Goal: Task Accomplishment & Management: Manage account settings

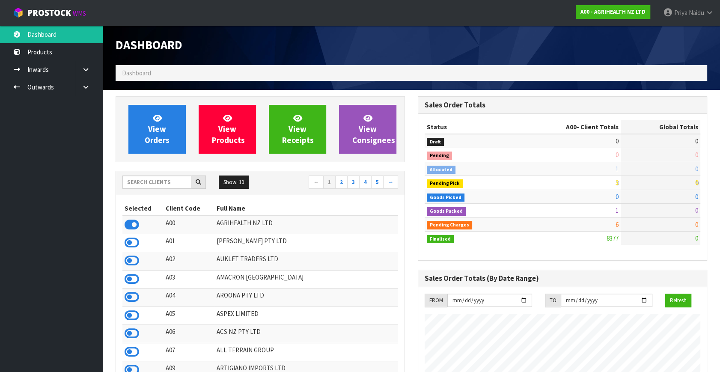
scroll to position [648, 302]
click at [165, 183] on input "text" at bounding box center [156, 182] width 69 height 13
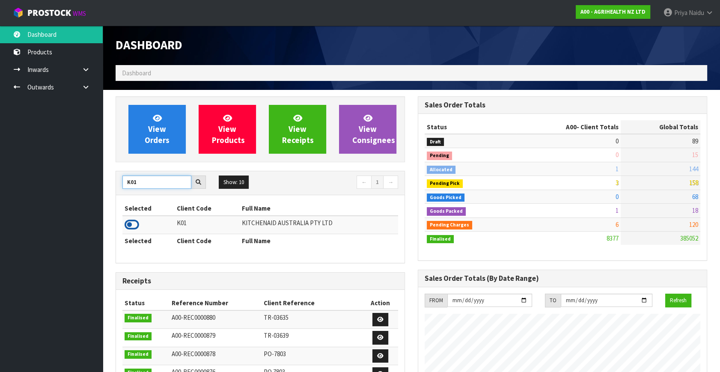
type input "K01"
click at [130, 226] on icon at bounding box center [132, 224] width 15 height 13
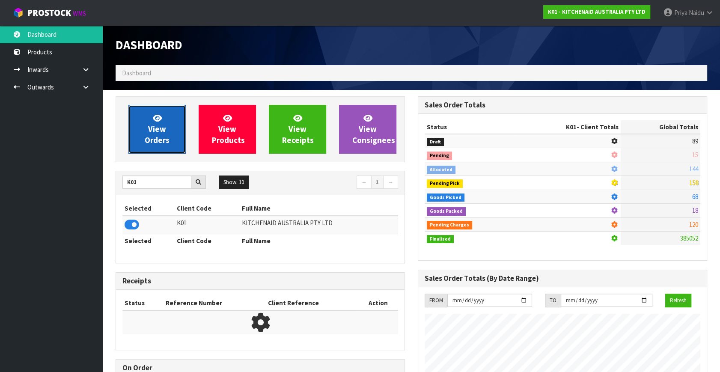
click at [156, 133] on span "View Orders" at bounding box center [157, 129] width 25 height 32
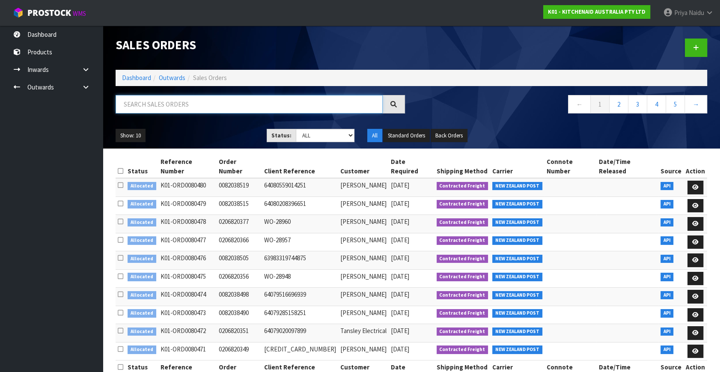
click at [218, 103] on input "text" at bounding box center [249, 104] width 267 height 18
type input "80321"
click at [192, 135] on ul "Show: 10 5 10 25 50" at bounding box center [185, 136] width 138 height 14
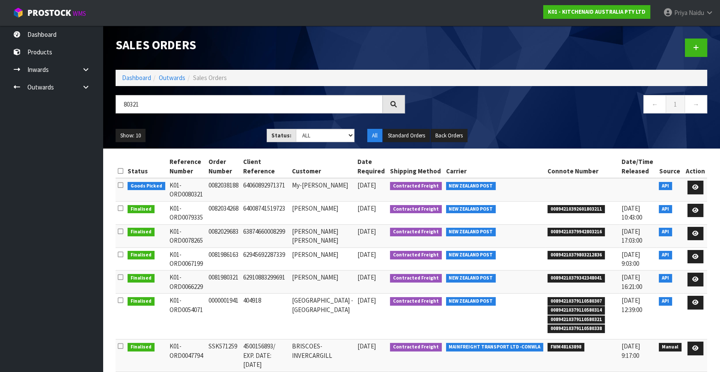
click at [217, 131] on ul "Show: 10 5 10 25 50" at bounding box center [185, 136] width 138 height 14
click at [695, 185] on icon at bounding box center [696, 188] width 6 height 6
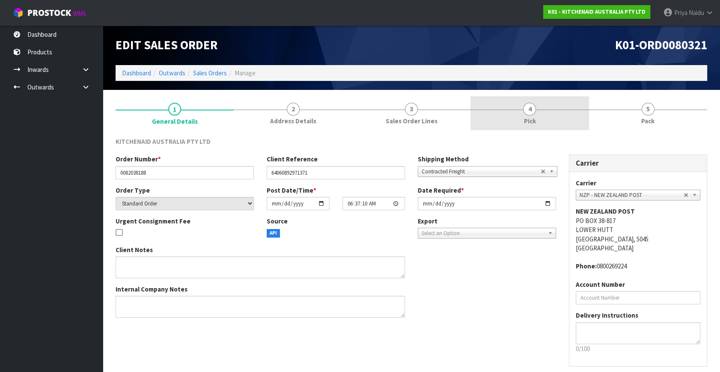
click at [541, 117] on link "4 Pick" at bounding box center [530, 113] width 118 height 34
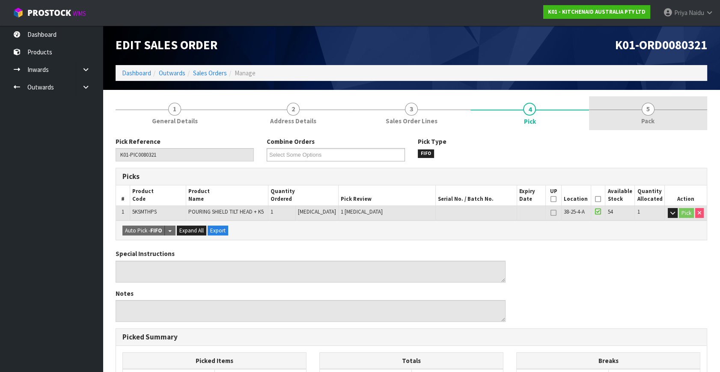
click at [648, 117] on span "Pack" at bounding box center [648, 120] width 13 height 9
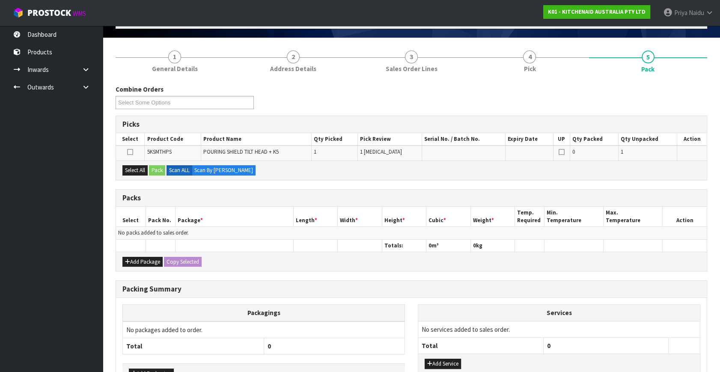
scroll to position [39, 0]
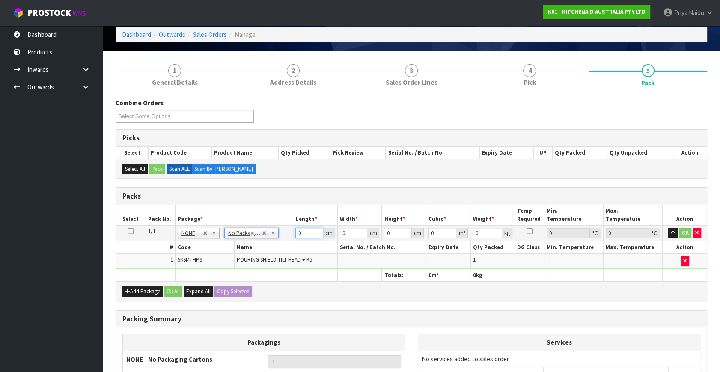
click at [307, 232] on input "0" at bounding box center [310, 233] width 28 height 11
click at [404, 286] on div "Add Package Ok All Expand All Copy Selected" at bounding box center [411, 290] width 591 height 19
click at [302, 236] on input "number" at bounding box center [310, 233] width 28 height 11
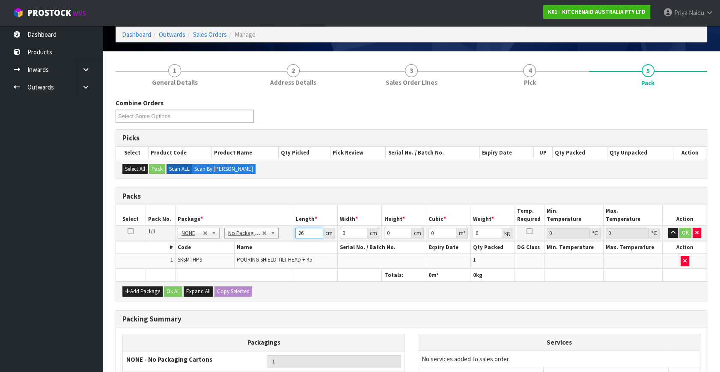
type input "26"
type input "30"
type input "1"
type input "0.00078"
type input "12"
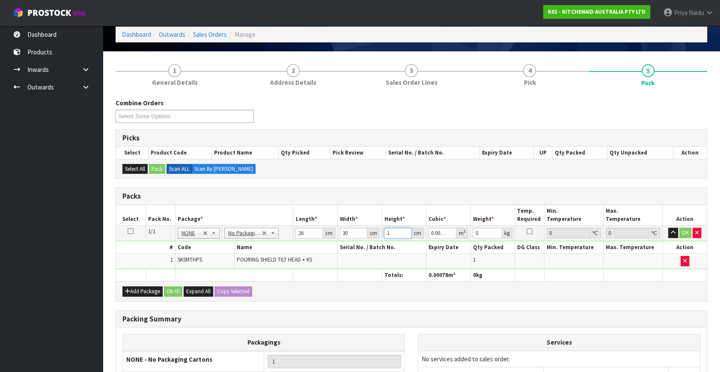
type input "0.00936"
type input "12"
type input "1"
click at [681, 228] on button "OK" at bounding box center [686, 233] width 12 height 10
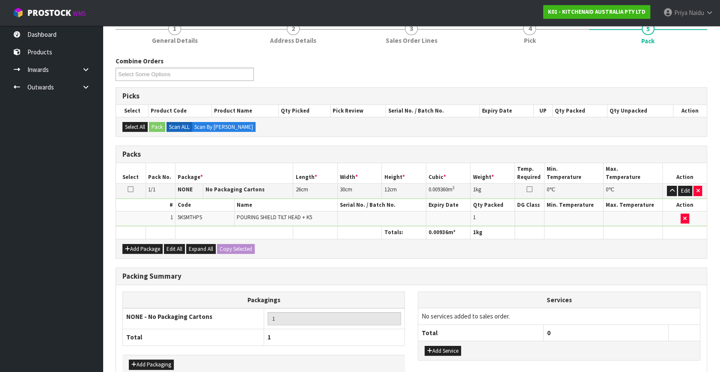
scroll to position [128, 0]
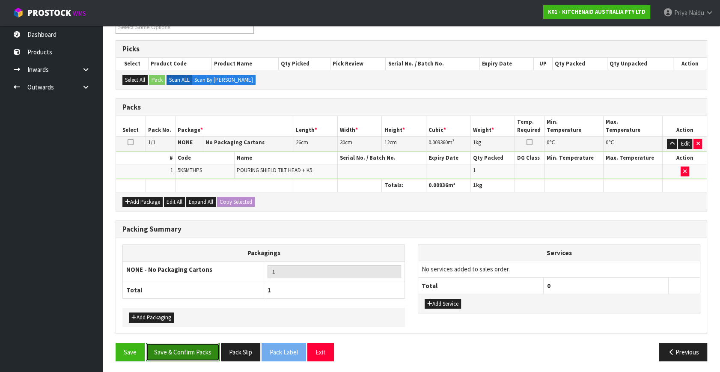
click at [188, 353] on button "Save & Confirm Packs" at bounding box center [183, 352] width 74 height 18
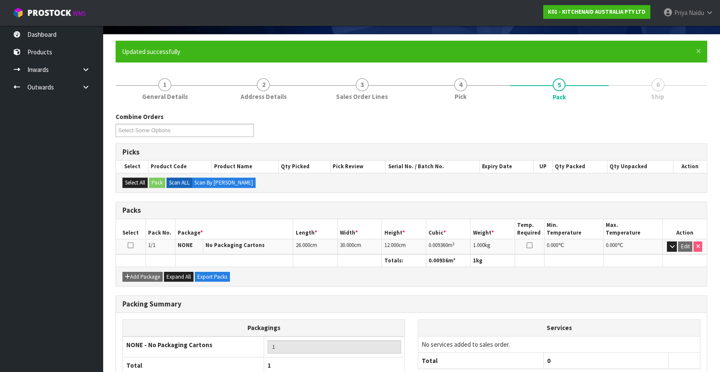
scroll to position [112, 0]
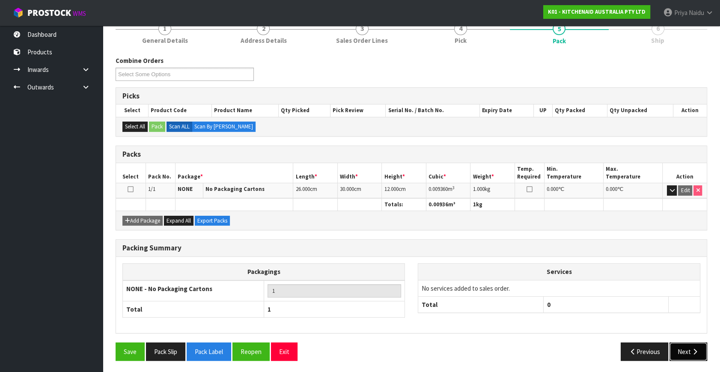
click at [685, 351] on button "Next" at bounding box center [689, 352] width 38 height 18
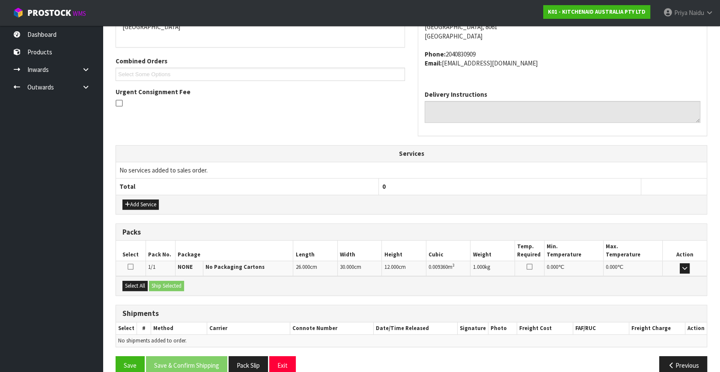
scroll to position [211, 0]
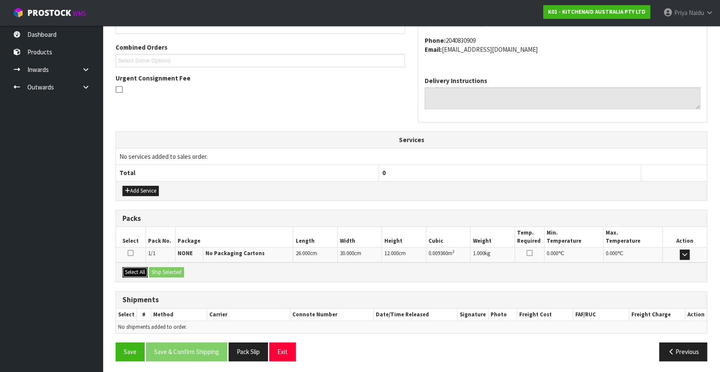
click at [141, 270] on button "Select All" at bounding box center [134, 272] width 25 height 10
click at [162, 267] on button "Ship Selected" at bounding box center [166, 272] width 35 height 10
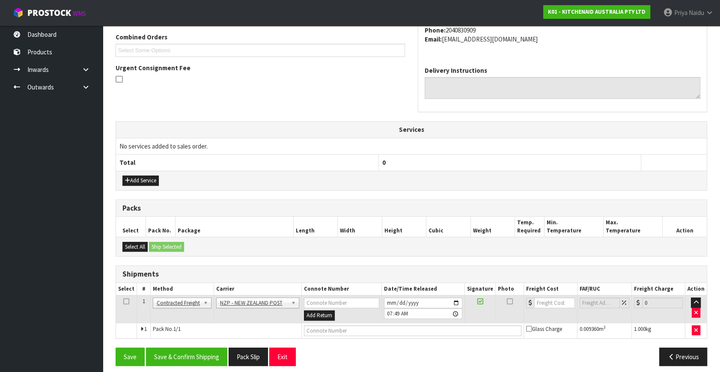
scroll to position [226, 0]
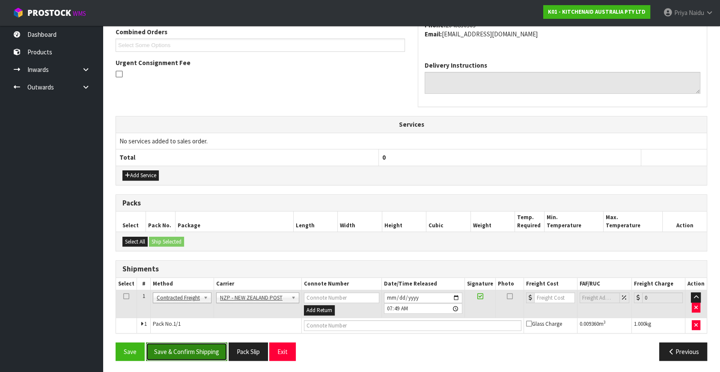
click at [188, 348] on button "Save & Confirm Shipping" at bounding box center [186, 352] width 81 height 18
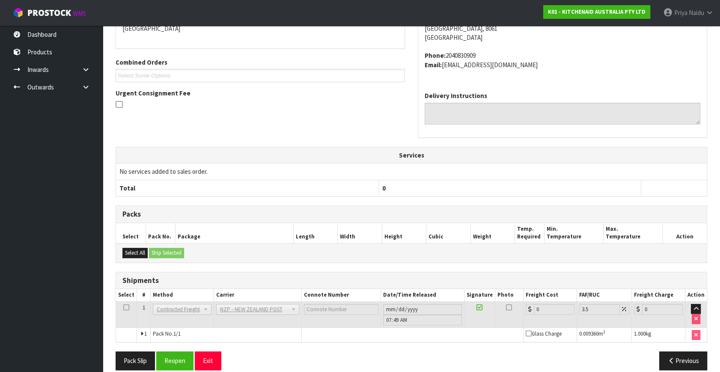
scroll to position [214, 0]
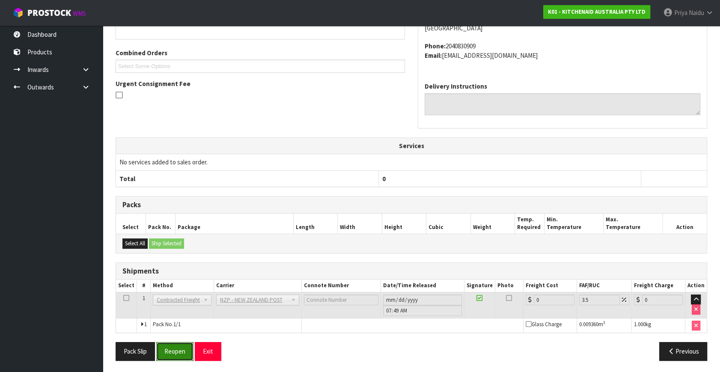
click at [173, 344] on button "Reopen" at bounding box center [174, 351] width 37 height 18
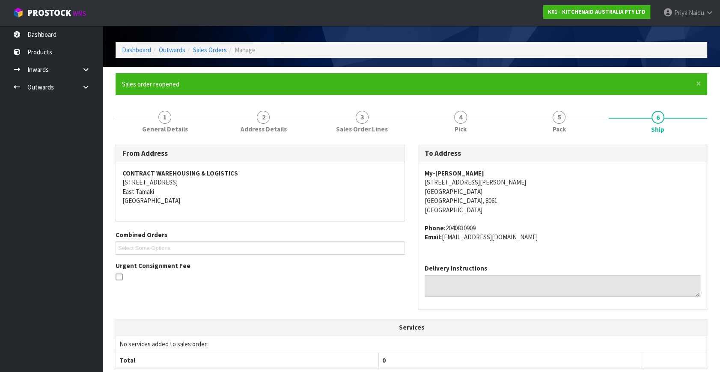
scroll to position [234, 0]
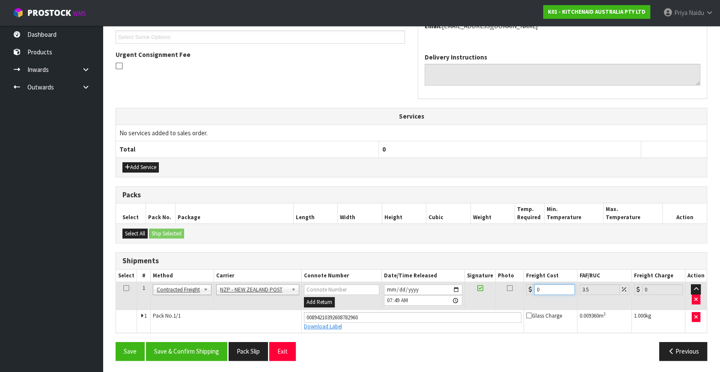
click at [553, 289] on input "0" at bounding box center [554, 289] width 41 height 11
type input "1"
type input "1.03"
type input "11"
type input "11.38"
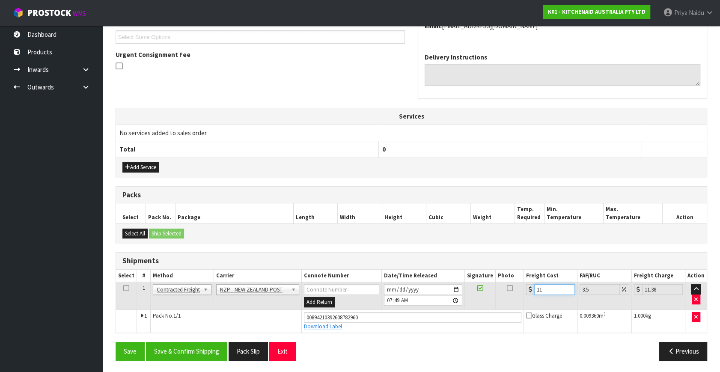
type input "11.6"
type input "12.01"
type input "11.61"
type input "12.02"
type input "11.61"
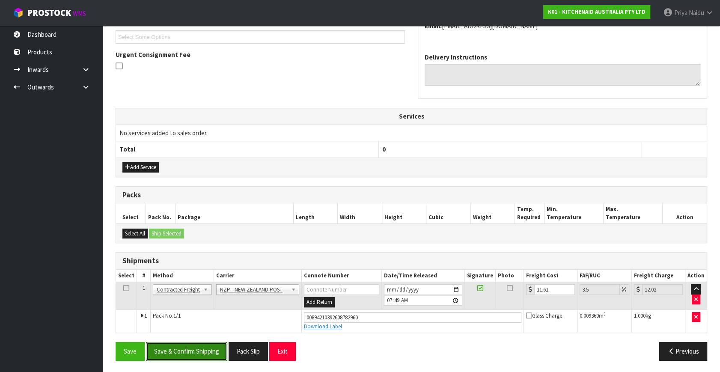
click at [187, 343] on button "Save & Confirm Shipping" at bounding box center [186, 351] width 81 height 18
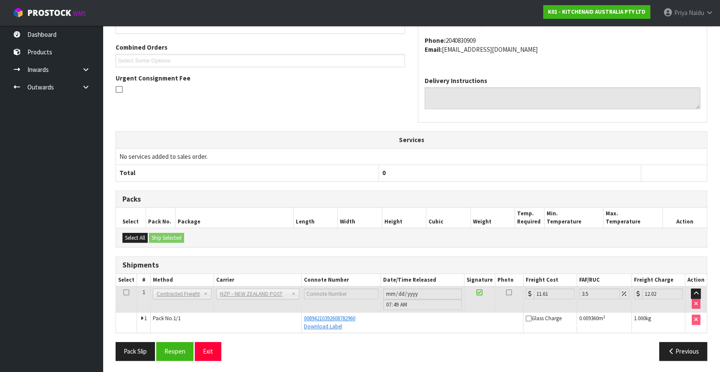
scroll to position [0, 0]
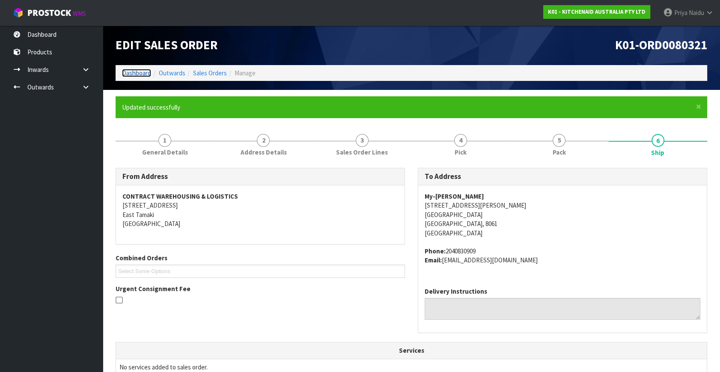
click at [145, 70] on link "Dashboard" at bounding box center [136, 73] width 29 height 8
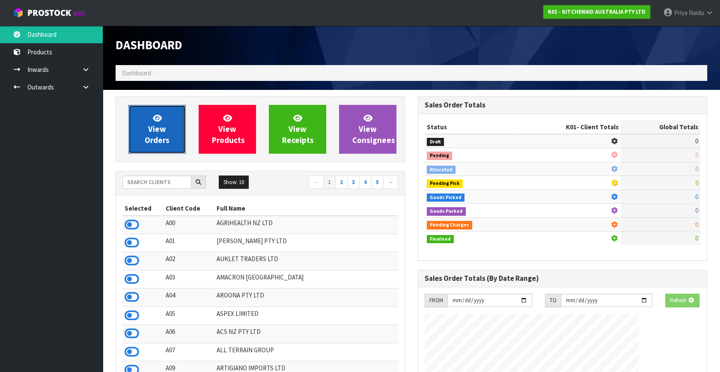
click at [157, 129] on span "View Orders" at bounding box center [157, 129] width 25 height 32
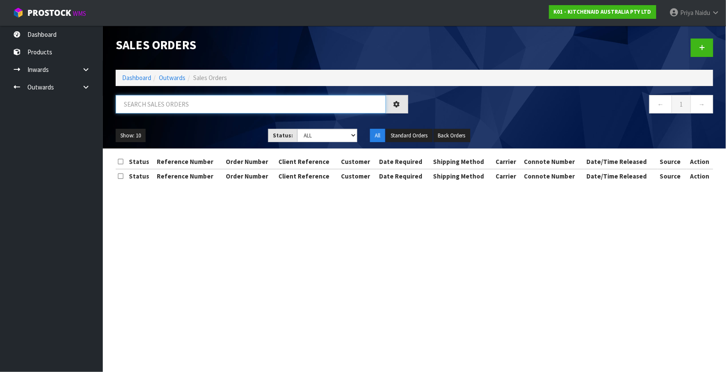
click at [176, 101] on input "text" at bounding box center [251, 104] width 270 height 18
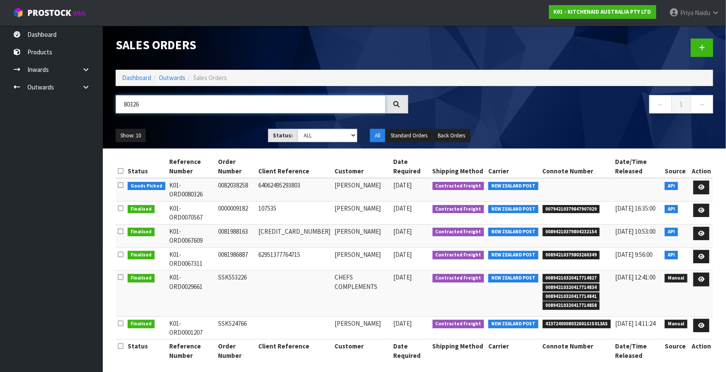
type input "80326"
click at [183, 129] on ul "Show: 10 5 10 25 50" at bounding box center [186, 136] width 140 height 14
click at [180, 136] on ul "Show: 10 5 10 25 50" at bounding box center [186, 136] width 140 height 14
click at [210, 129] on ul "Show: 10 5 10 25 50" at bounding box center [186, 136] width 140 height 14
click at [197, 131] on ul "Show: 10 5 10 25 50" at bounding box center [186, 136] width 140 height 14
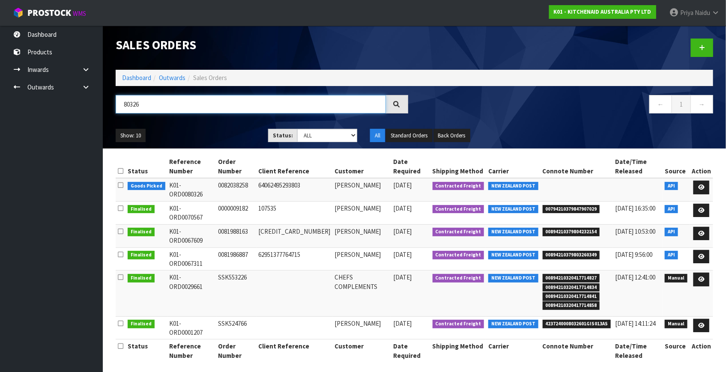
click at [184, 98] on input "80326" at bounding box center [251, 104] width 270 height 18
click at [701, 185] on icon at bounding box center [701, 188] width 6 height 6
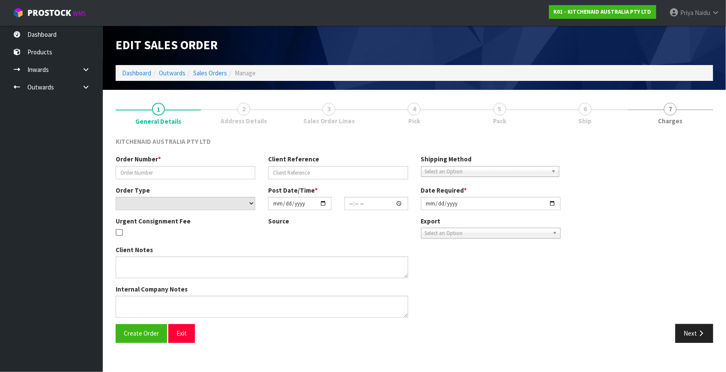
type input "0082038258"
type input "64062495293803"
select select "number:0"
type input "2025-10-06"
type input "10:37:14.000"
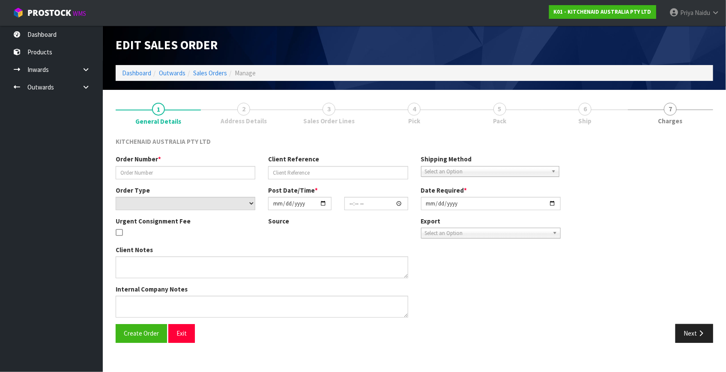
type input "2025-10-06"
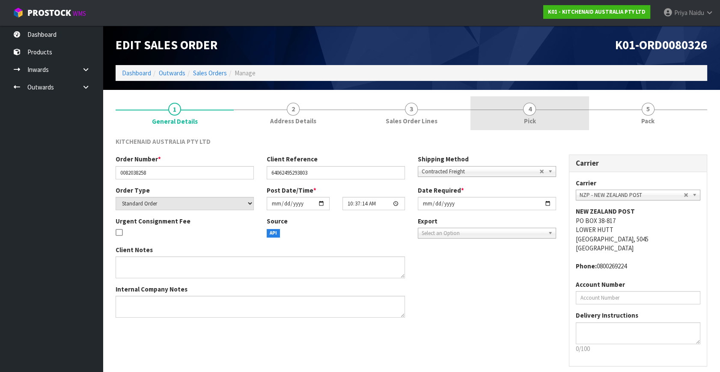
click at [561, 112] on link "4 Pick" at bounding box center [530, 113] width 118 height 34
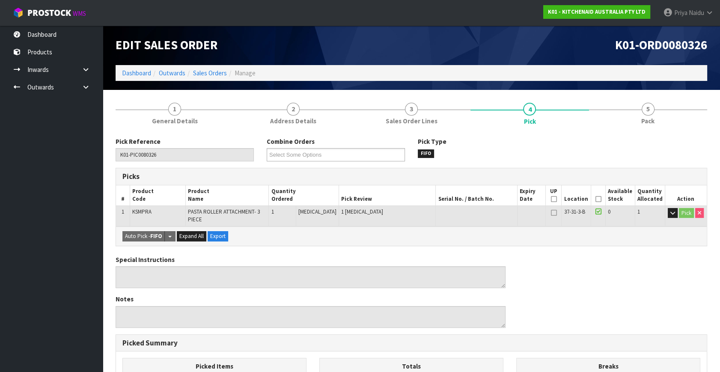
click at [598, 200] on icon at bounding box center [598, 199] width 6 height 0
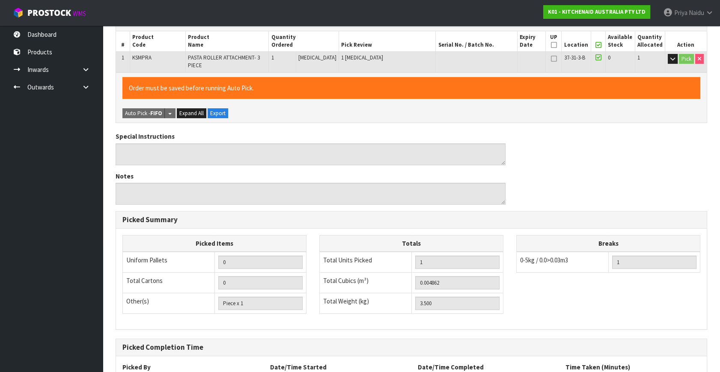
scroll to position [228, 0]
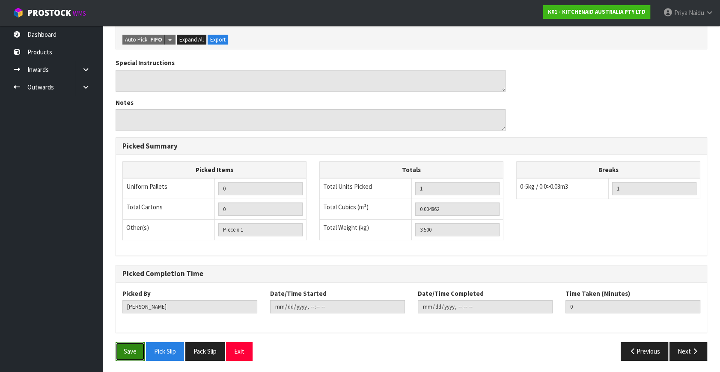
click at [139, 352] on button "Save" at bounding box center [130, 351] width 29 height 18
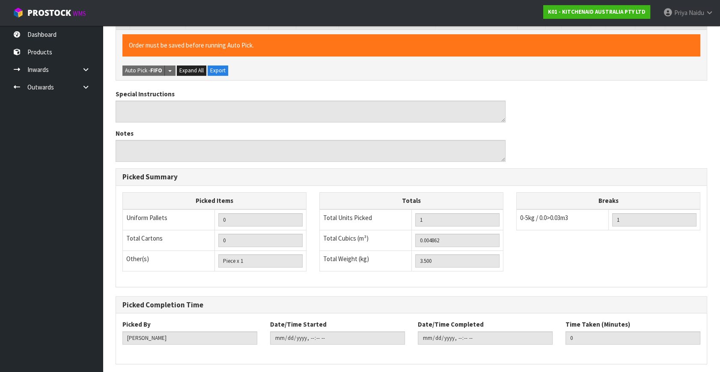
scroll to position [0, 0]
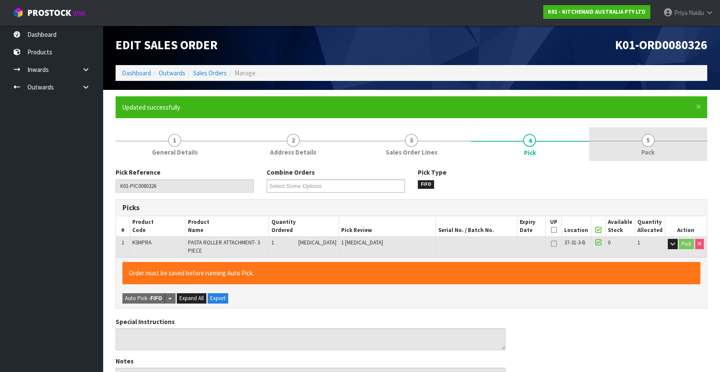
type input "[PERSON_NAME]"
type input "2025-10-10T07:57:18"
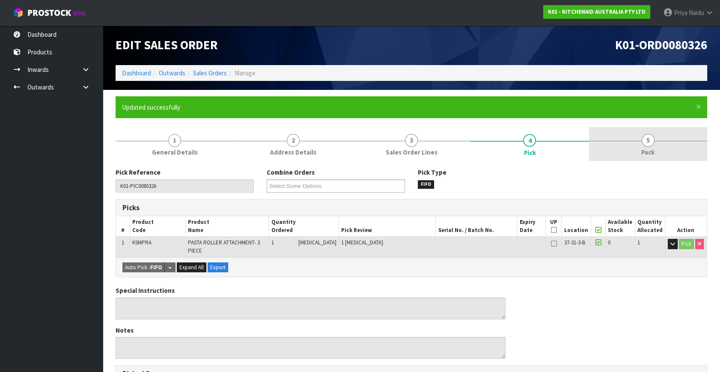
click at [660, 146] on link "5 Pack" at bounding box center [648, 144] width 118 height 34
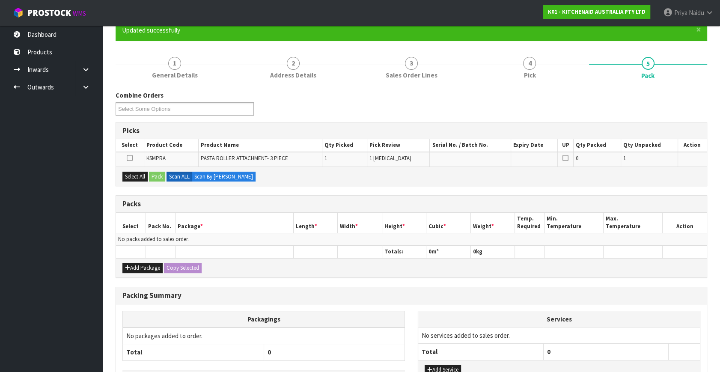
scroll to position [78, 0]
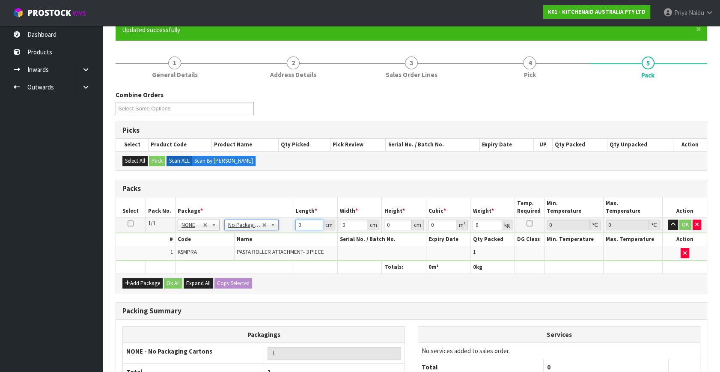
click at [308, 229] on input "0" at bounding box center [310, 225] width 28 height 11
type input "20"
type input "24"
type input "2"
type input "0.00096"
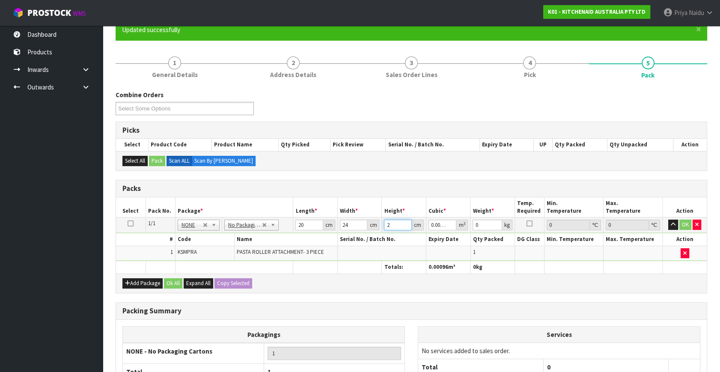
type input "29"
type input "0.01392"
type input "29"
type input "4"
click at [683, 223] on button "OK" at bounding box center [686, 225] width 12 height 10
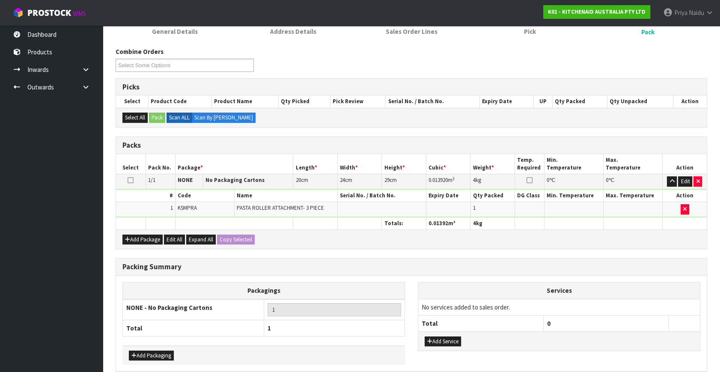
scroll to position [158, 0]
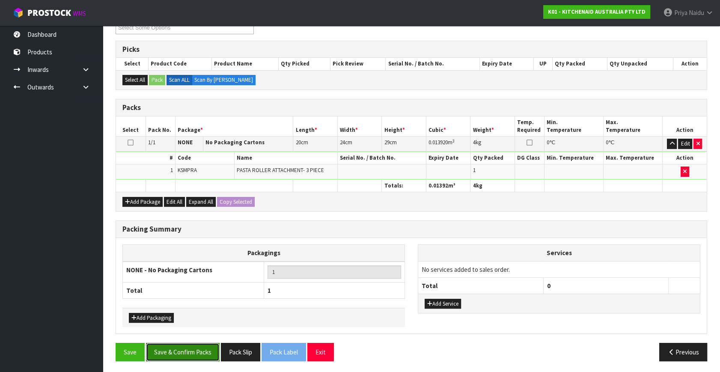
click at [189, 347] on button "Save & Confirm Packs" at bounding box center [183, 352] width 74 height 18
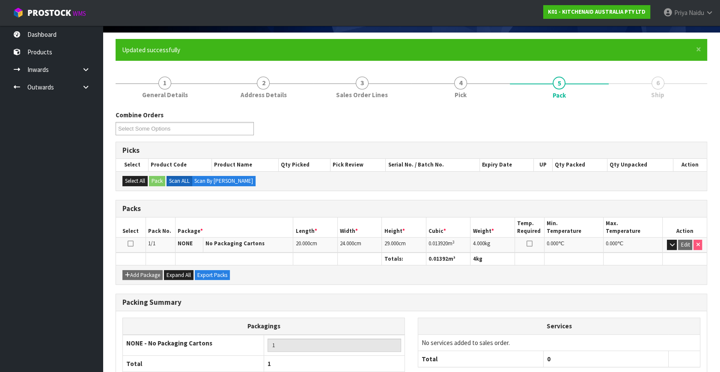
scroll to position [112, 0]
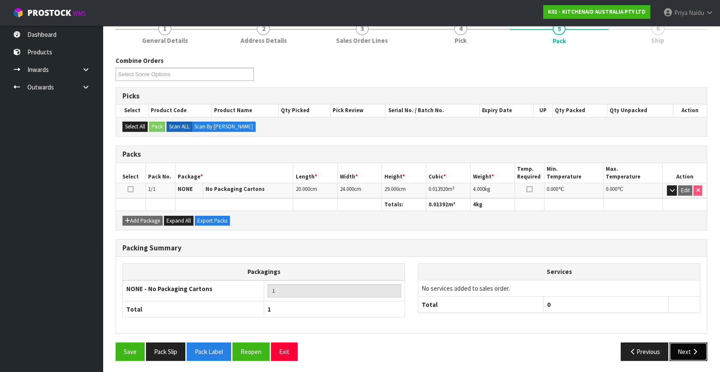
click at [689, 346] on button "Next" at bounding box center [689, 352] width 38 height 18
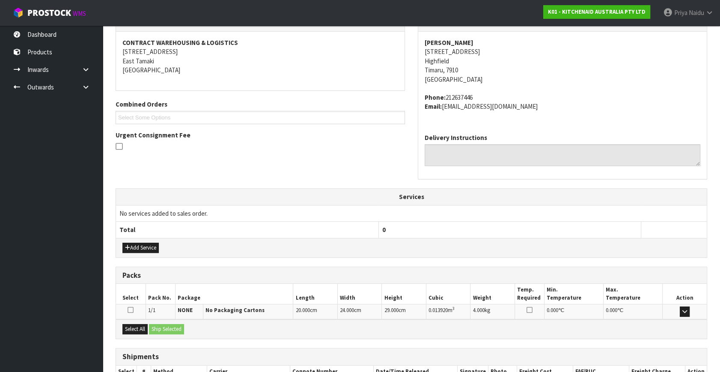
scroll to position [211, 0]
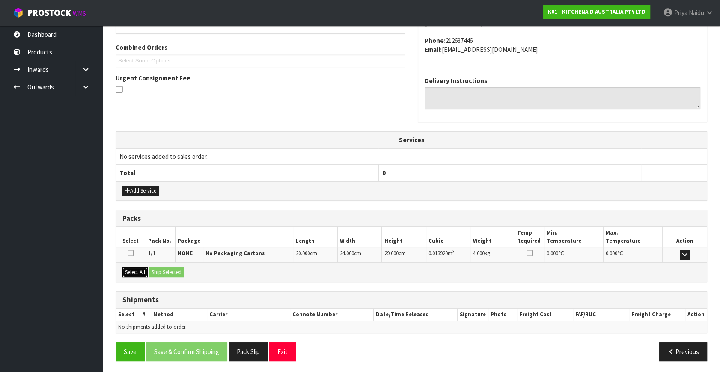
click at [144, 270] on button "Select All" at bounding box center [134, 272] width 25 height 10
click at [150, 270] on button "Ship Selected" at bounding box center [166, 272] width 35 height 10
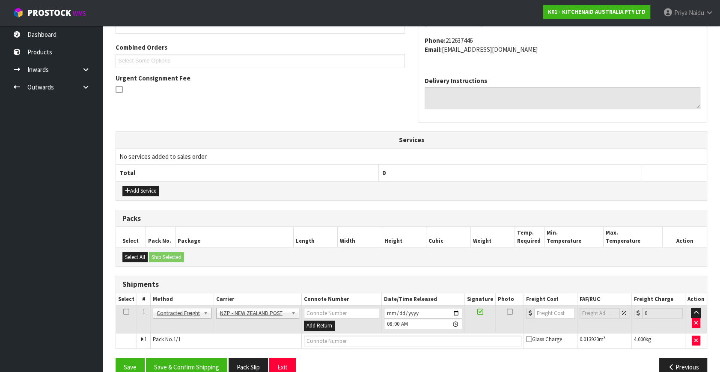
scroll to position [226, 0]
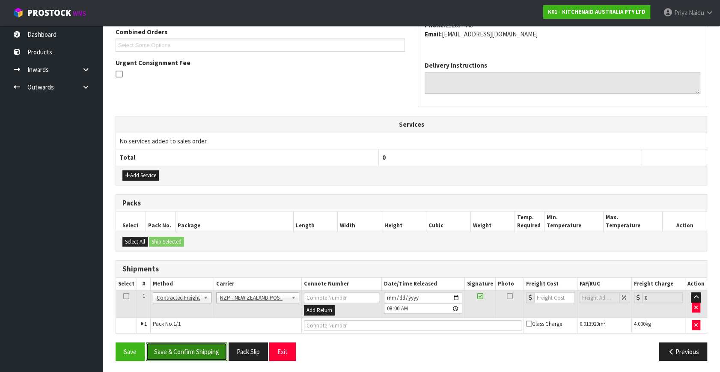
click at [188, 352] on button "Save & Confirm Shipping" at bounding box center [186, 352] width 81 height 18
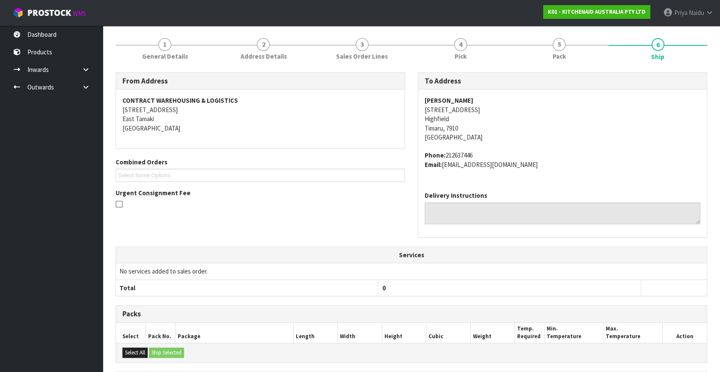
scroll to position [214, 0]
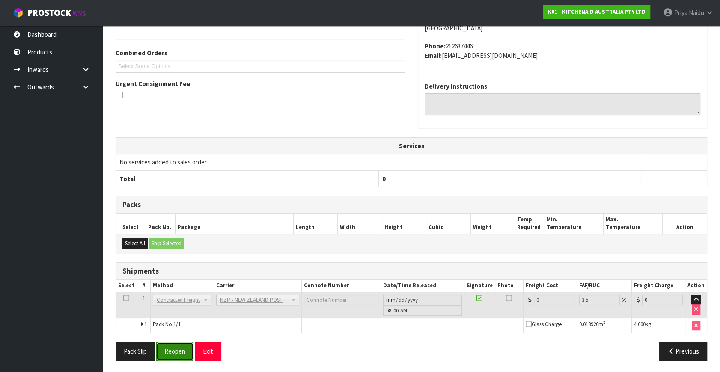
click at [175, 353] on button "Reopen" at bounding box center [174, 351] width 37 height 18
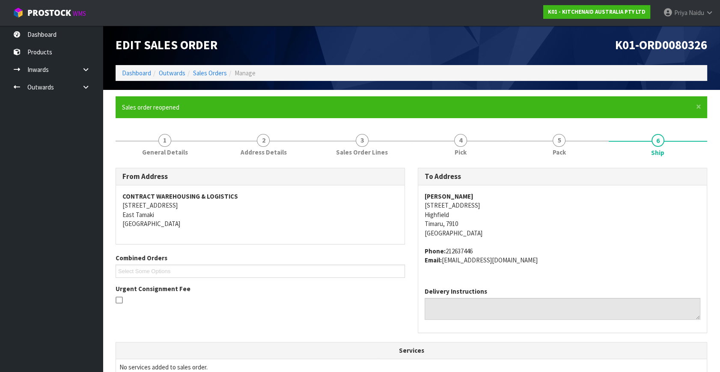
scroll to position [234, 0]
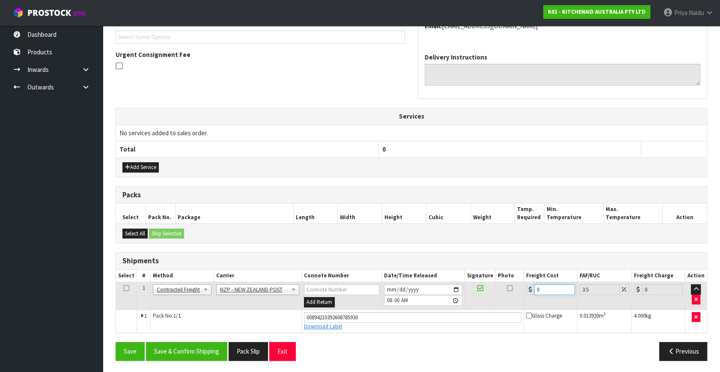
click at [549, 284] on input "0" at bounding box center [554, 289] width 41 height 11
type input "1"
type input "1.03"
type input "11"
type input "11.38"
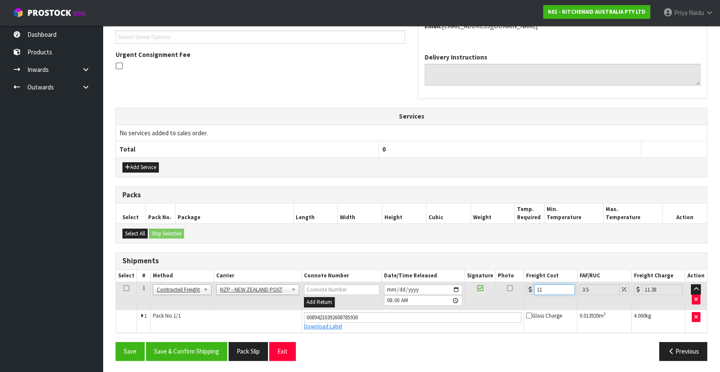
type input "11.6"
type input "12.01"
type input "11.61"
type input "12.02"
type input "11.61"
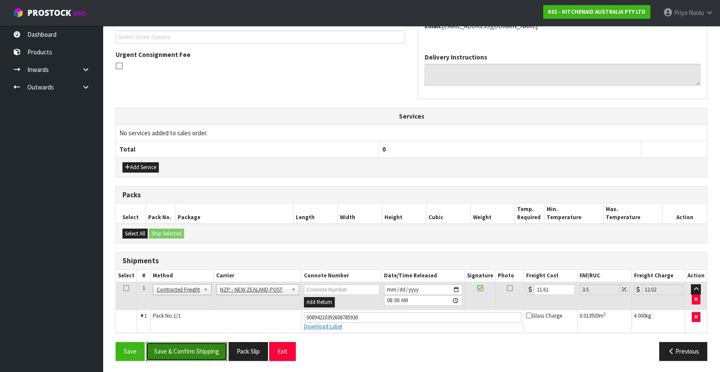
click at [210, 346] on button "Save & Confirm Shipping" at bounding box center [186, 351] width 81 height 18
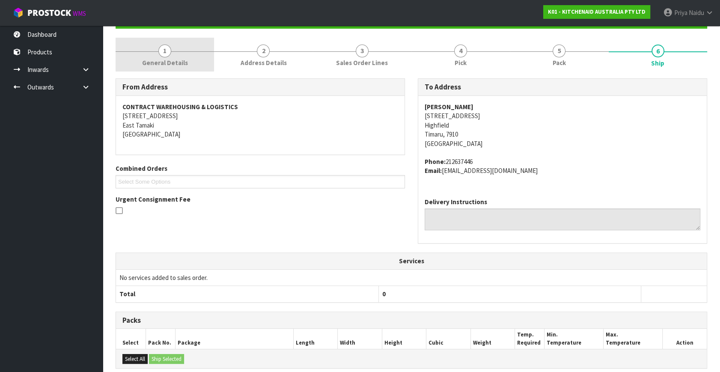
scroll to position [0, 0]
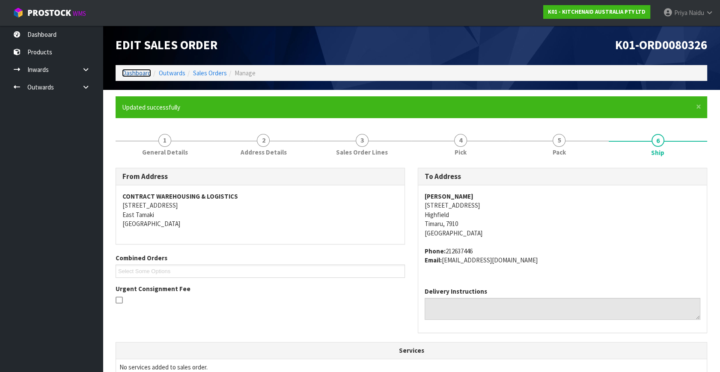
click at [141, 72] on link "Dashboard" at bounding box center [136, 73] width 29 height 8
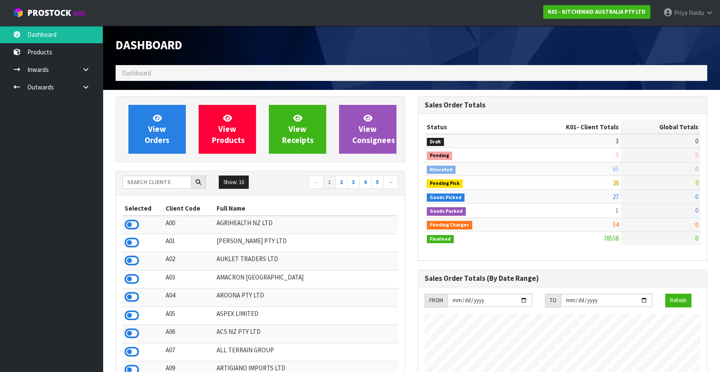
scroll to position [648, 302]
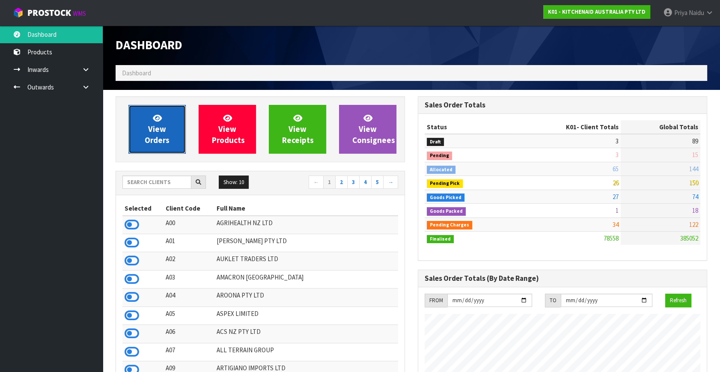
click at [166, 130] on link "View Orders" at bounding box center [156, 129] width 57 height 49
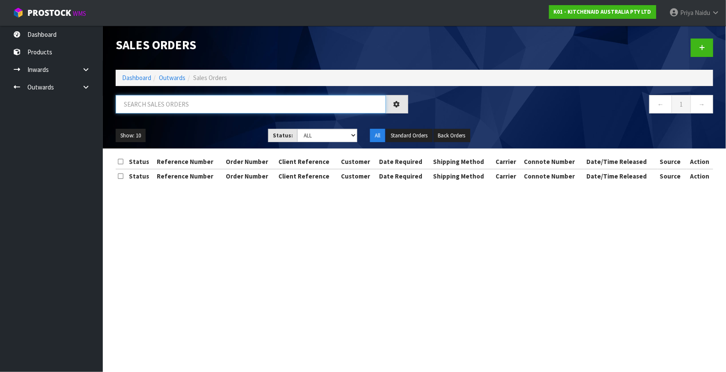
click at [198, 102] on input "text" at bounding box center [251, 104] width 270 height 18
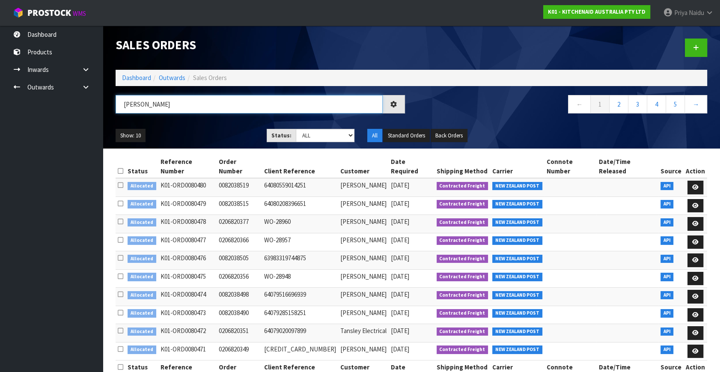
type input "J"
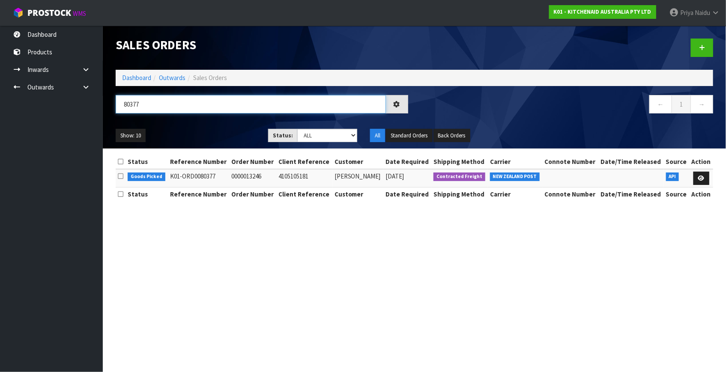
type input "80377"
click at [210, 137] on ul "Show: 10 5 10 25 50" at bounding box center [186, 136] width 140 height 14
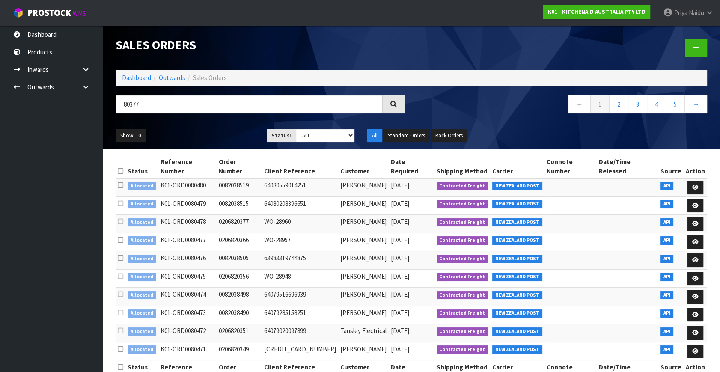
click at [210, 137] on ul "Show: 10 5 10 25 50" at bounding box center [185, 136] width 138 height 14
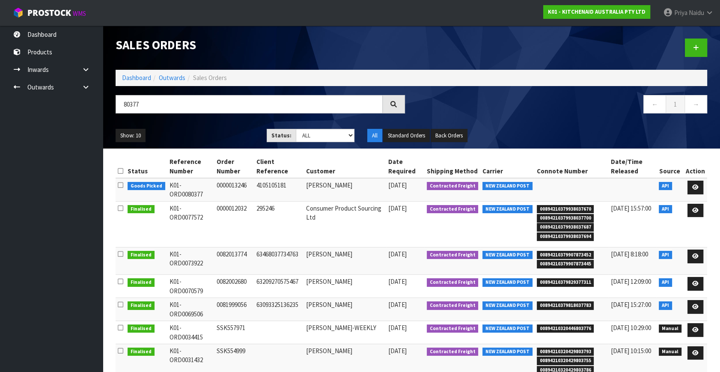
click at [210, 137] on ul "Show: 10 5 10 25 50" at bounding box center [185, 136] width 138 height 14
click at [694, 186] on icon at bounding box center [696, 188] width 6 height 6
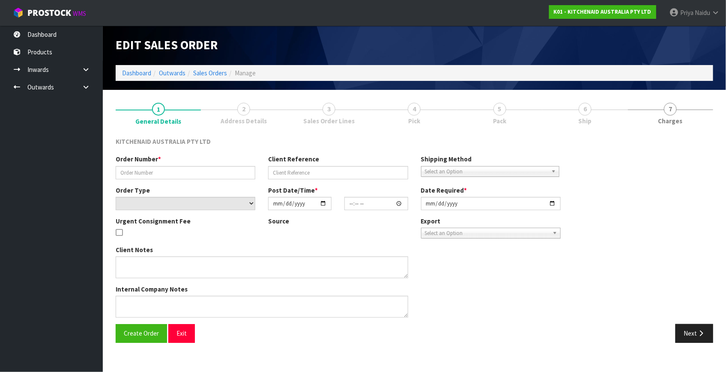
type input "0000013246"
type input "4105105181"
select select "number:0"
type input "[DATE]"
type input "12:34:33.000"
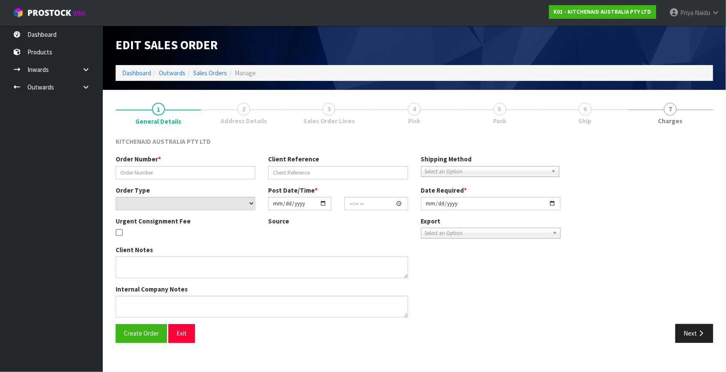
type input "[DATE]"
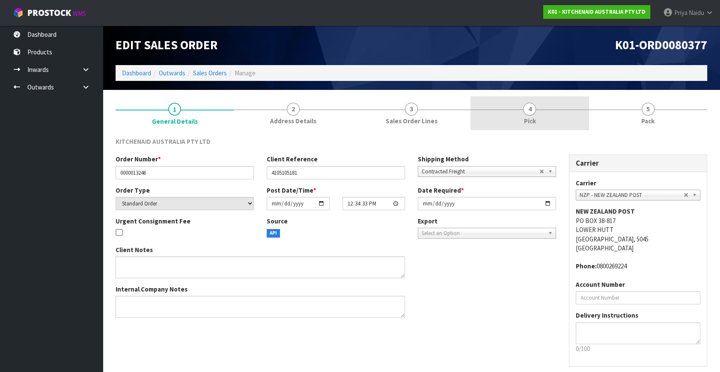
click at [529, 122] on span "Pick" at bounding box center [530, 120] width 12 height 9
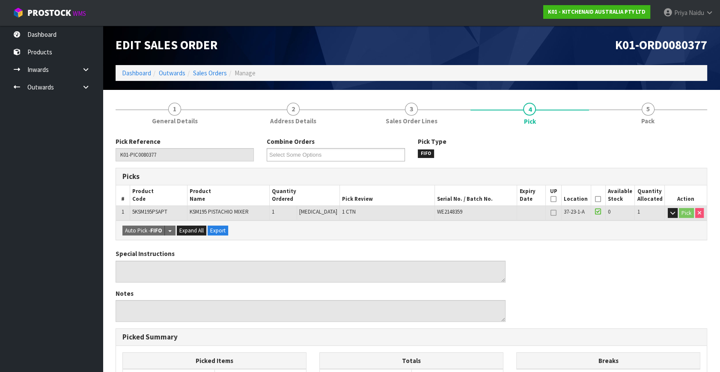
click at [596, 199] on icon at bounding box center [598, 199] width 6 height 0
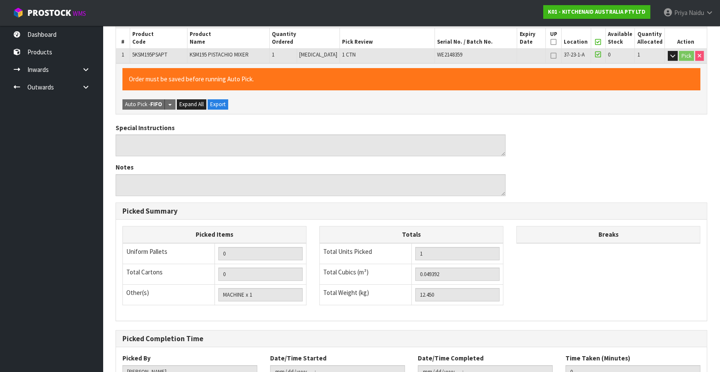
scroll to position [222, 0]
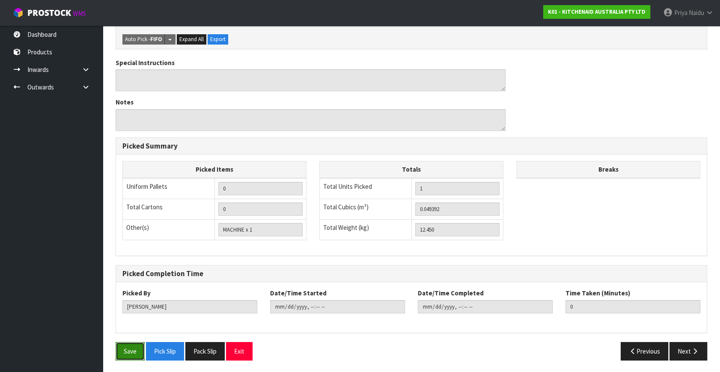
click at [131, 347] on button "Save" at bounding box center [130, 351] width 29 height 18
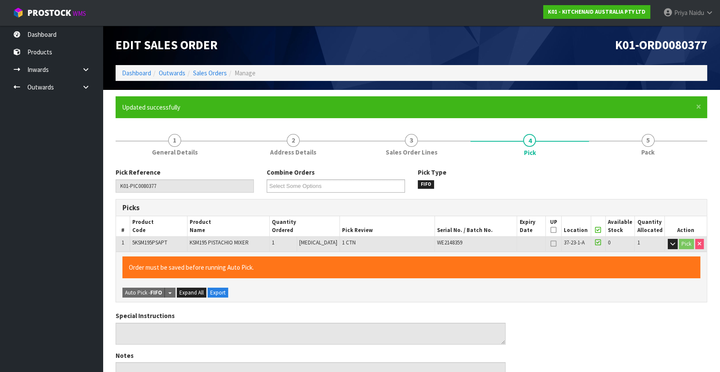
type input "[PERSON_NAME]"
type input "2025-10-10T08:04:22"
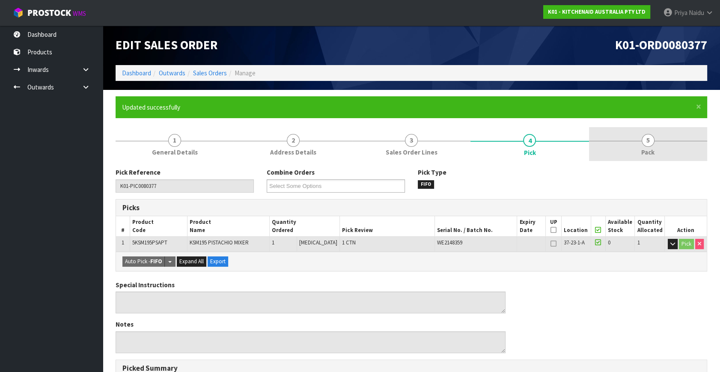
click at [642, 149] on span "Pack" at bounding box center [648, 152] width 13 height 9
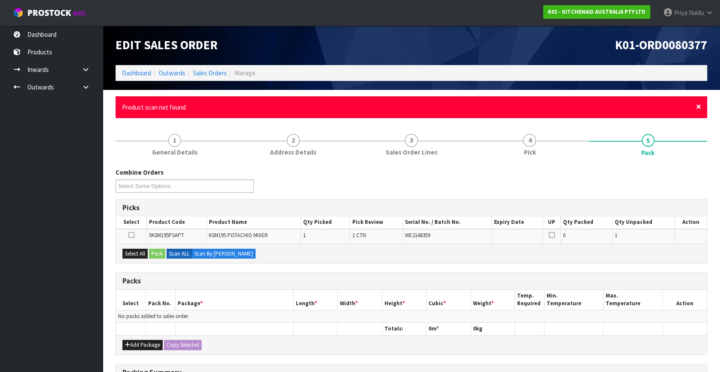
click at [698, 106] on span "×" at bounding box center [698, 107] width 5 height 12
click at [698, 108] on span "×" at bounding box center [698, 107] width 5 height 12
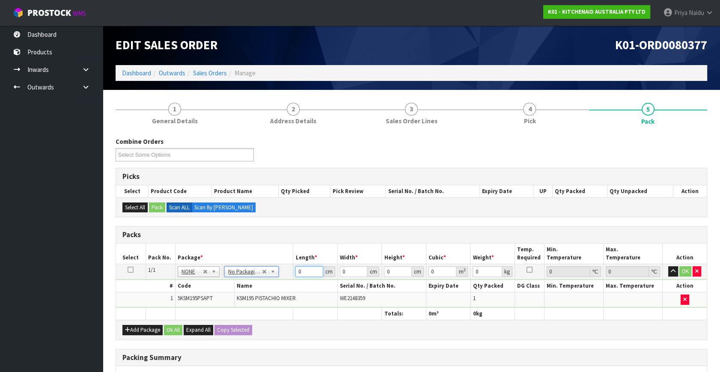
click at [306, 274] on input "0" at bounding box center [310, 271] width 28 height 11
type input "20"
type input "24"
type input "2"
type input "0.00096"
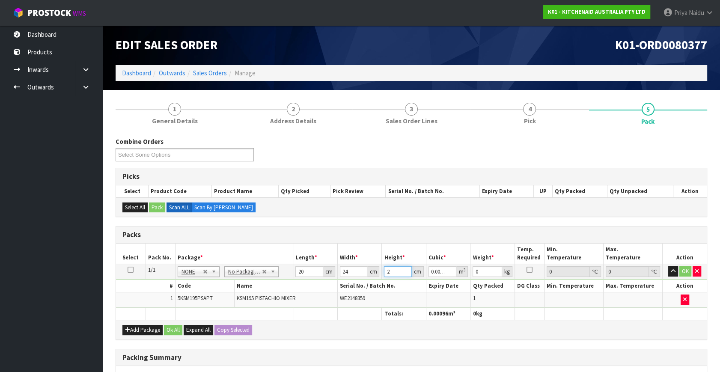
type input "29"
type input "0.01392"
type input "29"
type input "14"
click at [685, 273] on button "OK" at bounding box center [686, 271] width 12 height 10
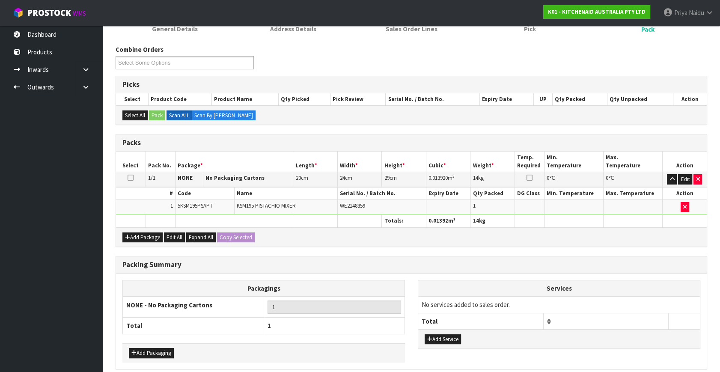
scroll to position [128, 0]
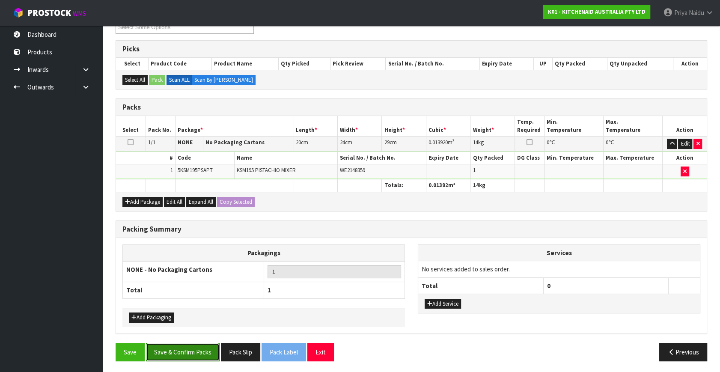
click at [183, 347] on button "Save & Confirm Packs" at bounding box center [183, 352] width 74 height 18
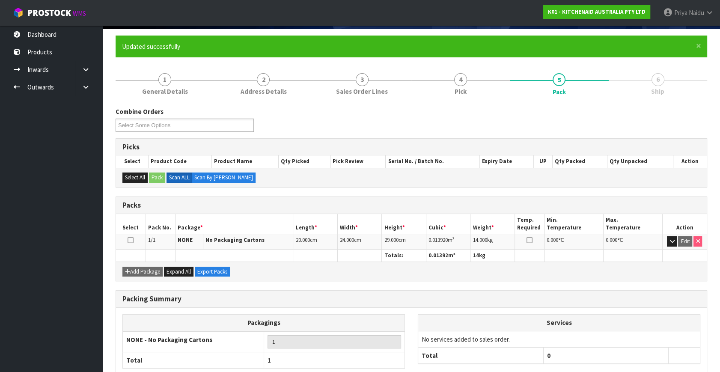
scroll to position [112, 0]
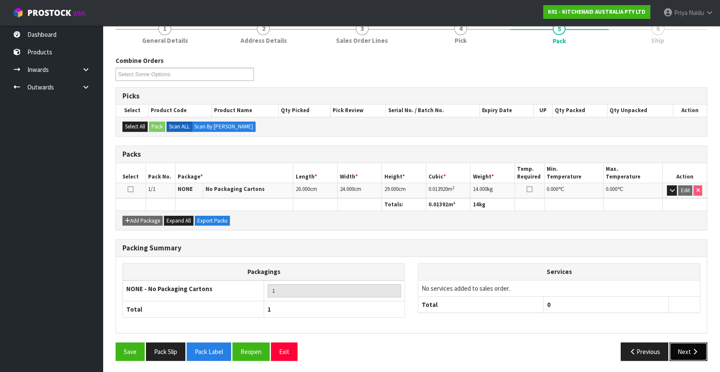
click at [681, 346] on button "Next" at bounding box center [689, 352] width 38 height 18
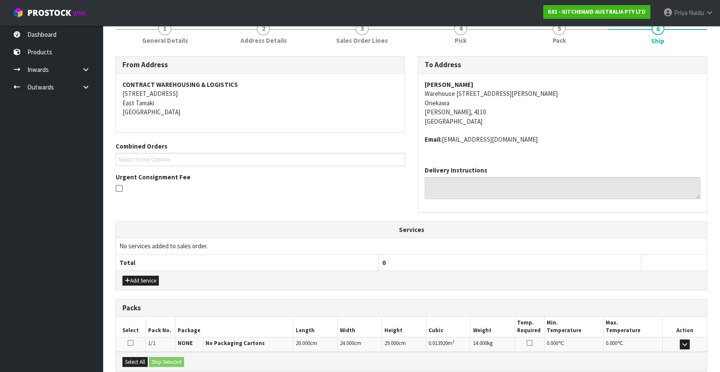
scroll to position [202, 0]
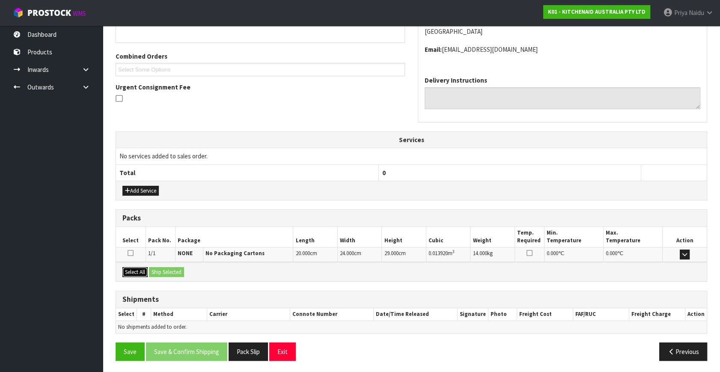
click at [144, 270] on button "Select All" at bounding box center [134, 272] width 25 height 10
click at [157, 270] on button "Ship Selected" at bounding box center [166, 272] width 35 height 10
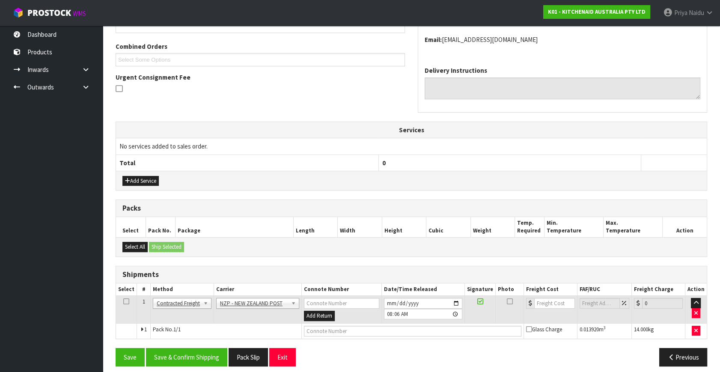
scroll to position [217, 0]
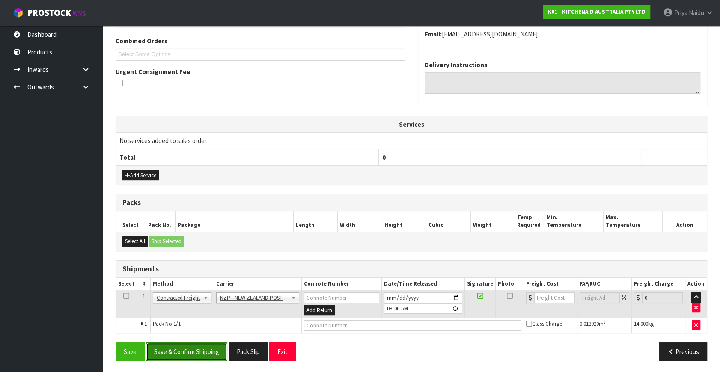
click at [198, 355] on button "Save & Confirm Shipping" at bounding box center [186, 352] width 81 height 18
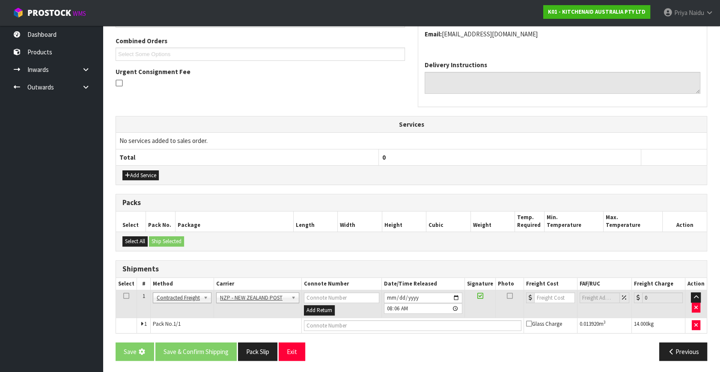
scroll to position [0, 0]
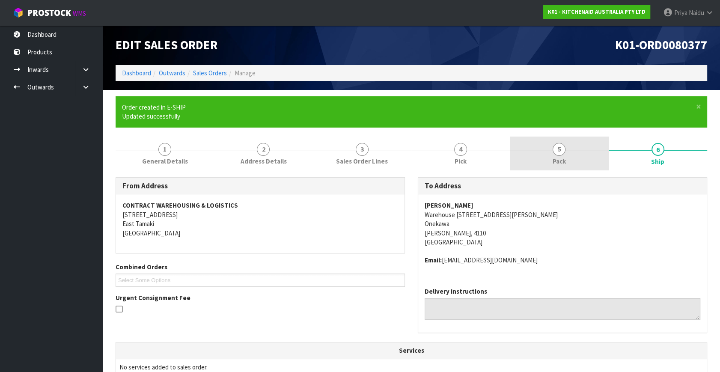
click at [579, 154] on link "5 Pack" at bounding box center [559, 154] width 99 height 34
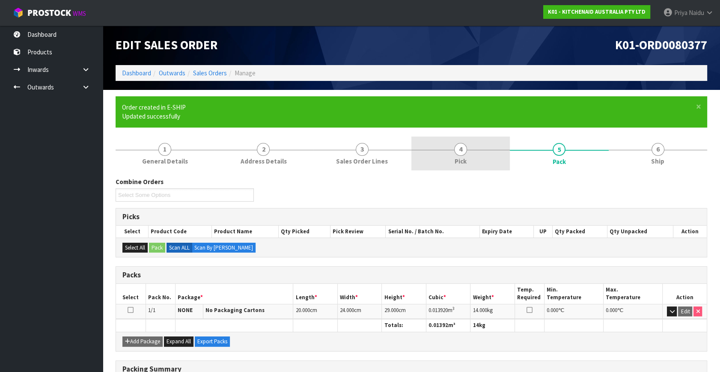
click at [451, 151] on link "4 Pick" at bounding box center [461, 154] width 99 height 34
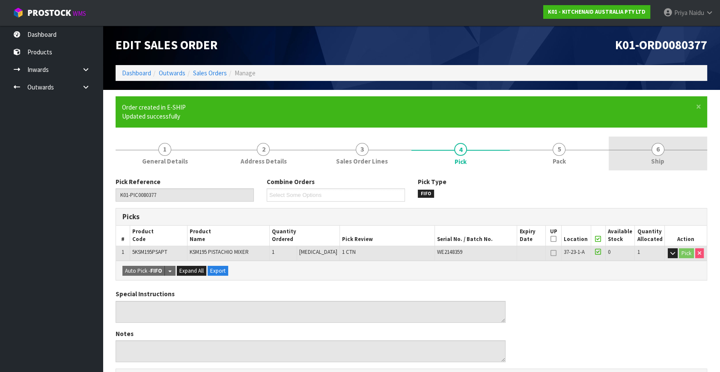
click at [657, 145] on span "6" at bounding box center [658, 149] width 13 height 13
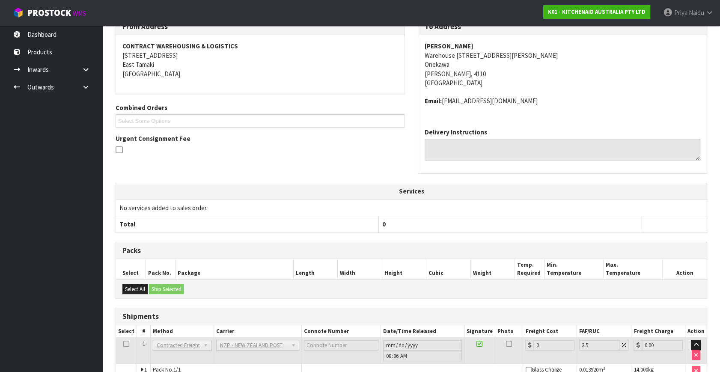
scroll to position [205, 0]
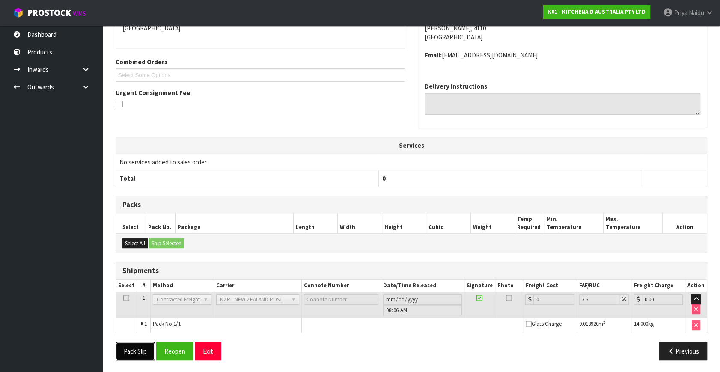
click at [137, 349] on button "Pack Slip" at bounding box center [135, 351] width 39 height 18
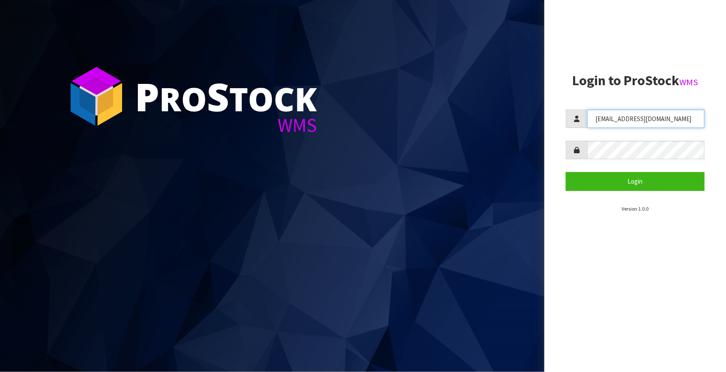
click at [642, 119] on input "[EMAIL_ADDRESS][DOMAIN_NAME]" at bounding box center [645, 119] width 117 height 18
type input "F"
type input "priya"
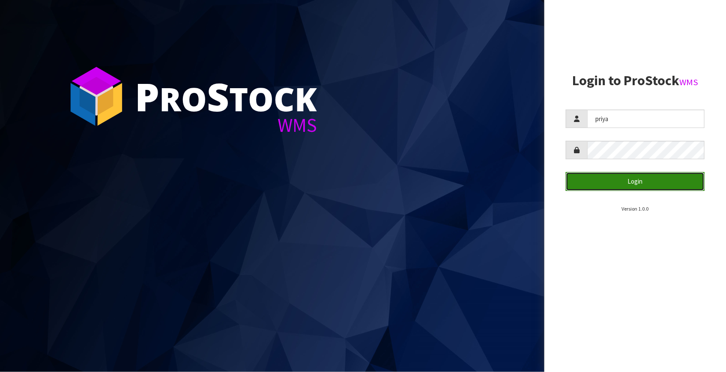
click at [633, 175] on button "Login" at bounding box center [635, 181] width 139 height 18
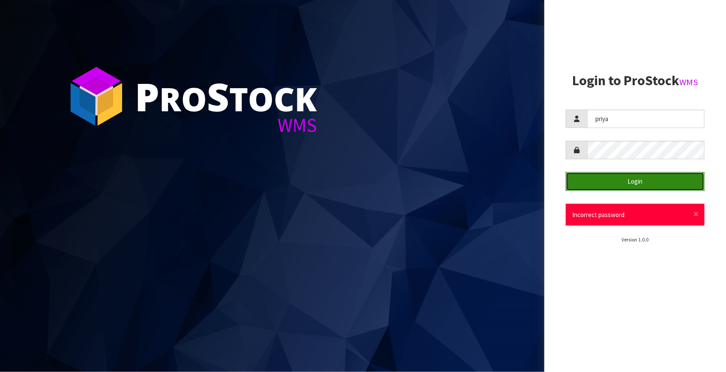
click at [593, 180] on button "Login" at bounding box center [635, 181] width 139 height 18
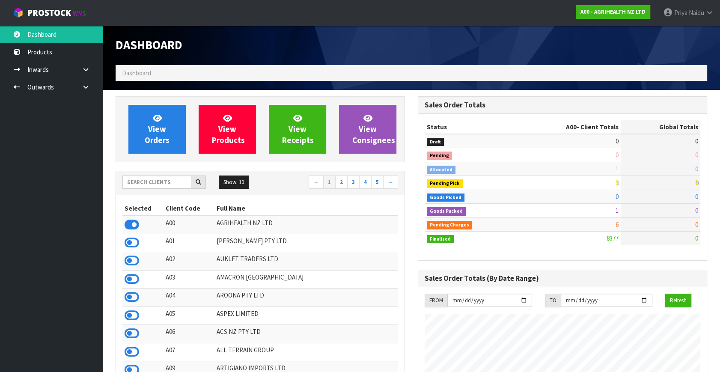
scroll to position [648, 302]
click at [158, 182] on input "text" at bounding box center [156, 182] width 69 height 13
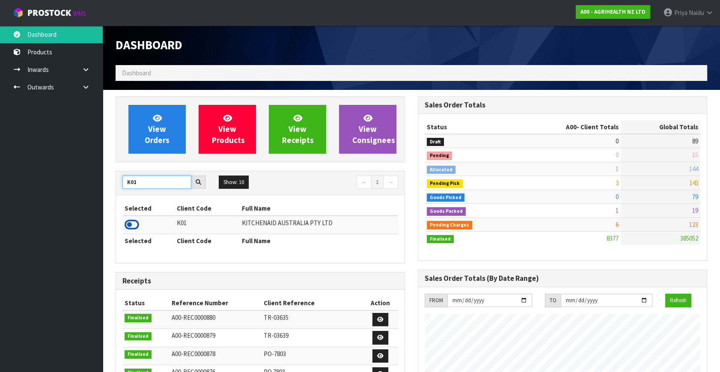
type input "K01"
click at [135, 224] on icon at bounding box center [132, 224] width 15 height 13
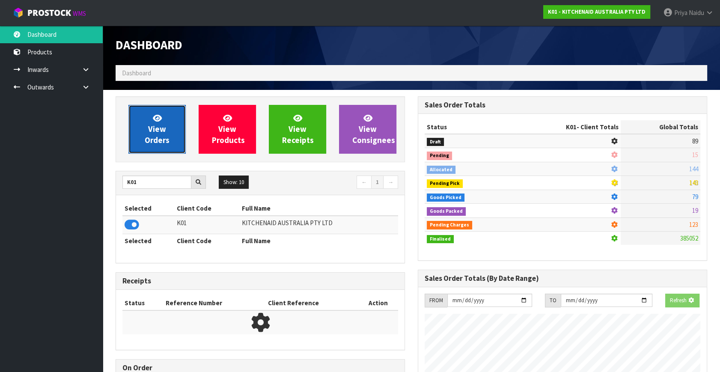
click at [140, 144] on link "View Orders" at bounding box center [156, 129] width 57 height 49
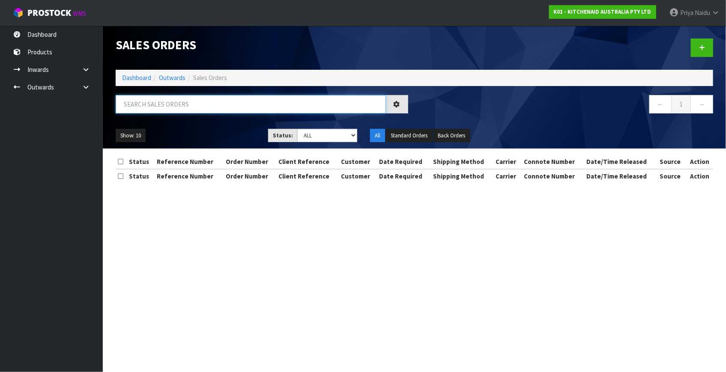
click at [164, 108] on input "text" at bounding box center [251, 104] width 270 height 18
type input "80377"
click at [323, 137] on select "Draft Pending Allocated Pending Pick Goods Picked Goods Packed Pending Charges …" at bounding box center [327, 135] width 60 height 13
select select "string:6"
click at [297, 129] on select "Draft Pending Allocated Pending Pick Goods Picked Goods Packed Pending Charges …" at bounding box center [327, 135] width 60 height 13
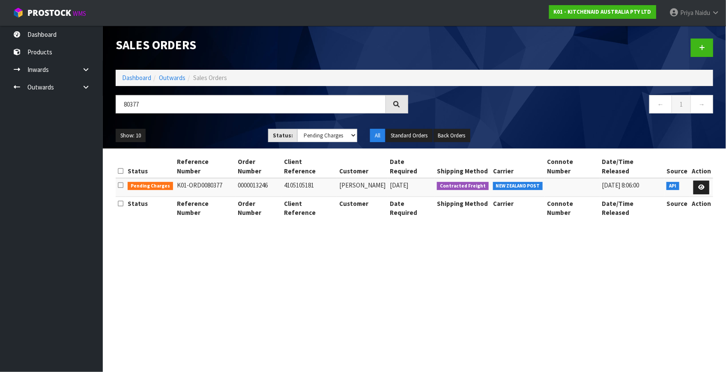
click at [218, 123] on div "Show: 10 5 10 25 50 Status: Draft Pending Allocated Pending Pick Goods Picked G…" at bounding box center [414, 135] width 610 height 27
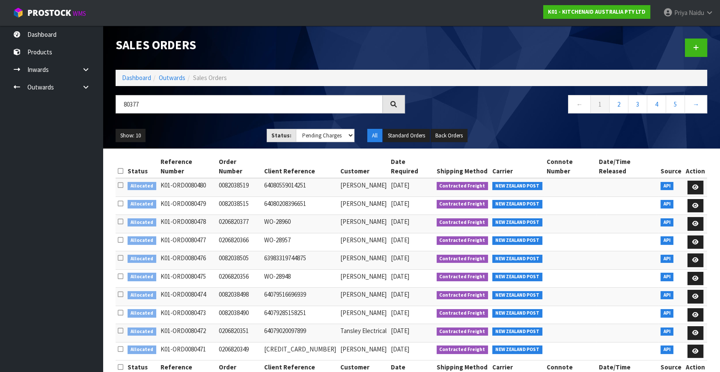
click at [218, 132] on ul "Show: 10 5 10 25 50" at bounding box center [185, 136] width 138 height 14
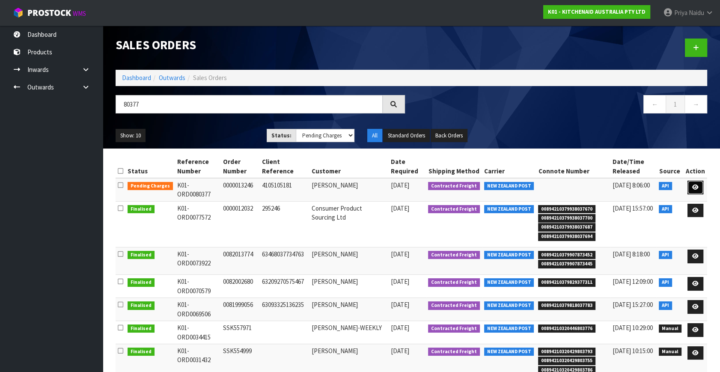
click at [699, 185] on link at bounding box center [696, 188] width 16 height 14
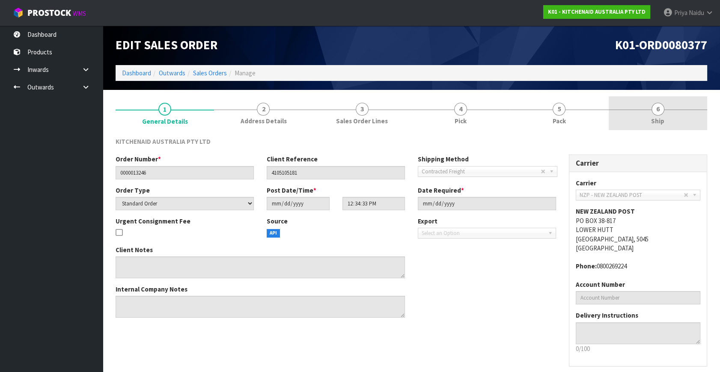
click at [652, 124] on span "Ship" at bounding box center [657, 120] width 13 height 9
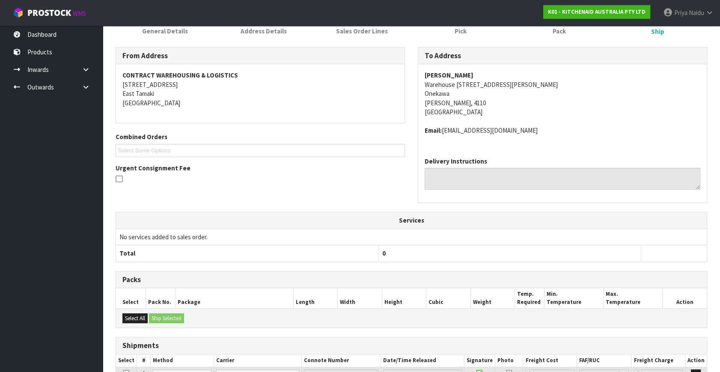
scroll to position [165, 0]
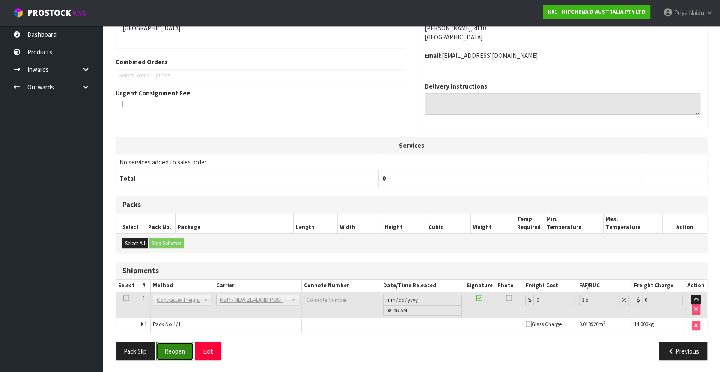
drag, startPoint x: 164, startPoint y: 352, endPoint x: 180, endPoint y: 340, distance: 20.1
click at [164, 352] on button "Reopen" at bounding box center [174, 351] width 37 height 18
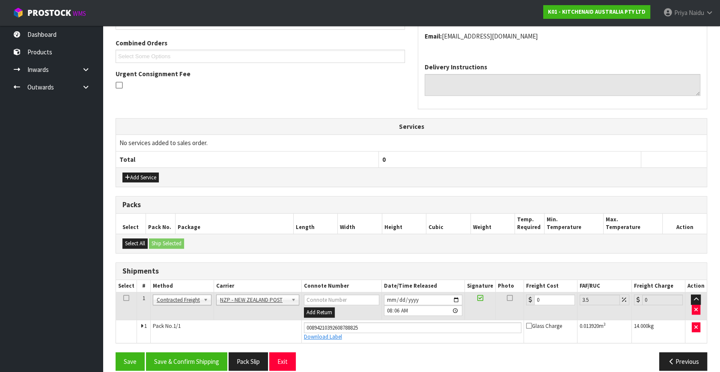
scroll to position [225, 0]
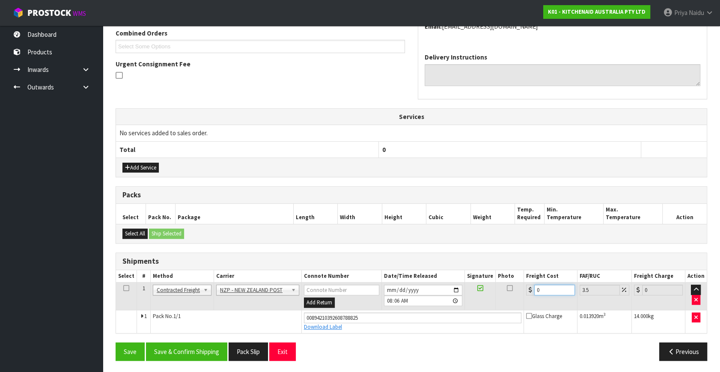
click at [552, 285] on input "0" at bounding box center [554, 290] width 41 height 11
type input "1"
type input "1.03"
type input "11"
type input "11.38"
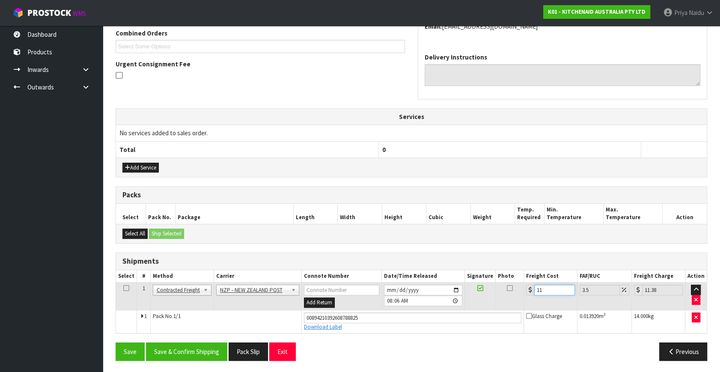
type input "11.7"
type input "12.11"
type input "11.70"
click at [176, 350] on button "Save & Confirm Shipping" at bounding box center [186, 352] width 81 height 18
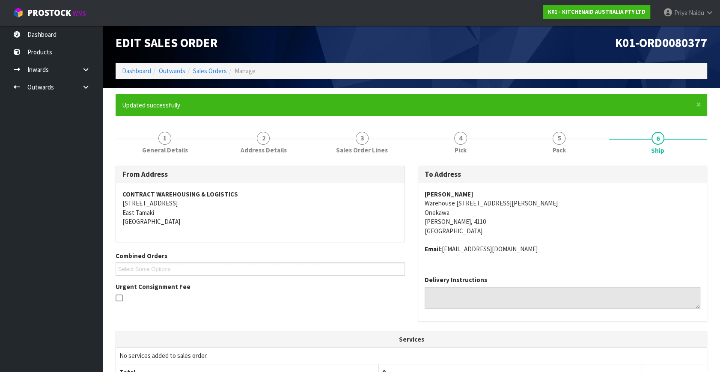
scroll to position [0, 0]
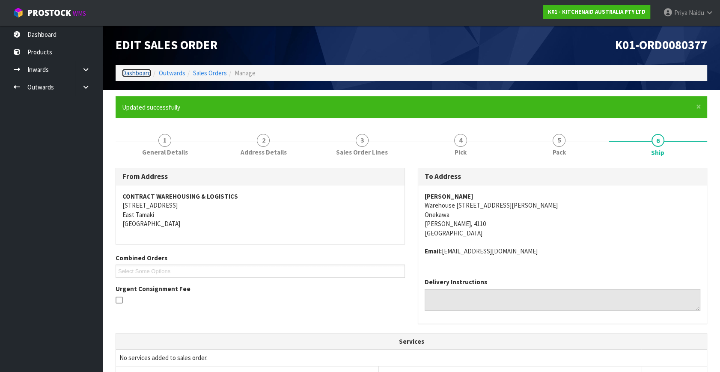
click at [139, 70] on link "Dashboard" at bounding box center [136, 73] width 29 height 8
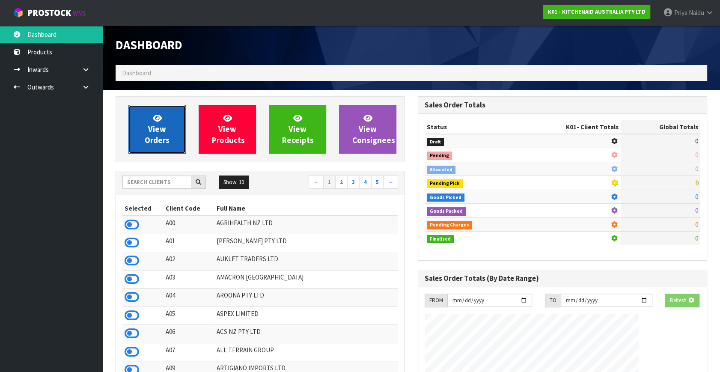
click at [161, 137] on span "View Orders" at bounding box center [157, 129] width 25 height 32
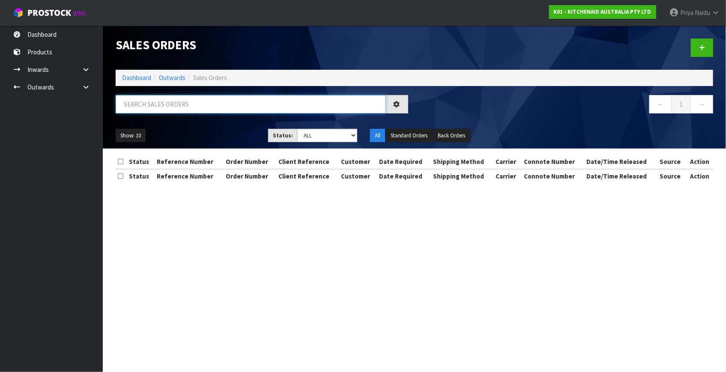
click at [197, 107] on input "text" at bounding box center [251, 104] width 270 height 18
type input "80381"
click at [208, 132] on ul "Show: 10 5 10 25 50" at bounding box center [186, 136] width 140 height 14
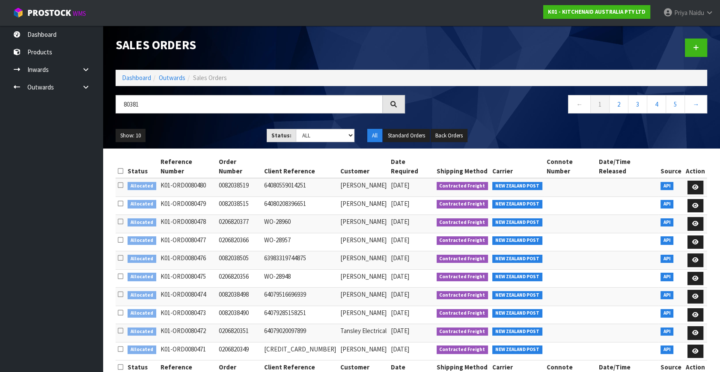
click at [176, 122] on div "80381 ← 1 2 3 4 5 →" at bounding box center [411, 108] width 605 height 27
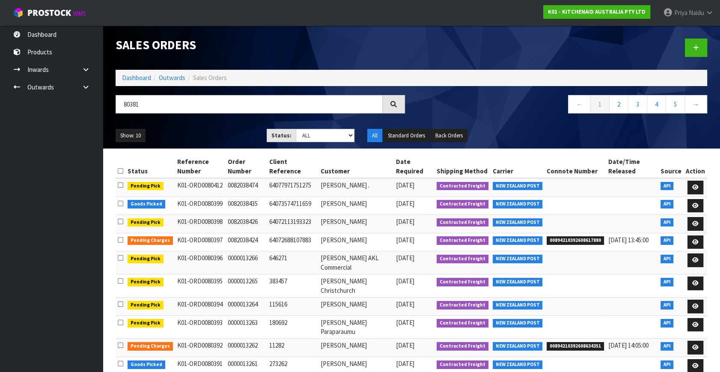
click at [175, 122] on div "80381 ← 1 2 3 4 5 →" at bounding box center [411, 108] width 605 height 27
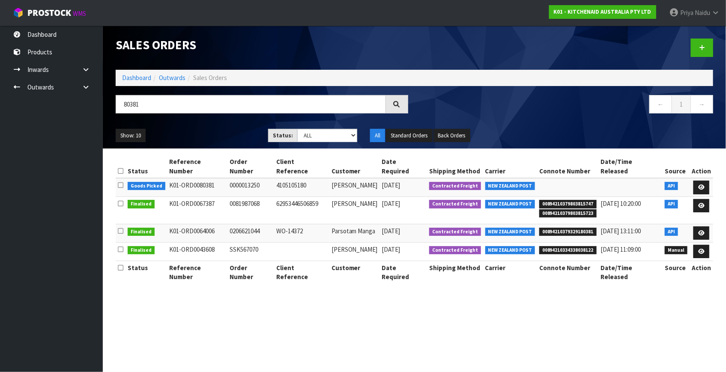
click at [175, 122] on div "80381 ← 1 →" at bounding box center [414, 108] width 610 height 27
click at [703, 181] on link at bounding box center [701, 188] width 16 height 14
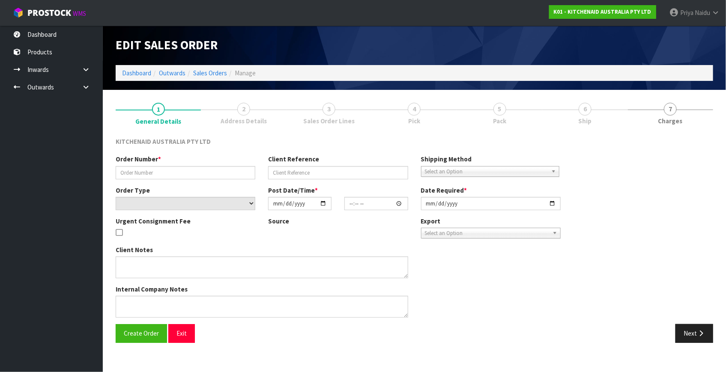
type input "0000013250"
type input "4105105180"
select select "number:0"
type input "2025-10-08"
type input "12:34:41.000"
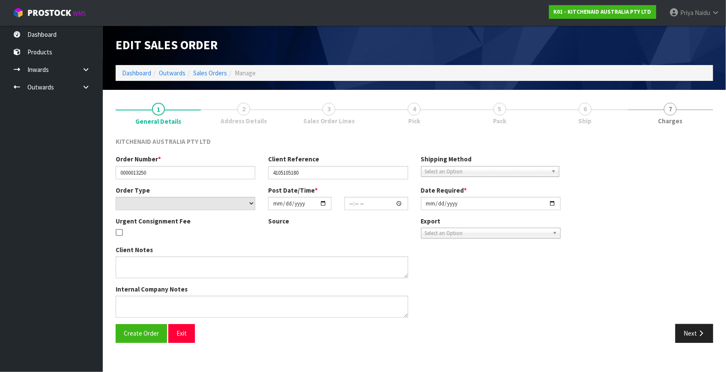
type input "2025-10-08"
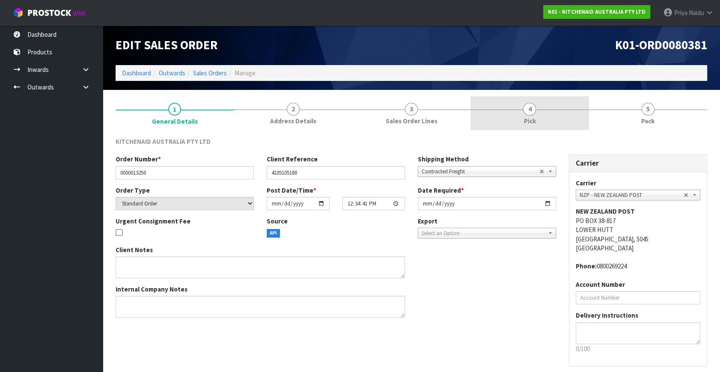
click at [538, 111] on link "4 Pick" at bounding box center [530, 113] width 118 height 34
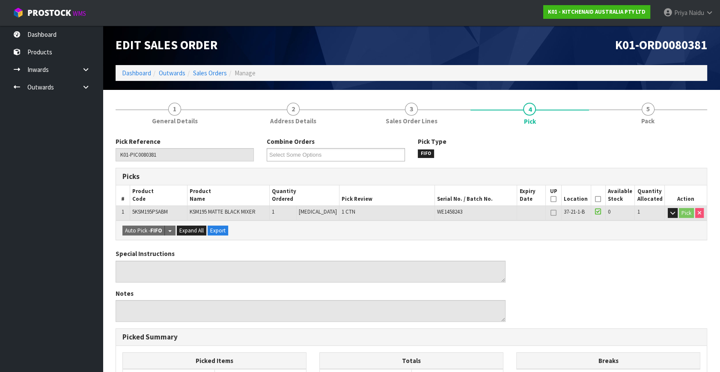
click at [597, 199] on icon at bounding box center [598, 199] width 6 height 0
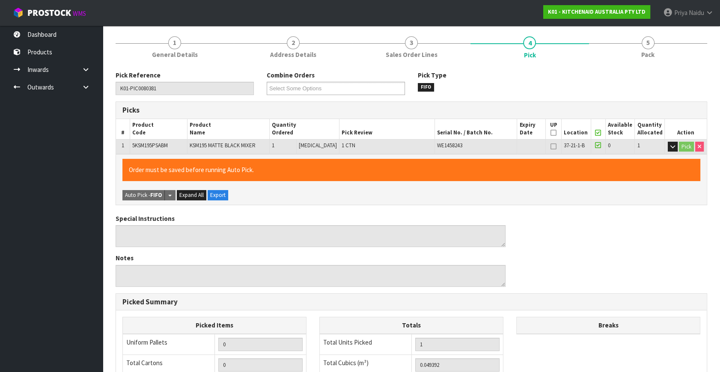
scroll to position [222, 0]
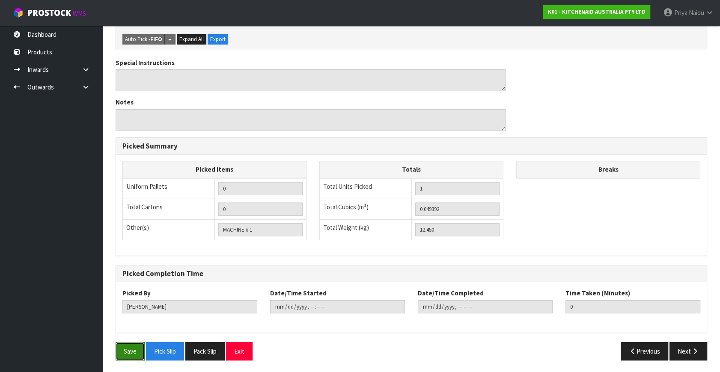
click at [138, 351] on button "Save" at bounding box center [130, 351] width 29 height 18
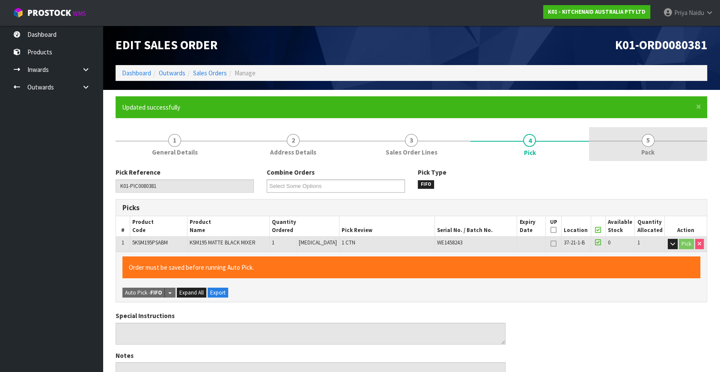
type input "Priya Naidu"
type input "2025-10-10T08:13:05"
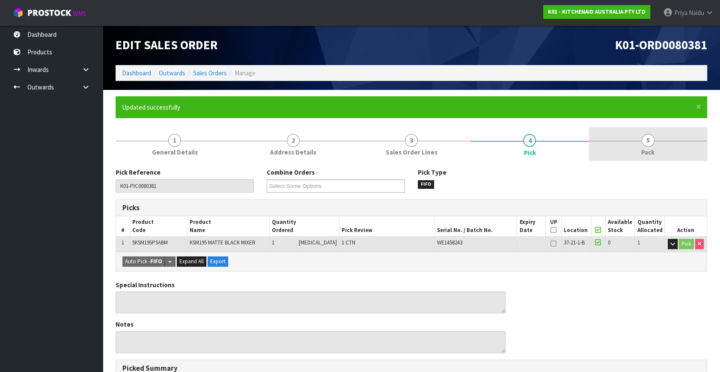
click at [667, 138] on link "5 Pack" at bounding box center [648, 144] width 118 height 34
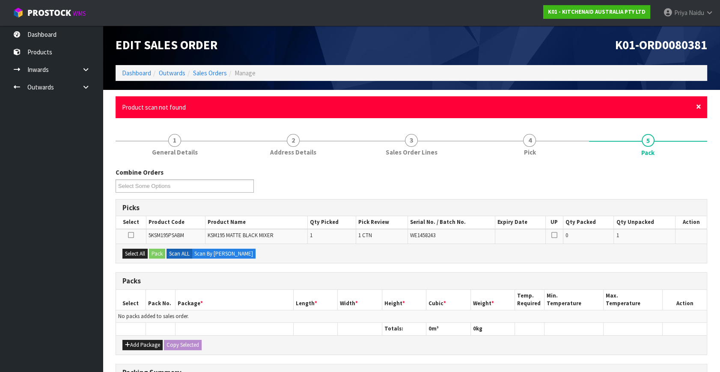
click at [698, 107] on span "×" at bounding box center [698, 107] width 5 height 12
click at [699, 107] on span "×" at bounding box center [698, 107] width 5 height 12
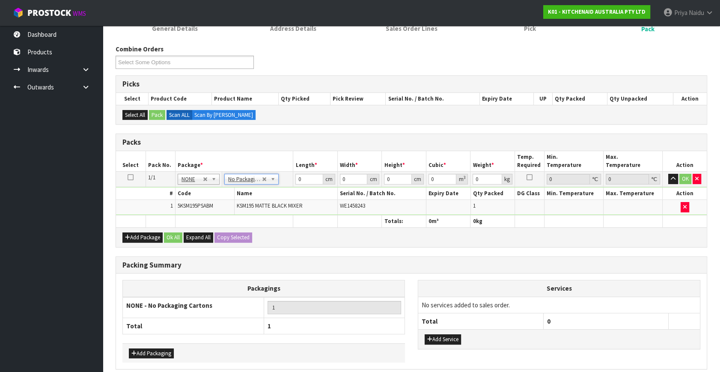
scroll to position [128, 0]
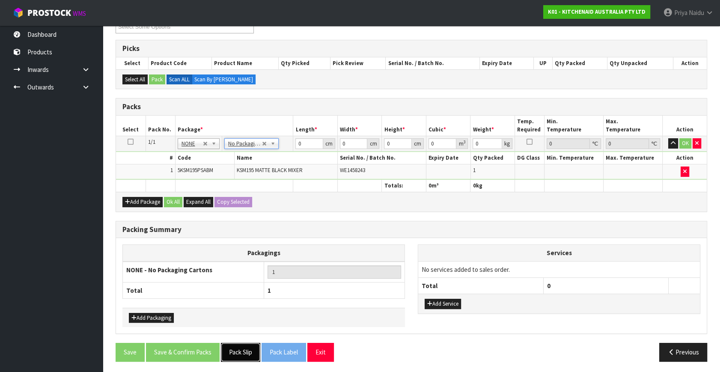
click at [233, 346] on button "Pack Slip" at bounding box center [240, 352] width 39 height 18
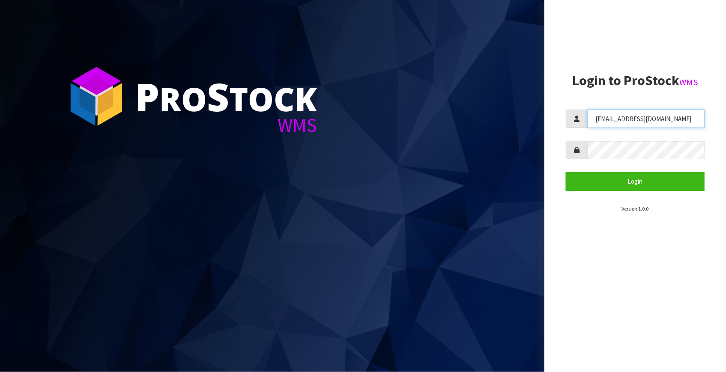
click at [647, 118] on input "[EMAIL_ADDRESS][DOMAIN_NAME]" at bounding box center [645, 119] width 117 height 18
type input "F"
type input "priya"
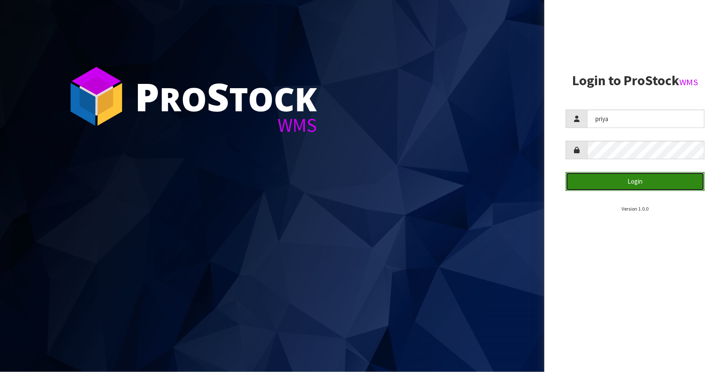
click at [583, 182] on button "Login" at bounding box center [635, 181] width 139 height 18
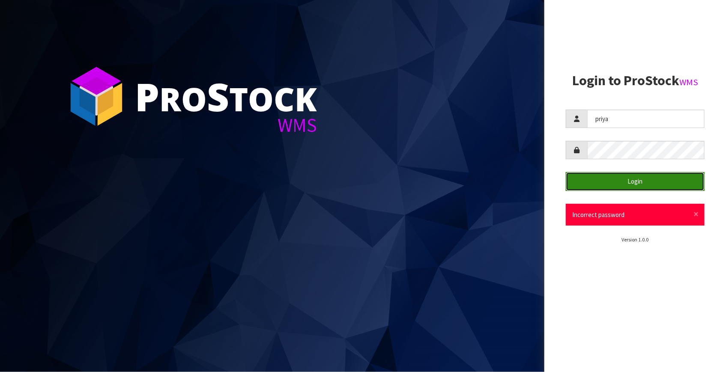
click at [576, 187] on button "Login" at bounding box center [635, 181] width 139 height 18
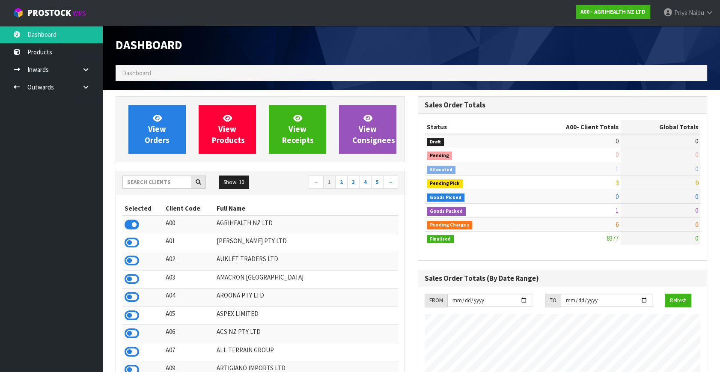
scroll to position [648, 302]
click at [467, 41] on div "Dashboard" at bounding box center [411, 45] width 605 height 39
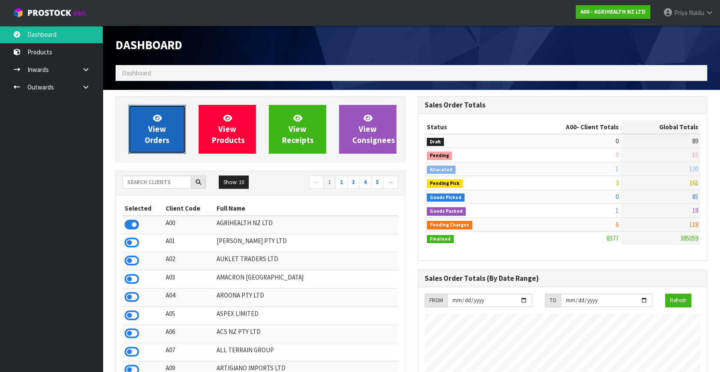
click at [163, 143] on span "View Orders" at bounding box center [157, 129] width 25 height 32
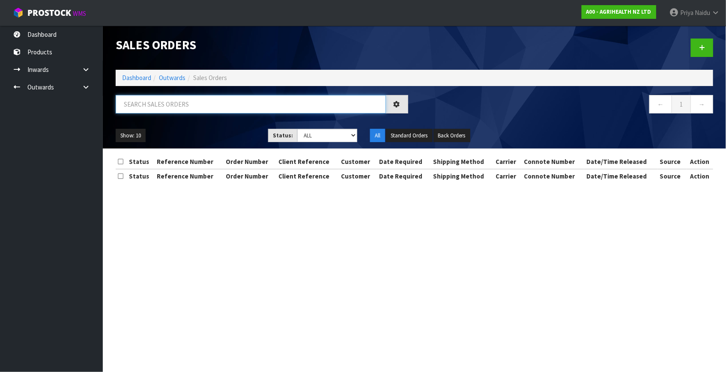
click at [175, 103] on input "text" at bounding box center [251, 104] width 270 height 18
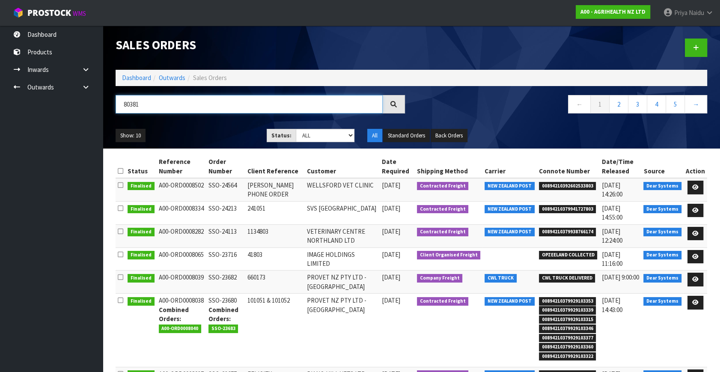
type input "80381"
click at [197, 126] on div "Show: 10 5 10 25 50 Status: Draft Pending Allocated Pending Pick Goods Picked G…" at bounding box center [411, 135] width 605 height 27
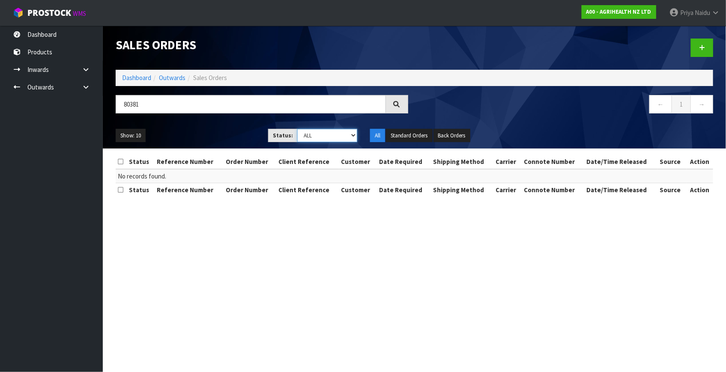
click at [308, 133] on select "Draft Pending Allocated Pending Pick Goods Picked Goods Packed Pending Charges …" at bounding box center [327, 135] width 60 height 13
click at [210, 116] on div "80381" at bounding box center [261, 107] width 305 height 25
click at [224, 130] on ul "Show: 10 5 10 25 50" at bounding box center [186, 136] width 140 height 14
click at [140, 75] on link "Dashboard" at bounding box center [136, 78] width 29 height 8
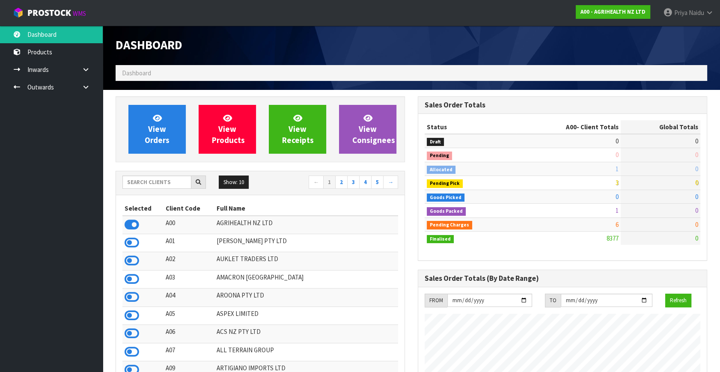
scroll to position [648, 302]
click at [162, 183] on input "text" at bounding box center [156, 182] width 69 height 13
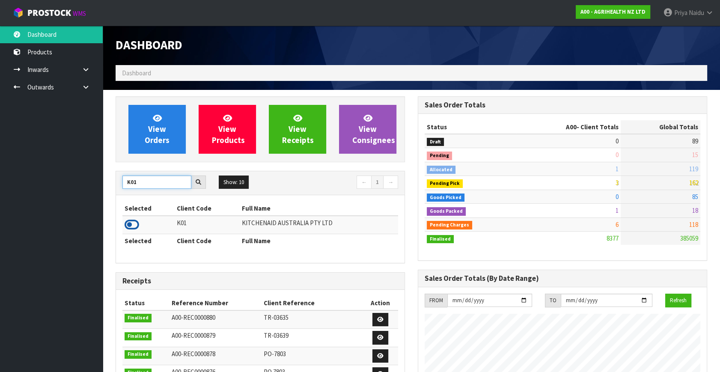
type input "K01"
click at [136, 222] on icon at bounding box center [132, 224] width 15 height 13
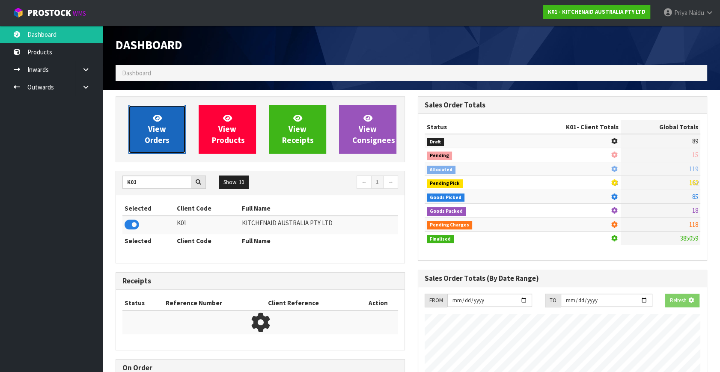
click at [162, 127] on span "View Orders" at bounding box center [157, 129] width 25 height 32
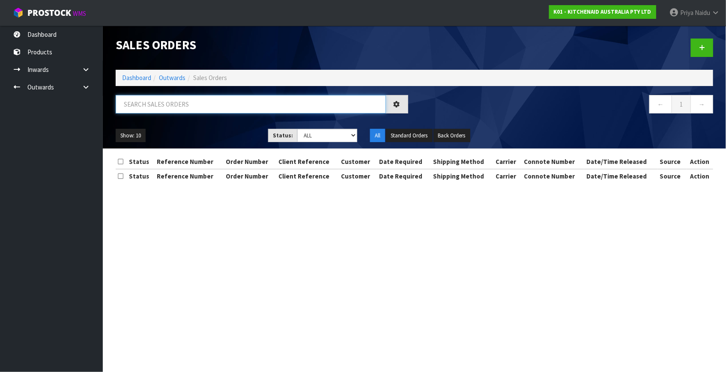
click at [173, 107] on input "text" at bounding box center [251, 104] width 270 height 18
type input "80381"
click at [225, 129] on ul "Show: 10 5 10 25 50" at bounding box center [186, 136] width 140 height 14
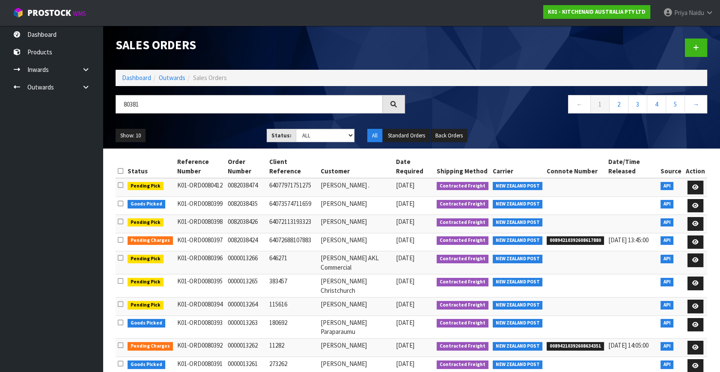
click at [221, 133] on ul "Show: 10 5 10 25 50" at bounding box center [185, 136] width 138 height 14
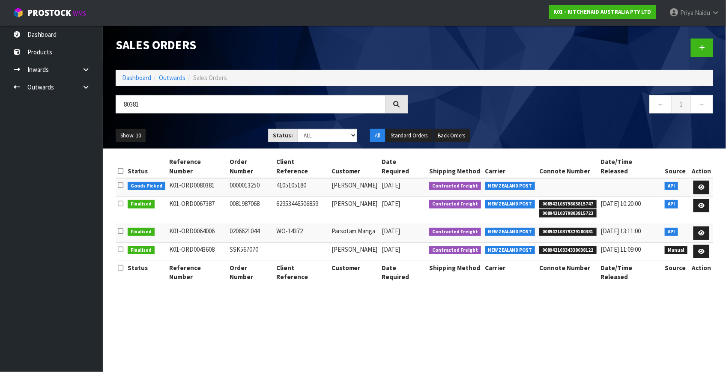
click at [221, 133] on ul "Show: 10 5 10 25 50" at bounding box center [186, 136] width 140 height 14
click at [701, 185] on icon at bounding box center [701, 188] width 6 height 6
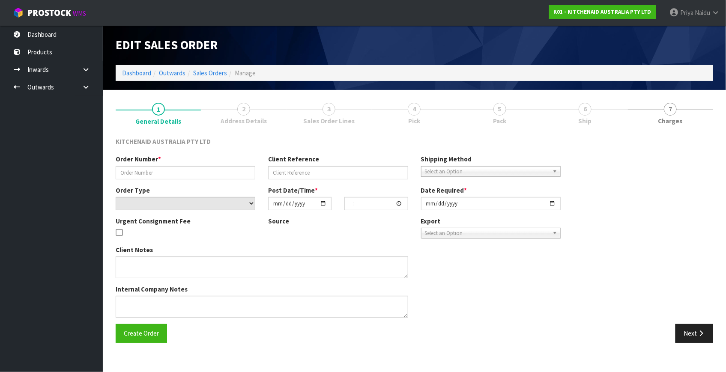
type input "0000013250"
type input "4105105180"
select select "number:0"
type input "2025-10-08"
type input "12:34:41.000"
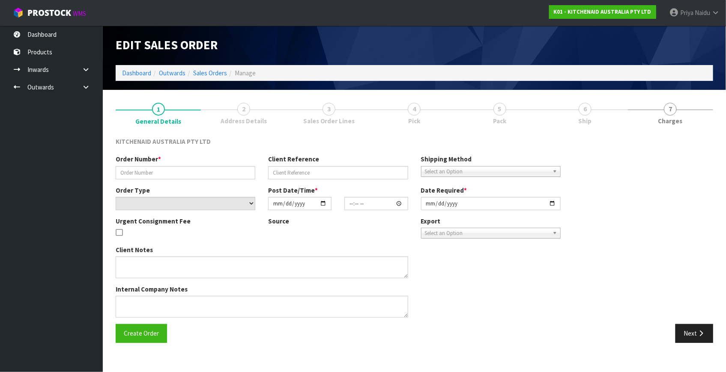
type input "2025-10-08"
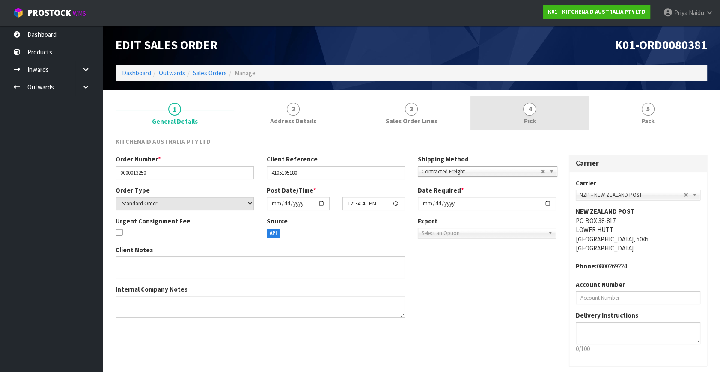
click at [546, 126] on link "4 Pick" at bounding box center [530, 113] width 118 height 34
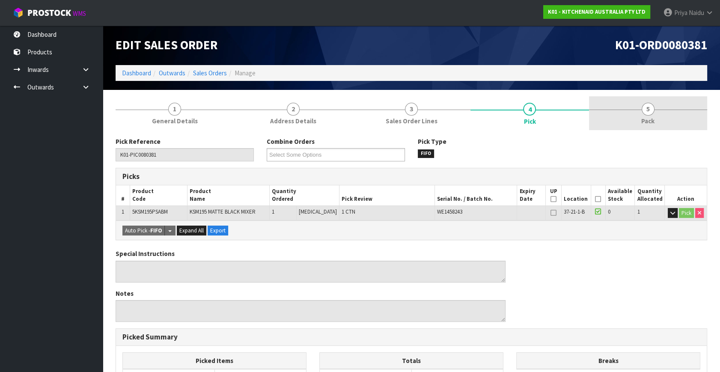
click at [645, 120] on span "Pack" at bounding box center [648, 120] width 13 height 9
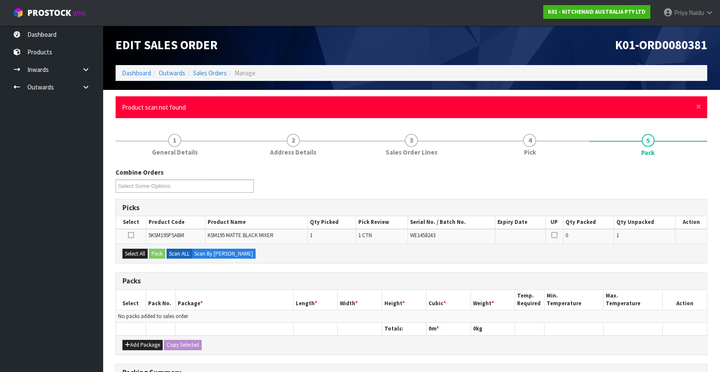
click at [705, 106] on div "× Close Product scan not found" at bounding box center [412, 107] width 592 height 22
click at [701, 108] on span "×" at bounding box center [698, 107] width 5 height 12
click at [698, 105] on span "×" at bounding box center [698, 107] width 5 height 12
click at [702, 106] on div "× Close Product scan not found" at bounding box center [412, 107] width 592 height 22
click at [696, 105] on span "×" at bounding box center [698, 107] width 5 height 12
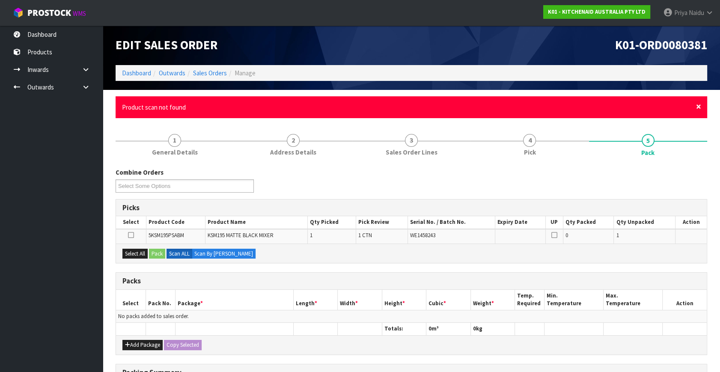
click at [700, 107] on span "×" at bounding box center [698, 107] width 5 height 12
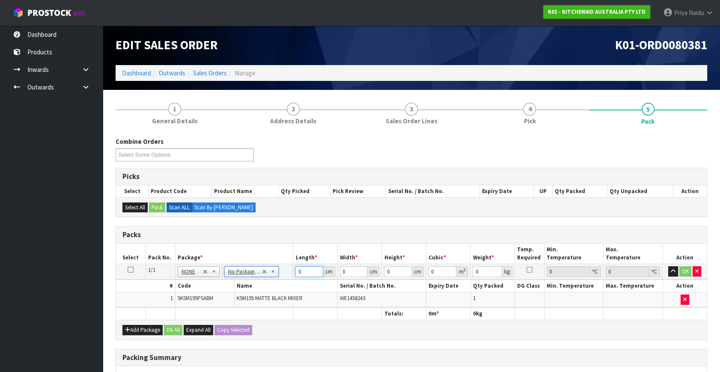
click at [311, 274] on input "0" at bounding box center [310, 271] width 28 height 11
type input "1"
type input "20"
type input "24"
type input "2"
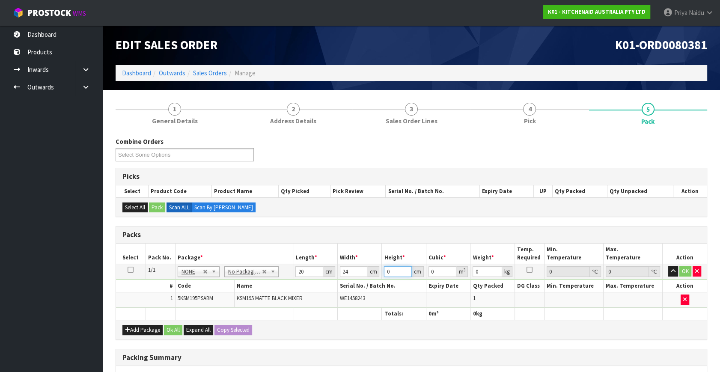
type input "0.00096"
type input "29"
type input "0.01392"
type input "29"
type input "14"
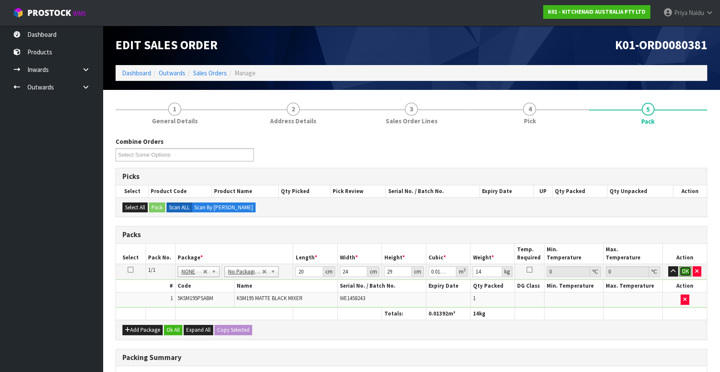
click at [686, 268] on button "OK" at bounding box center [686, 271] width 12 height 10
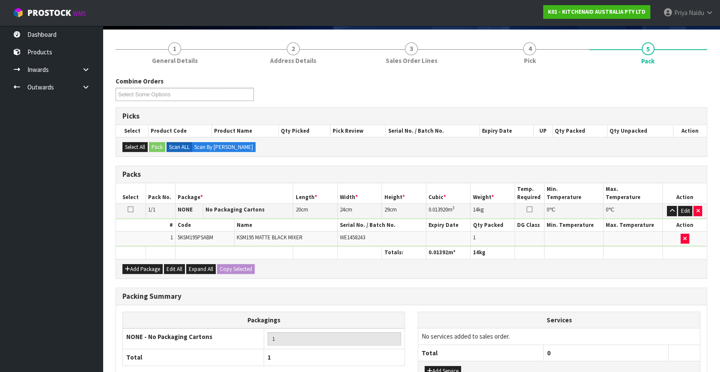
scroll to position [128, 0]
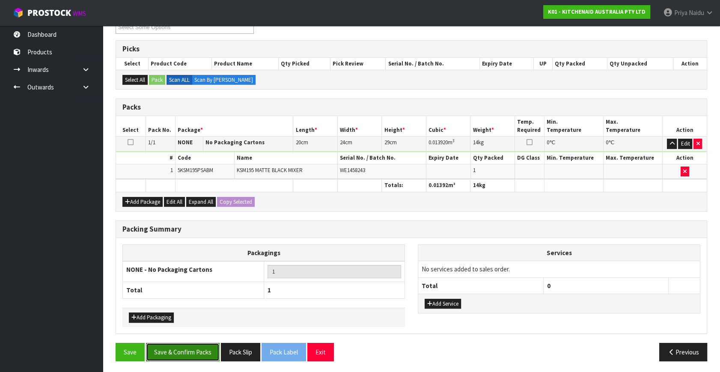
click at [186, 353] on button "Save & Confirm Packs" at bounding box center [183, 352] width 74 height 18
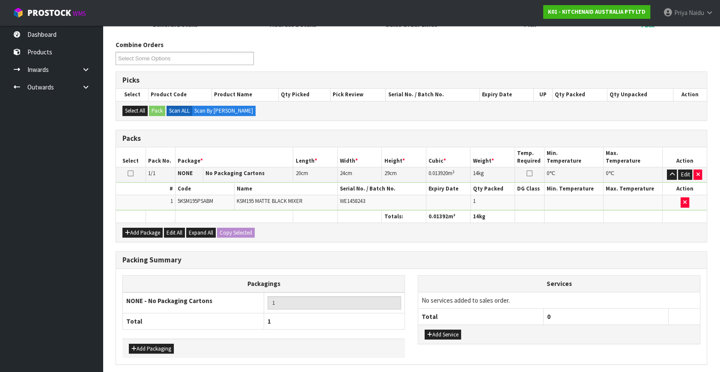
scroll to position [0, 0]
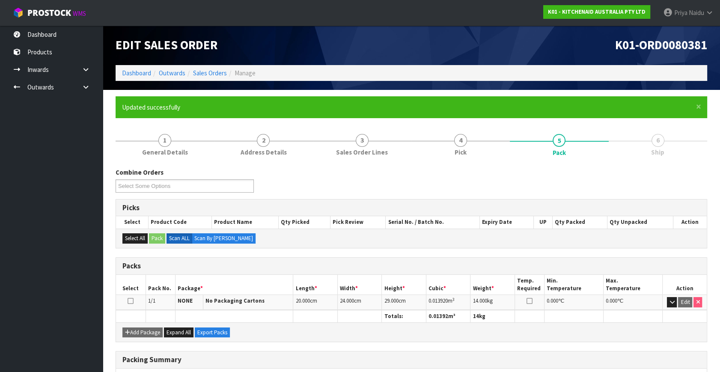
click at [455, 176] on div "Combine Orders K01-ORD0080140 K01-ORD0080179 K01-ORD0080311 K01-ORD0080315 K01-…" at bounding box center [411, 183] width 605 height 31
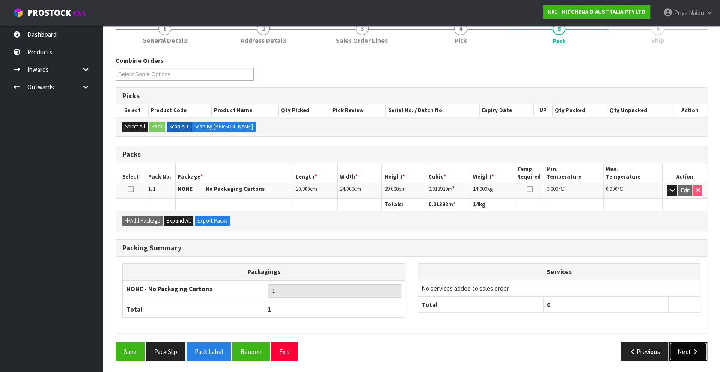
click at [683, 346] on button "Next" at bounding box center [689, 352] width 38 height 18
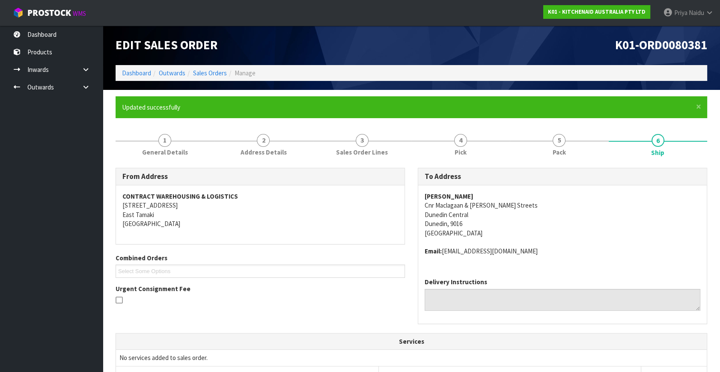
scroll to position [202, 0]
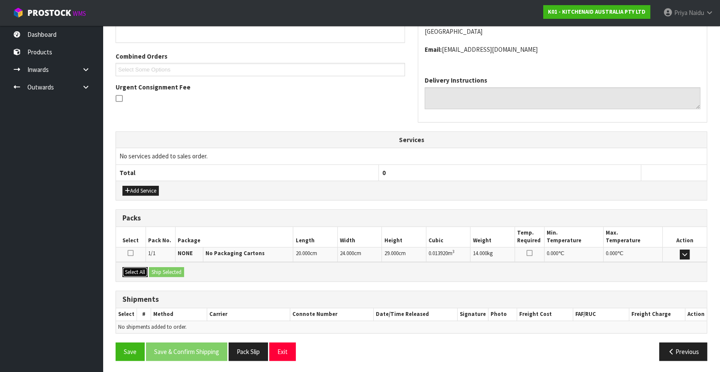
click at [137, 272] on button "Select All" at bounding box center [134, 272] width 25 height 10
click at [160, 274] on button "Ship Selected" at bounding box center [166, 272] width 35 height 10
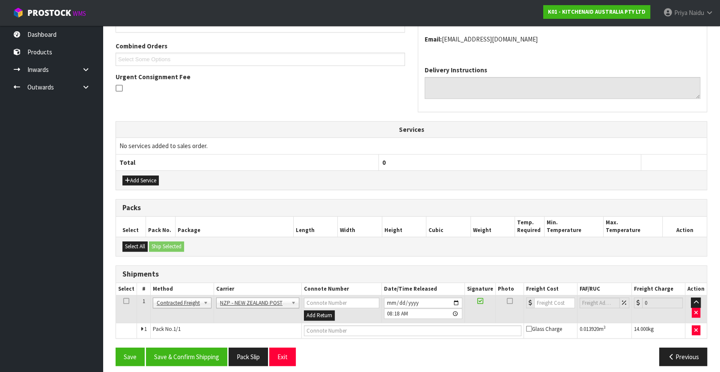
scroll to position [217, 0]
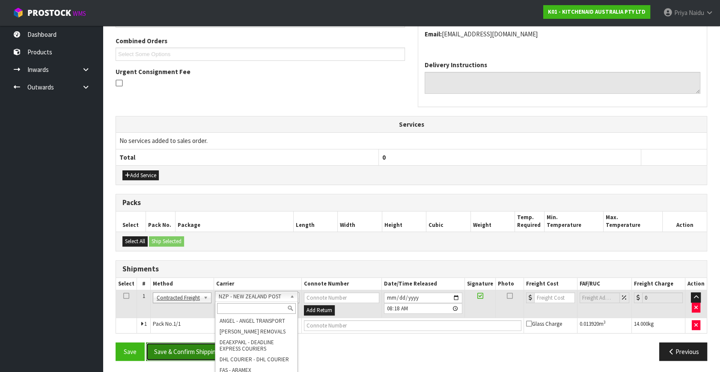
click at [180, 350] on button "Save & Confirm Shipping" at bounding box center [186, 352] width 81 height 18
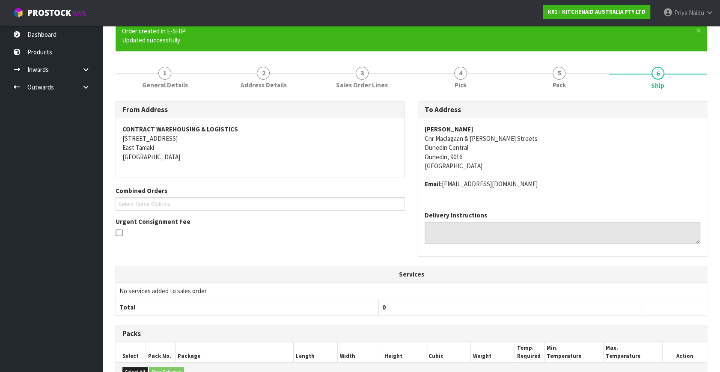
scroll to position [205, 0]
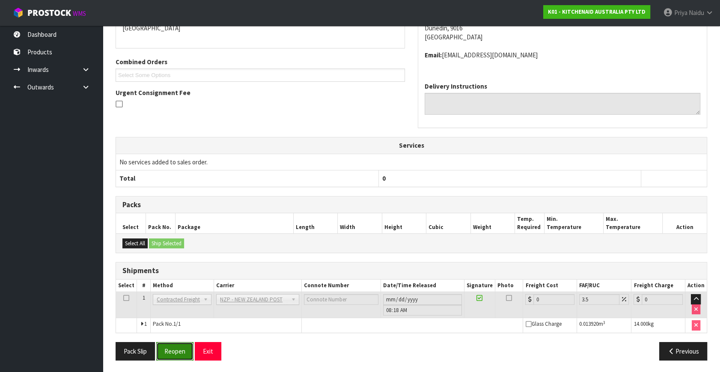
click at [170, 352] on button "Reopen" at bounding box center [174, 351] width 37 height 18
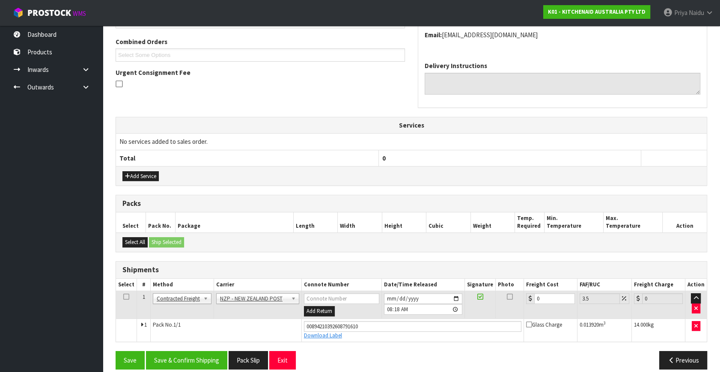
scroll to position [225, 0]
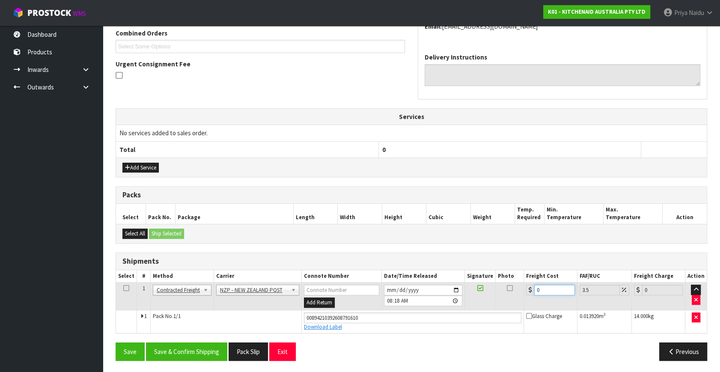
click at [552, 291] on input "0" at bounding box center [554, 290] width 41 height 11
type input "1"
type input "1.03"
type input "18"
type input "18.63"
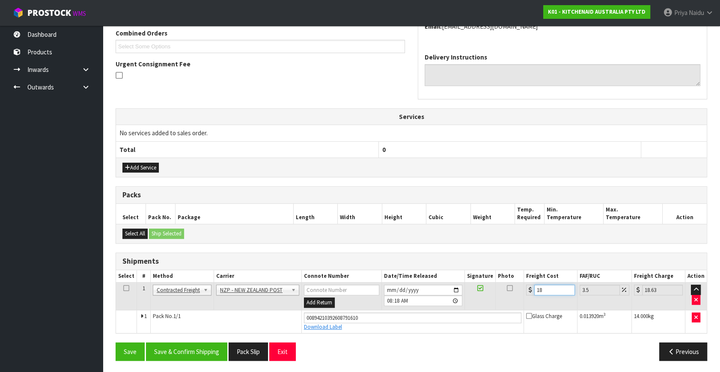
type input "18.2"
type input "18.84"
type input "18.28"
type input "18.92"
type input "18.28"
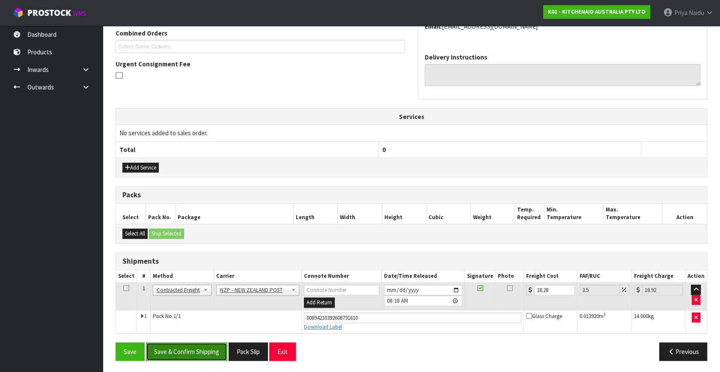
click at [194, 343] on button "Save & Confirm Shipping" at bounding box center [186, 352] width 81 height 18
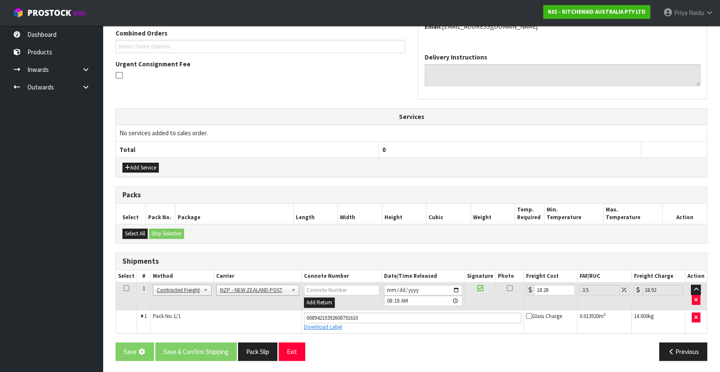
scroll to position [0, 0]
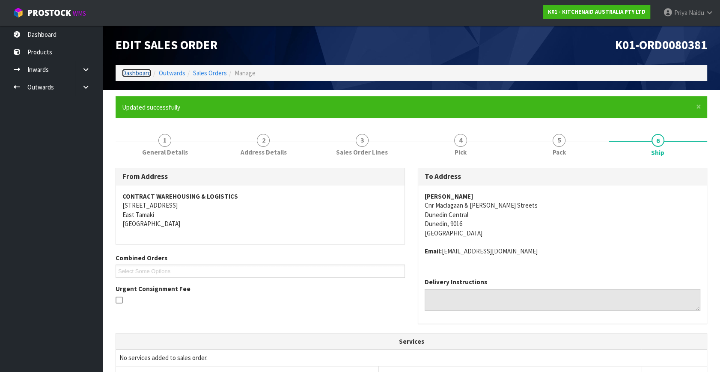
click at [141, 72] on link "Dashboard" at bounding box center [136, 73] width 29 height 8
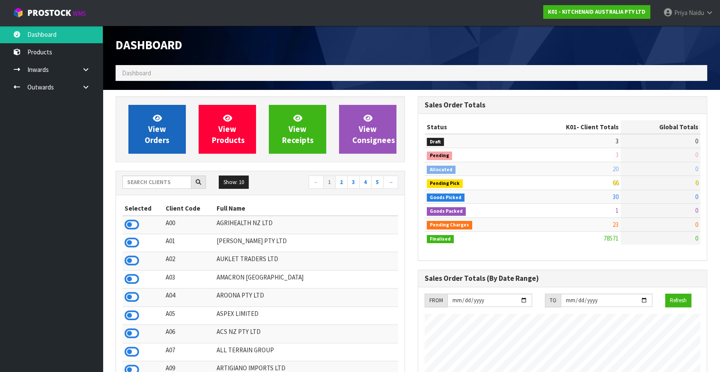
scroll to position [648, 302]
click at [165, 123] on link "View Orders" at bounding box center [156, 129] width 57 height 49
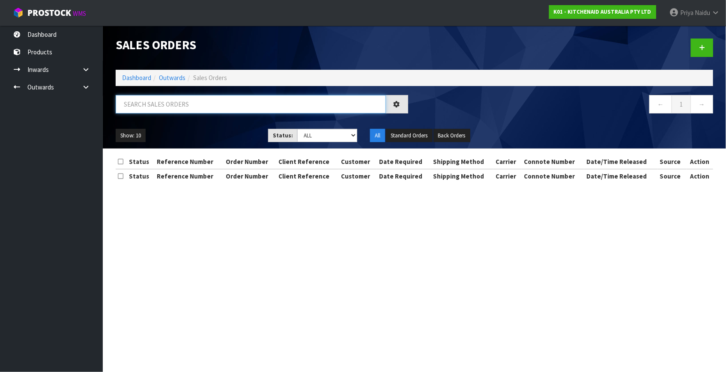
click at [179, 109] on input "text" at bounding box center [251, 104] width 270 height 18
type input "80403"
click at [188, 128] on div "Show: 10 5 10 25 50 Status: Draft Pending Allocated Pending Pick Goods Picked G…" at bounding box center [414, 135] width 610 height 27
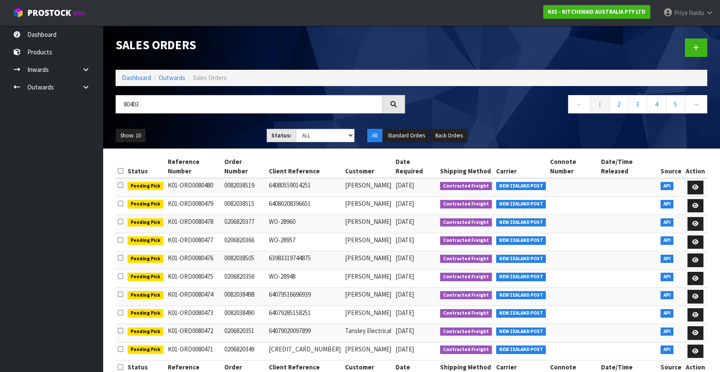
click at [188, 128] on div "Show: 10 5 10 25 50 Status: Draft Pending Allocated Pending Pick Goods Picked G…" at bounding box center [411, 135] width 605 height 27
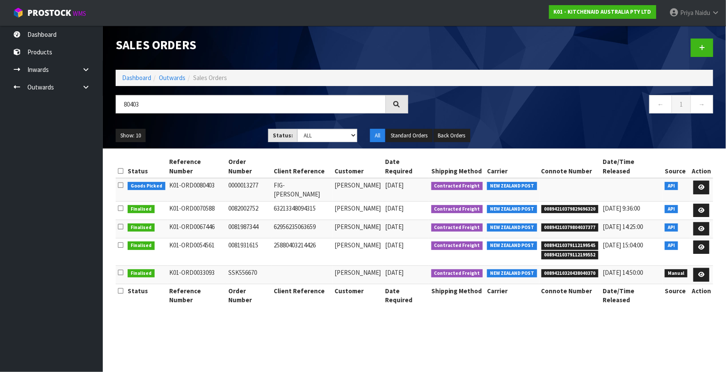
click at [200, 128] on div "Show: 10 5 10 25 50 Status: Draft Pending Allocated Pending Pick Goods Picked G…" at bounding box center [414, 135] width 610 height 27
click at [200, 131] on ul "Show: 10 5 10 25 50" at bounding box center [186, 136] width 140 height 14
click at [200, 133] on ul "Show: 10 5 10 25 50" at bounding box center [186, 136] width 140 height 14
click at [701, 181] on link at bounding box center [701, 188] width 16 height 14
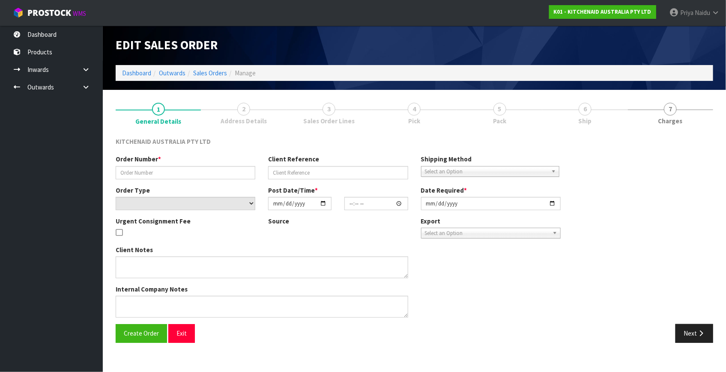
type input "0000013277"
type input "FIG-Brigid Laffey"
select select "number:0"
type input "2025-10-08"
type input "18:33:49.000"
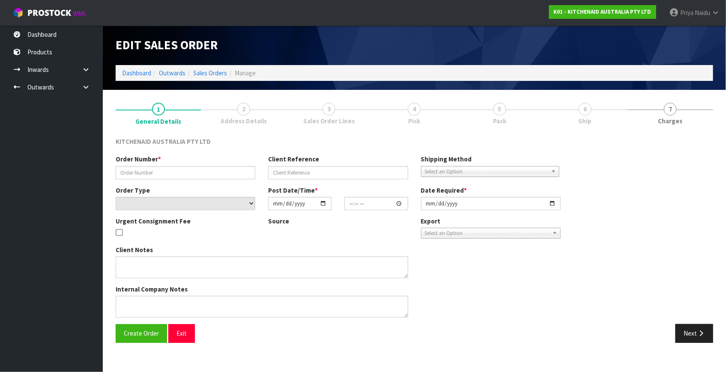
type input "2025-10-08"
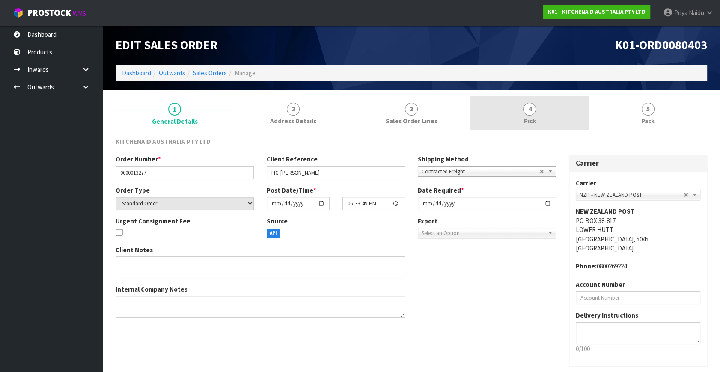
click at [552, 110] on div at bounding box center [530, 110] width 118 height 0
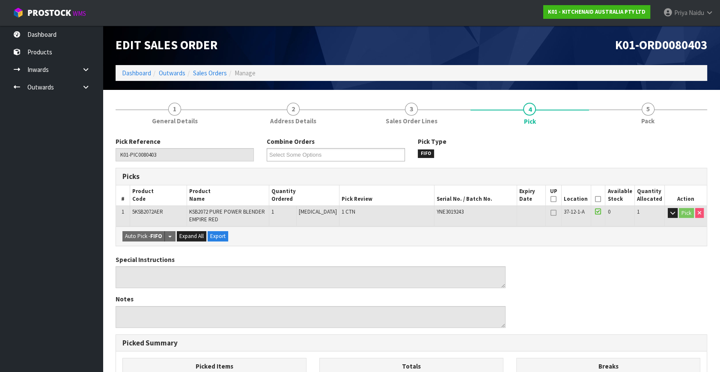
click at [596, 195] on th "Picked" at bounding box center [598, 195] width 15 height 20
click at [597, 199] on icon at bounding box center [598, 199] width 6 height 0
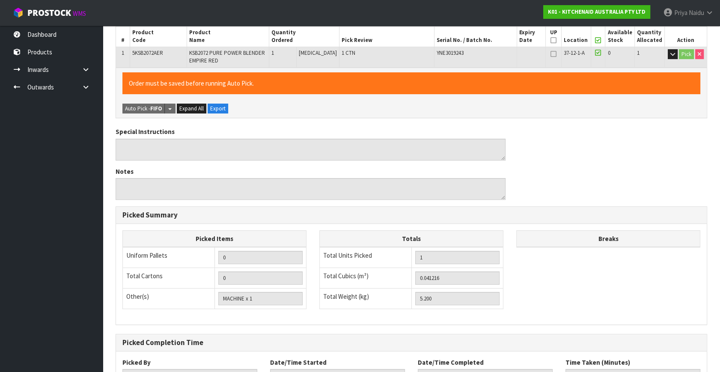
scroll to position [228, 0]
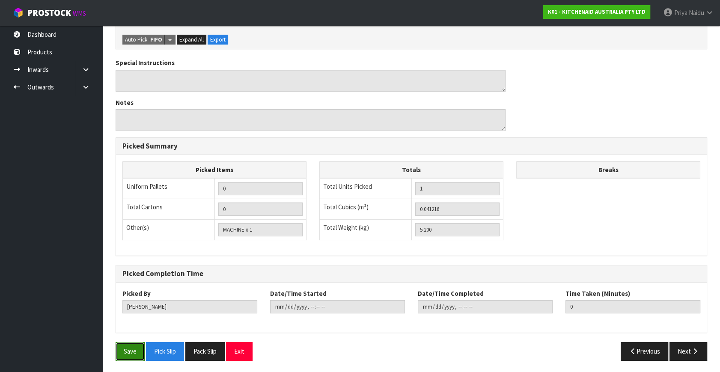
click at [127, 347] on button "Save" at bounding box center [130, 351] width 29 height 18
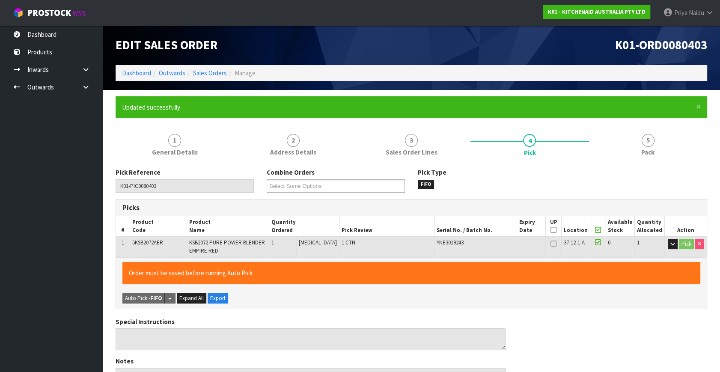
type input "Priya Naidu"
type input "2025-10-10T08:21:52"
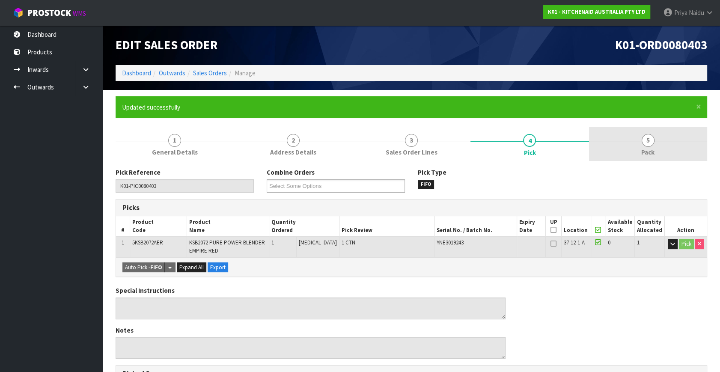
click at [657, 155] on link "5 Pack" at bounding box center [648, 144] width 118 height 34
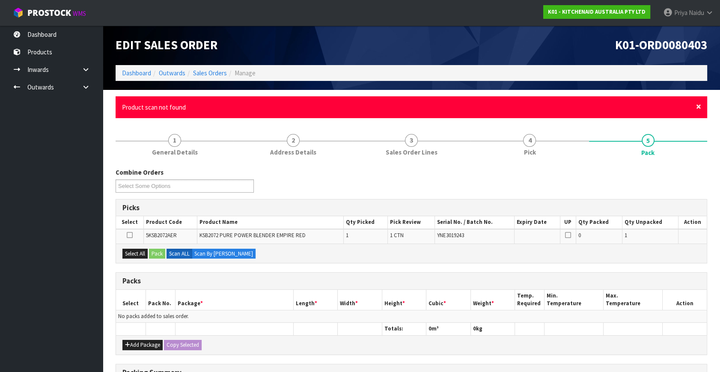
click at [700, 106] on span "×" at bounding box center [698, 107] width 5 height 12
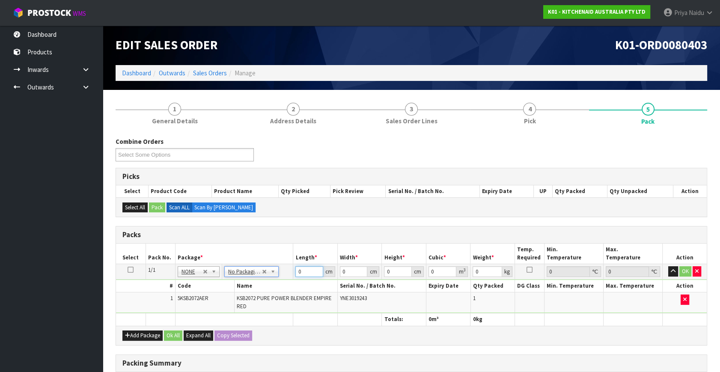
click at [304, 272] on input "0" at bounding box center [310, 271] width 28 height 11
type input "20"
type input "24"
type input "2"
type input "0.00096"
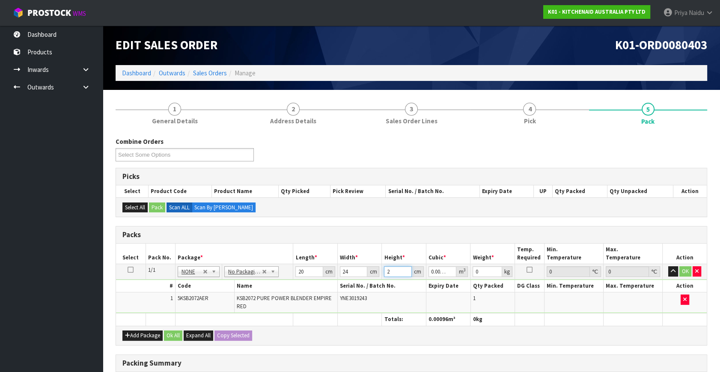
type input "29"
type input "0.01392"
type input "29"
type input "6"
click at [688, 272] on button "OK" at bounding box center [686, 271] width 12 height 10
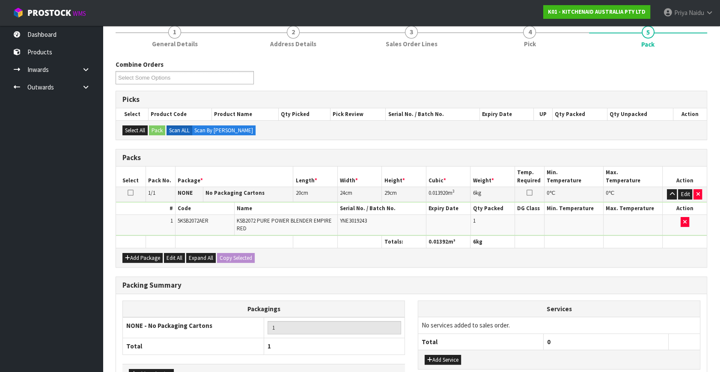
scroll to position [133, 0]
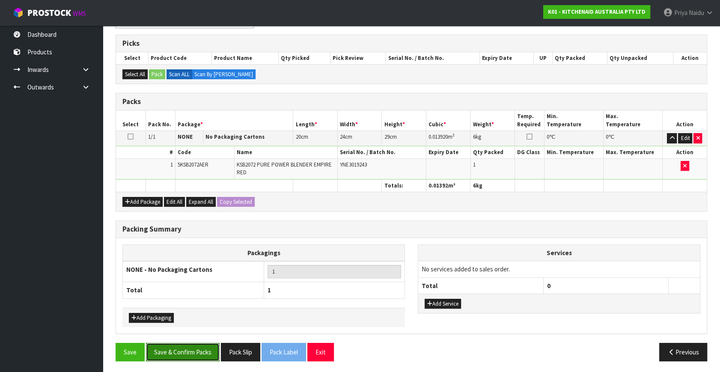
click at [192, 346] on button "Save & Confirm Packs" at bounding box center [183, 352] width 74 height 18
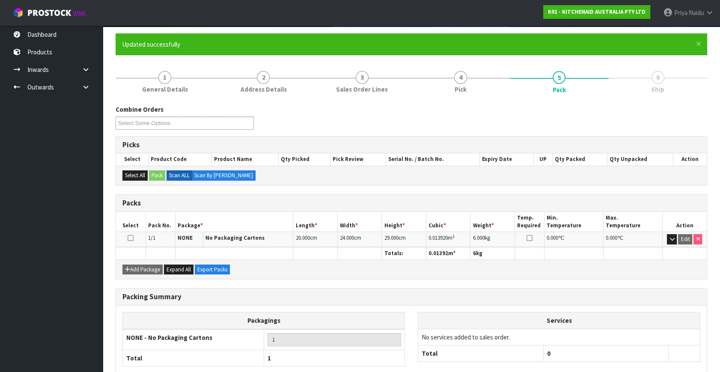
scroll to position [112, 0]
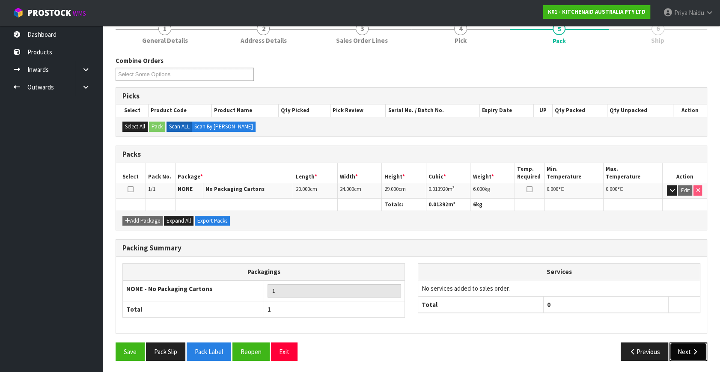
click at [678, 350] on button "Next" at bounding box center [689, 352] width 38 height 18
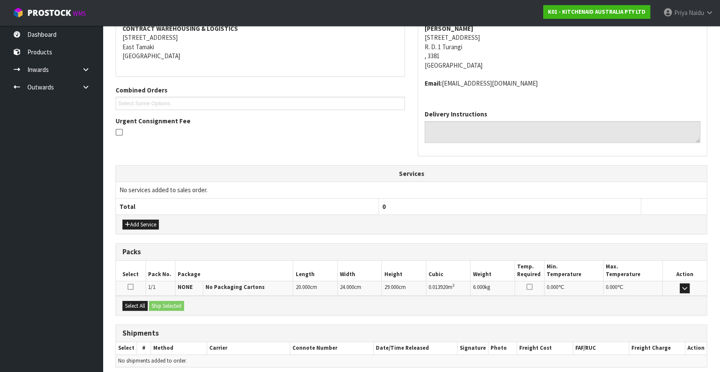
scroll to position [202, 0]
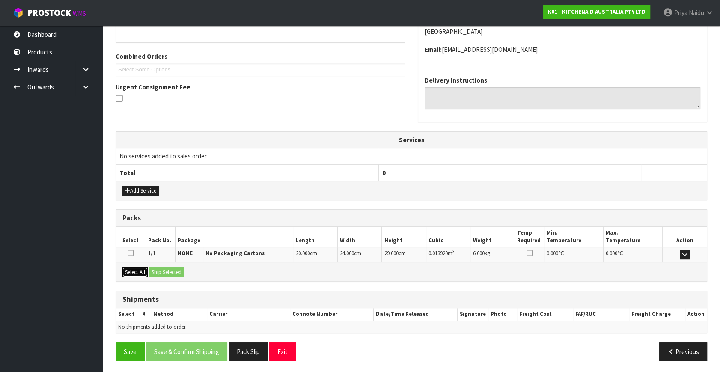
click at [141, 273] on button "Select All" at bounding box center [134, 272] width 25 height 10
drag, startPoint x: 173, startPoint y: 272, endPoint x: 189, endPoint y: 269, distance: 16.1
click at [174, 272] on button "Ship Selected" at bounding box center [166, 272] width 35 height 10
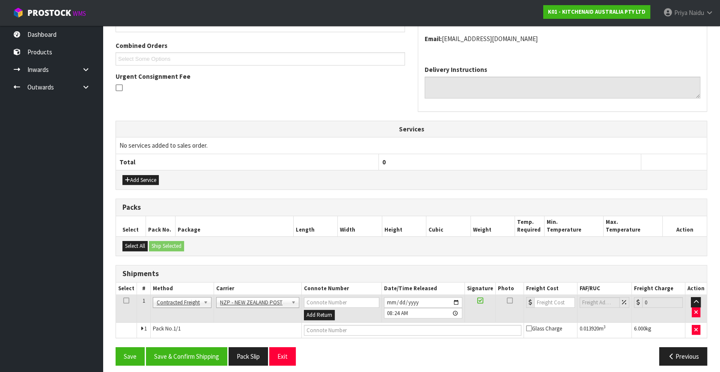
scroll to position [217, 0]
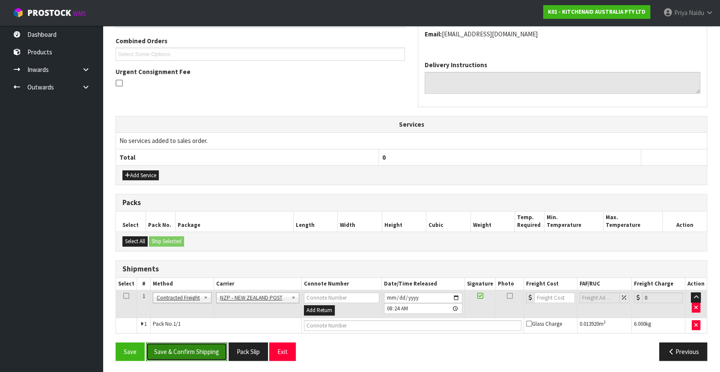
click at [204, 345] on button "Save & Confirm Shipping" at bounding box center [186, 352] width 81 height 18
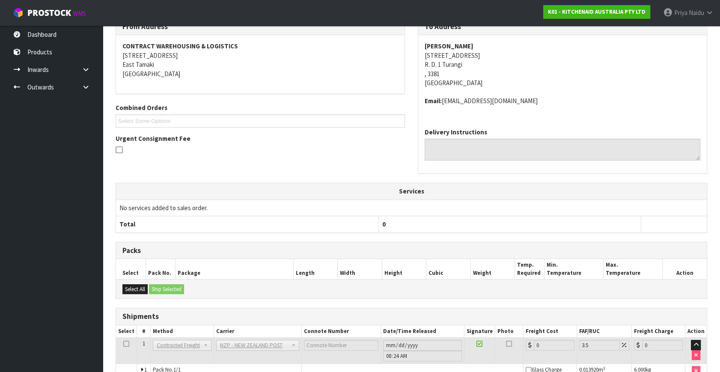
scroll to position [205, 0]
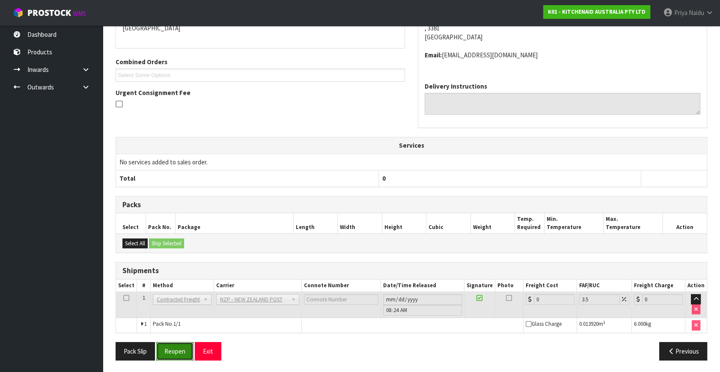
click at [180, 347] on button "Reopen" at bounding box center [174, 351] width 37 height 18
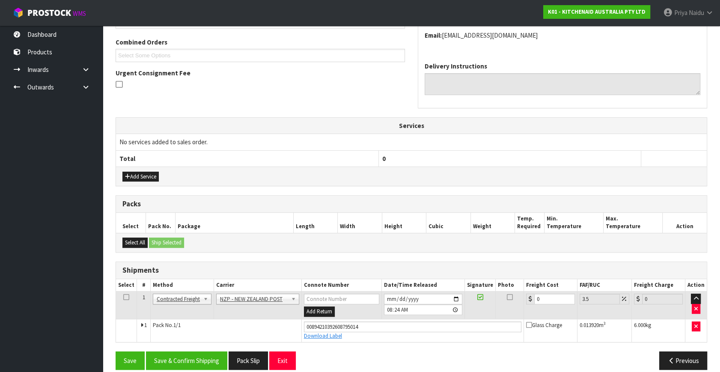
scroll to position [225, 0]
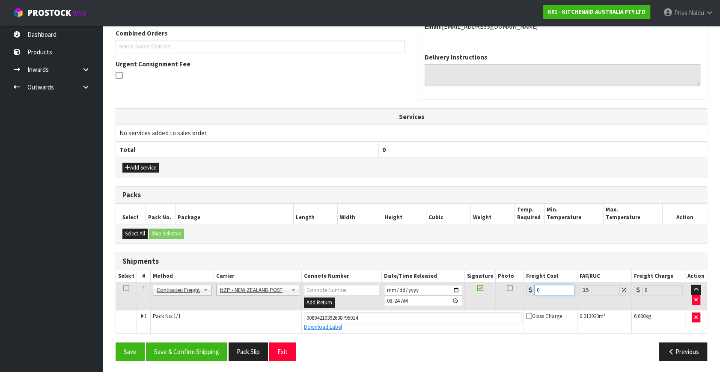
click at [548, 291] on input "0" at bounding box center [554, 290] width 41 height 11
type input "1"
type input "1.03"
type input "13"
type input "13.45"
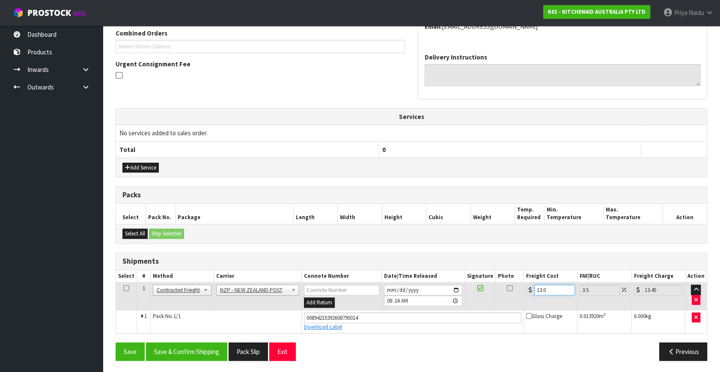
type input "13.04"
type input "13.5"
type input "13.04"
click at [179, 352] on button "Save & Confirm Shipping" at bounding box center [186, 352] width 81 height 18
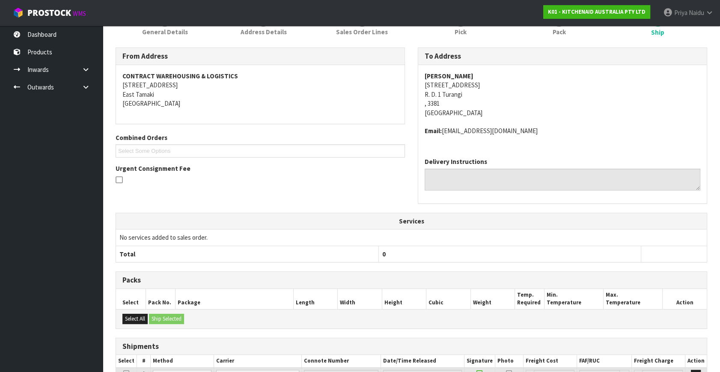
scroll to position [0, 0]
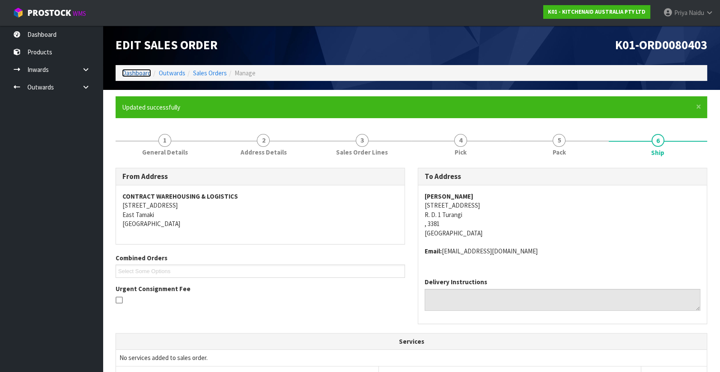
click at [137, 74] on link "Dashboard" at bounding box center [136, 73] width 29 height 8
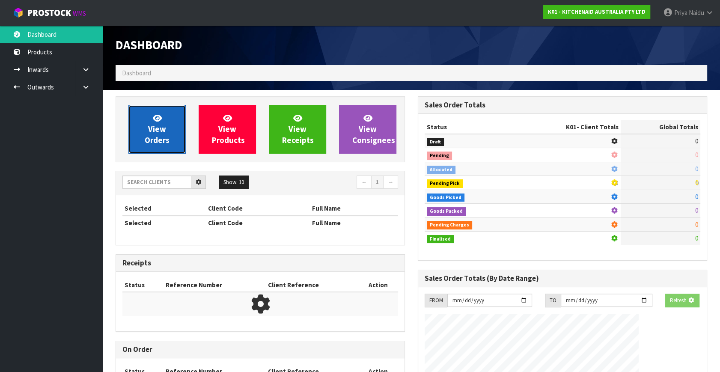
click at [150, 120] on link "View Orders" at bounding box center [156, 129] width 57 height 49
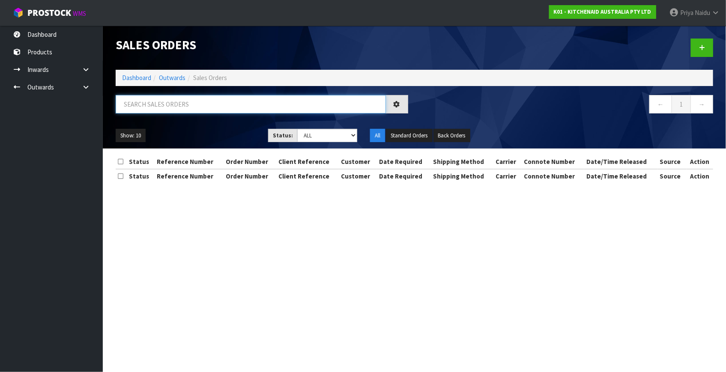
click at [178, 104] on input "text" at bounding box center [251, 104] width 270 height 18
type input "80376"
click at [176, 126] on div "Show: 10 5 10 25 50 Status: Draft Pending Allocated Pending Pick Goods Picked G…" at bounding box center [414, 135] width 610 height 27
click at [206, 133] on ul "Show: 10 5 10 25 50" at bounding box center [186, 136] width 140 height 14
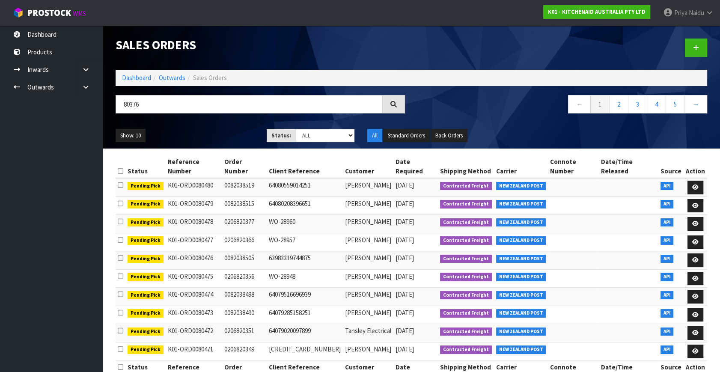
click at [212, 131] on ul "Show: 10 5 10 25 50" at bounding box center [185, 136] width 138 height 14
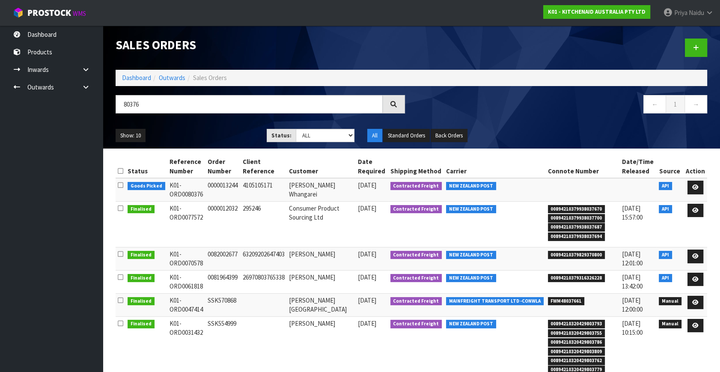
click at [212, 131] on ul "Show: 10 5 10 25 50" at bounding box center [185, 136] width 138 height 14
click at [697, 185] on icon at bounding box center [696, 188] width 6 height 6
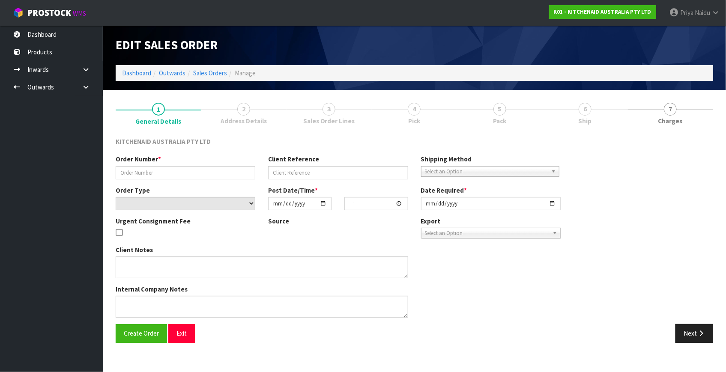
type input "0000013244"
type input "4105105171"
select select "number:0"
type input "2025-10-08"
type input "12:34:30.000"
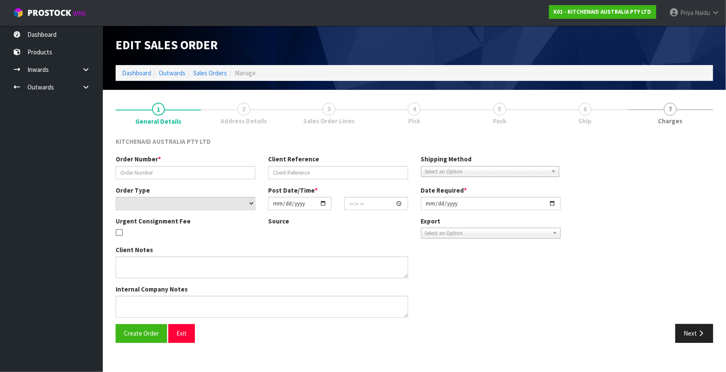
type input "2025-10-08"
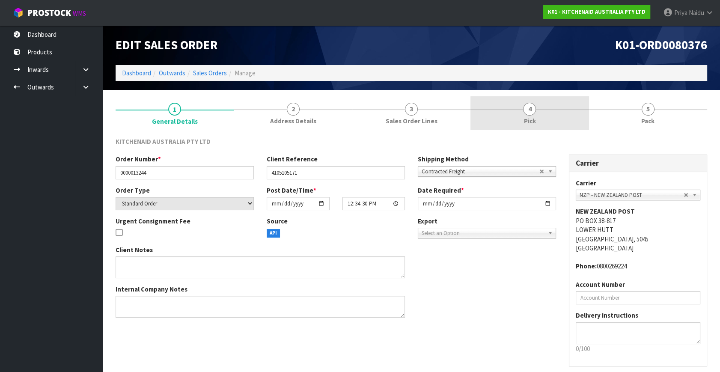
click at [560, 112] on link "4 Pick" at bounding box center [530, 113] width 118 height 34
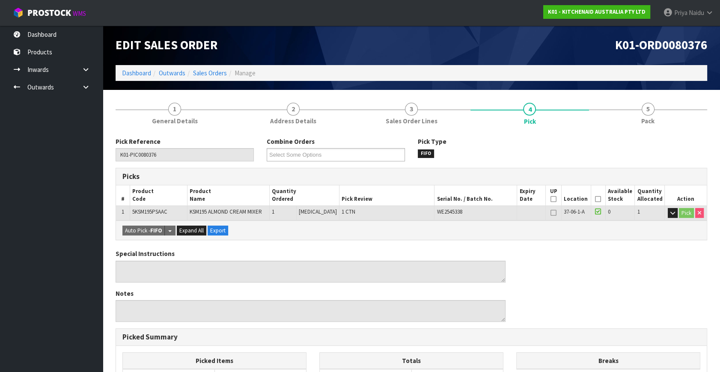
click at [596, 199] on icon at bounding box center [598, 199] width 6 height 0
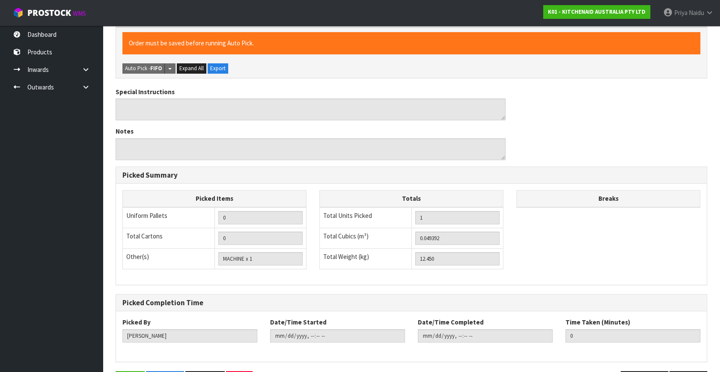
scroll to position [222, 0]
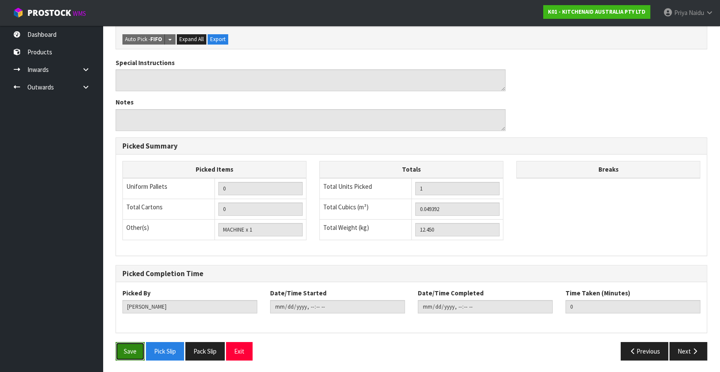
click at [129, 350] on button "Save" at bounding box center [130, 351] width 29 height 18
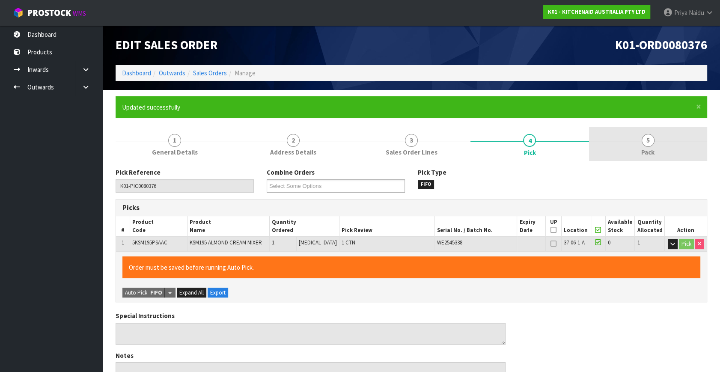
type input "Priya Naidu"
type input "2025-10-10T08:31:24"
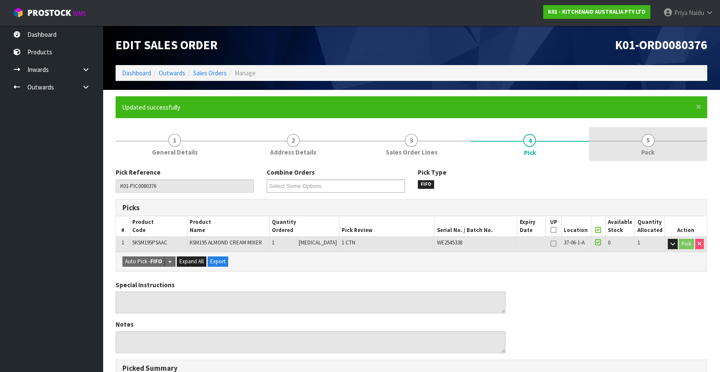
click at [654, 142] on span "5" at bounding box center [648, 140] width 13 height 13
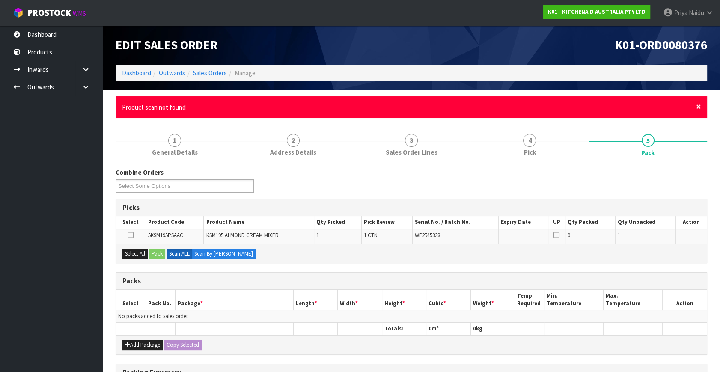
click at [700, 106] on span "×" at bounding box center [698, 107] width 5 height 12
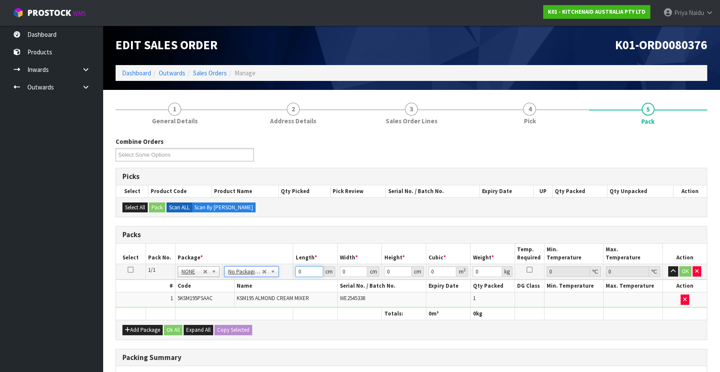
click at [307, 270] on input "0" at bounding box center [310, 271] width 28 height 11
type input "20"
type input "24"
type input "2"
type input "0.00096"
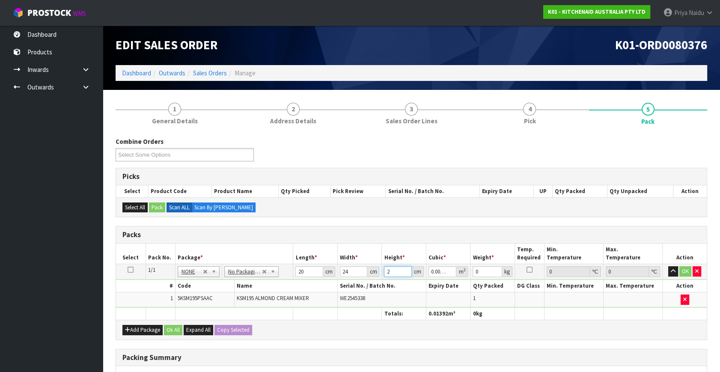
type input "29"
type input "0.01392"
type input "29"
type input "14"
click at [684, 266] on button "OK" at bounding box center [686, 271] width 12 height 10
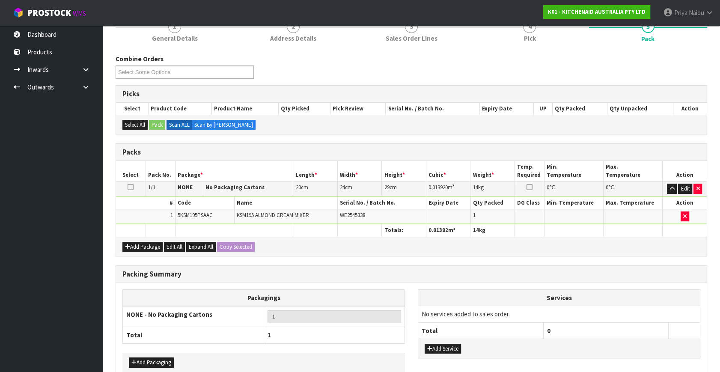
scroll to position [128, 0]
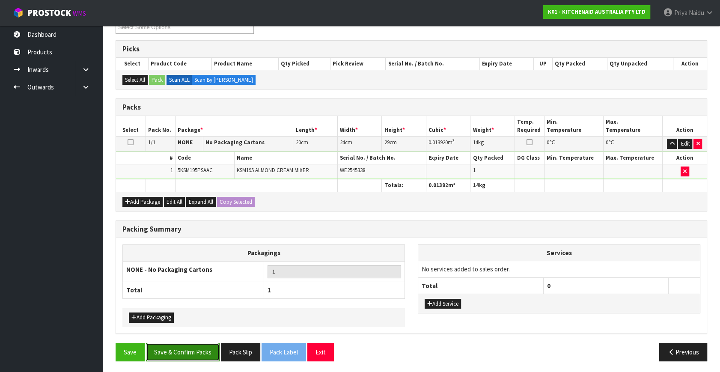
click at [200, 343] on button "Save & Confirm Packs" at bounding box center [183, 352] width 74 height 18
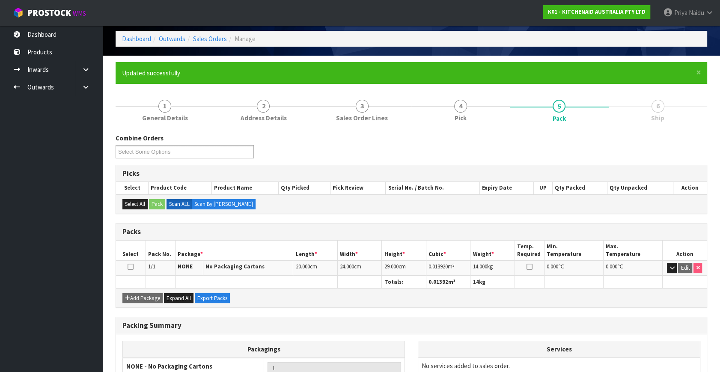
scroll to position [112, 0]
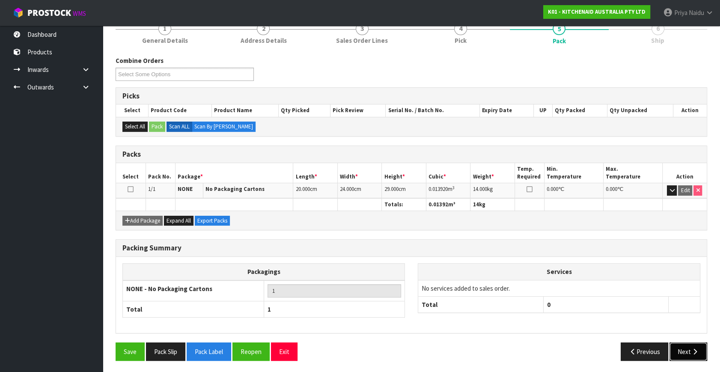
click at [689, 349] on button "Next" at bounding box center [689, 352] width 38 height 18
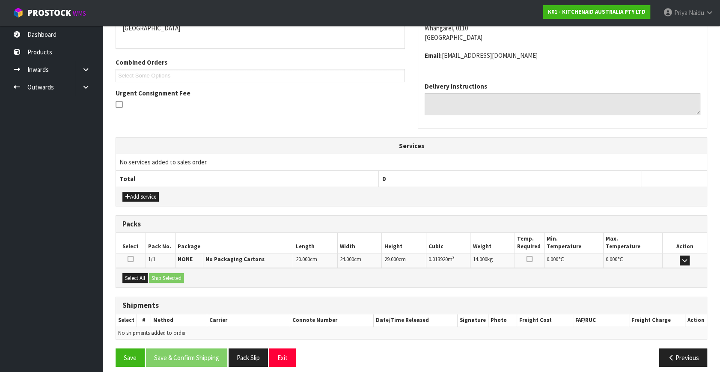
scroll to position [202, 0]
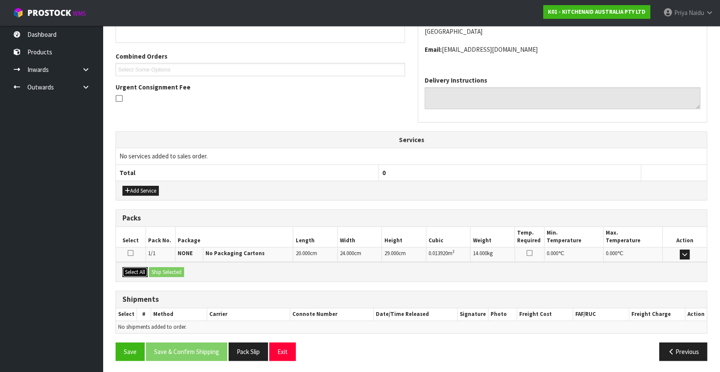
click at [138, 272] on button "Select All" at bounding box center [134, 272] width 25 height 10
click at [175, 273] on button "Ship Selected" at bounding box center [166, 272] width 35 height 10
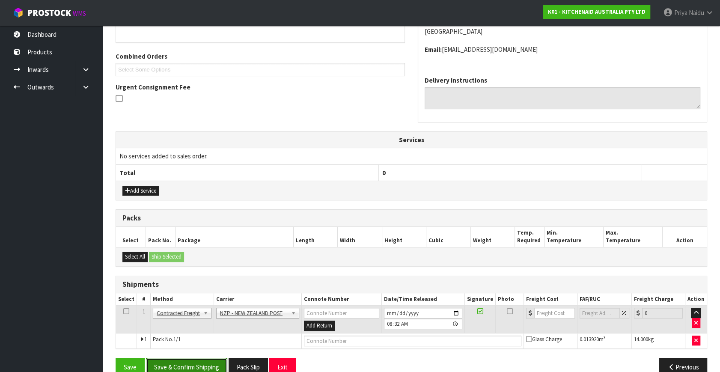
click at [198, 361] on button "Save & Confirm Shipping" at bounding box center [186, 367] width 81 height 18
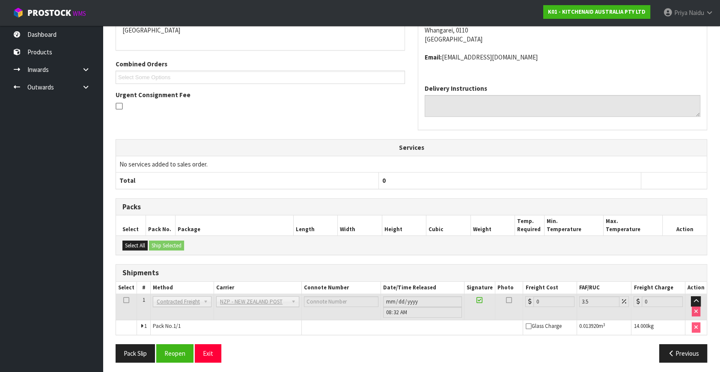
scroll to position [205, 0]
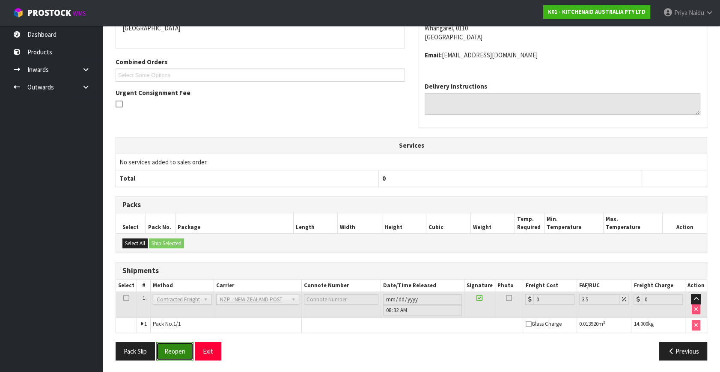
click at [174, 349] on button "Reopen" at bounding box center [174, 351] width 37 height 18
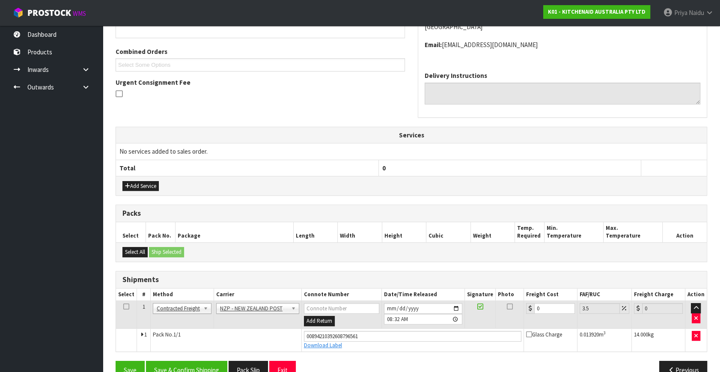
scroll to position [225, 0]
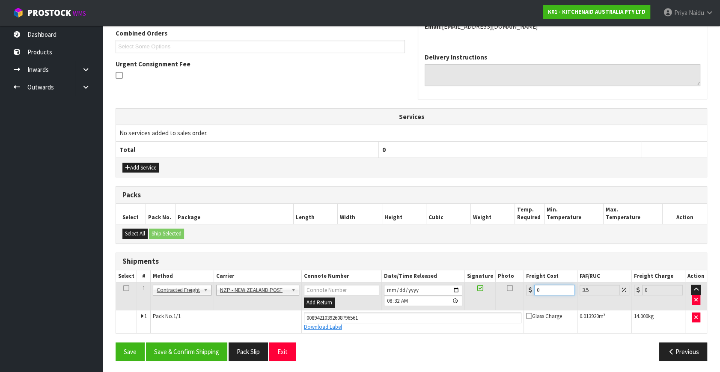
click at [546, 287] on input "0" at bounding box center [554, 290] width 41 height 11
type input "7"
type input "7.24"
type input "7.3"
type input "7.56"
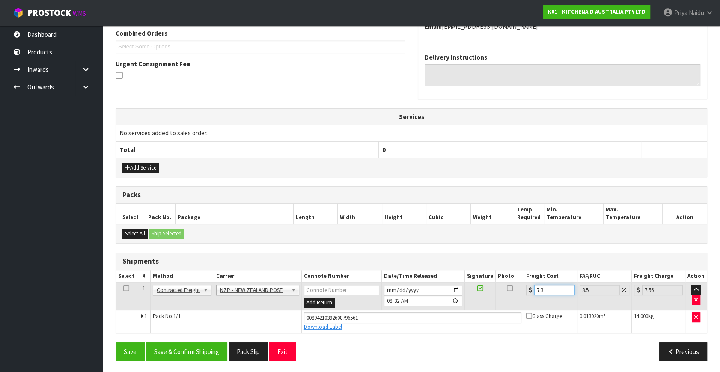
type input "7.31"
type input "7.57"
type input "7.31"
click at [190, 352] on button "Save & Confirm Shipping" at bounding box center [186, 352] width 81 height 18
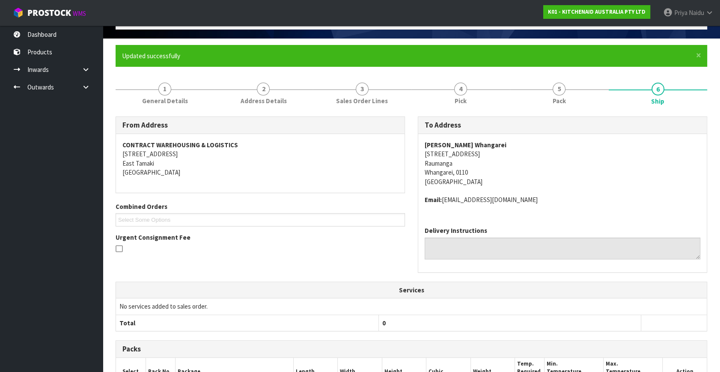
scroll to position [0, 0]
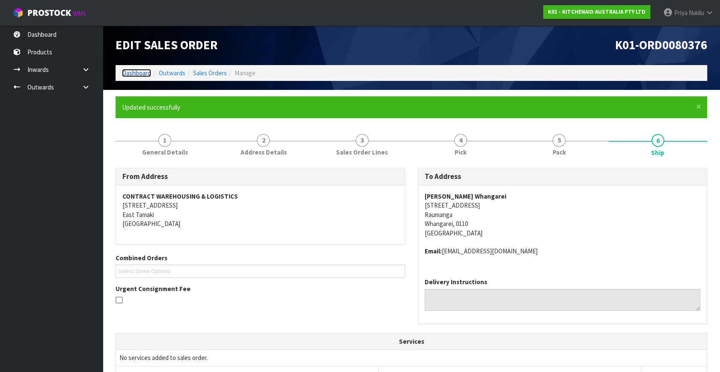
click at [136, 71] on link "Dashboard" at bounding box center [136, 73] width 29 height 8
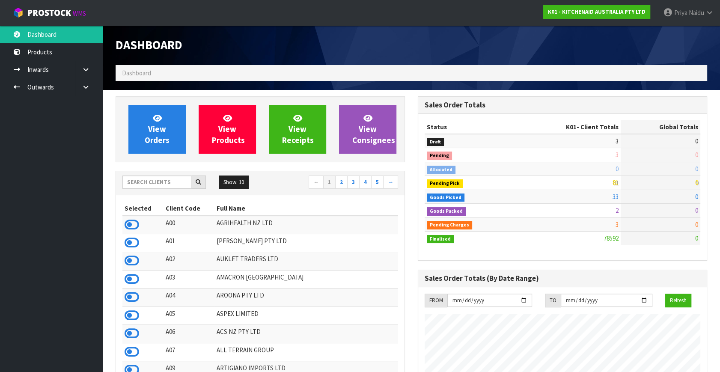
scroll to position [648, 302]
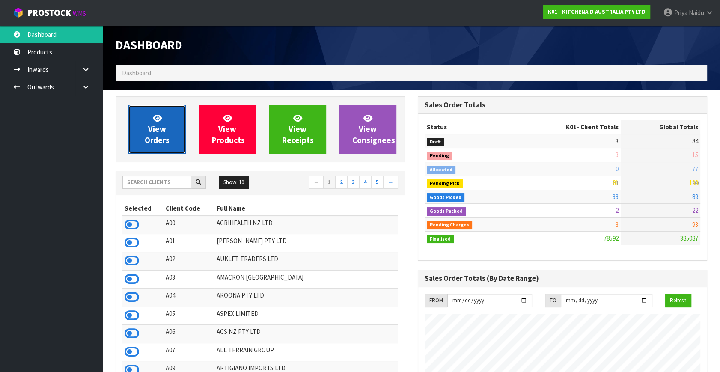
click at [160, 136] on span "View Orders" at bounding box center [157, 129] width 25 height 32
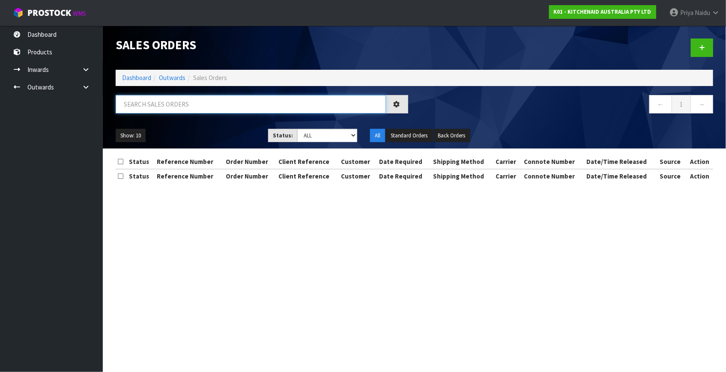
click at [176, 109] on input "text" at bounding box center [251, 104] width 270 height 18
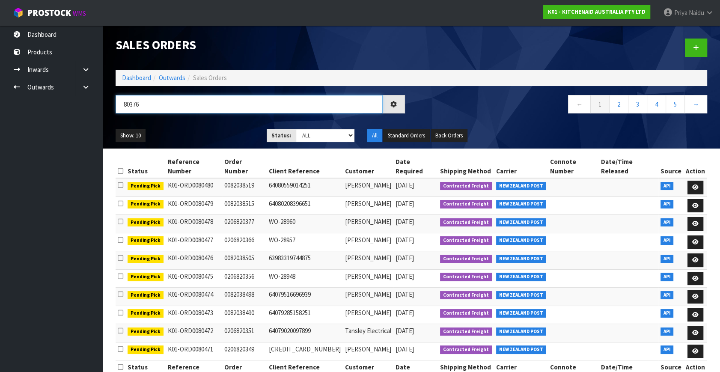
type input "80376"
click at [226, 133] on ul "Show: 10 5 10 25 50" at bounding box center [185, 136] width 138 height 14
click at [301, 132] on select "Draft Pending Allocated Pending Pick Goods Picked Goods Packed Pending Charges …" at bounding box center [325, 135] width 59 height 13
select select "string:6"
click at [296, 129] on select "Draft Pending Allocated Pending Pick Goods Picked Goods Packed Pending Charges …" at bounding box center [325, 135] width 59 height 13
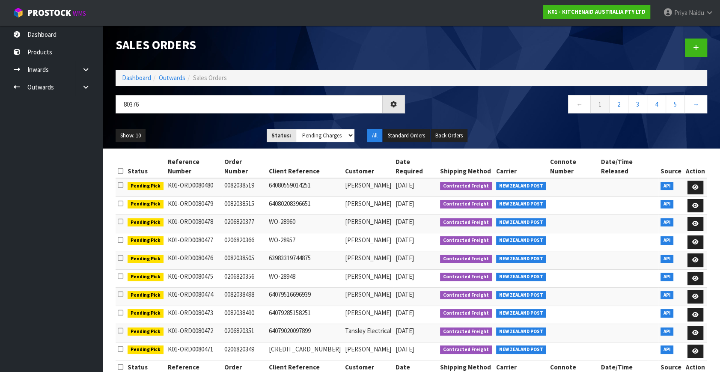
click at [229, 139] on ul "Show: 10 5 10 25 50" at bounding box center [185, 136] width 138 height 14
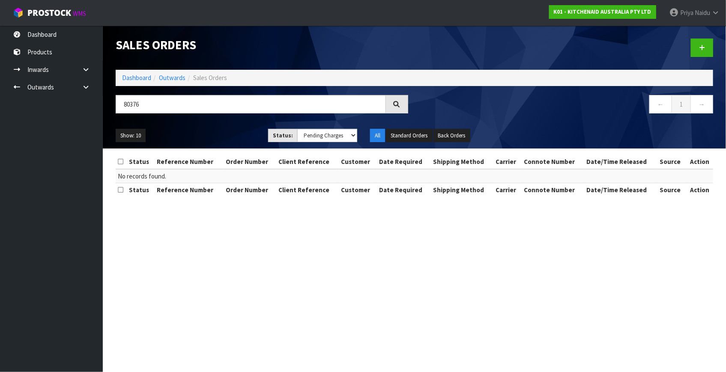
click at [227, 131] on ul "Show: 10 5 10 25 50" at bounding box center [186, 136] width 140 height 14
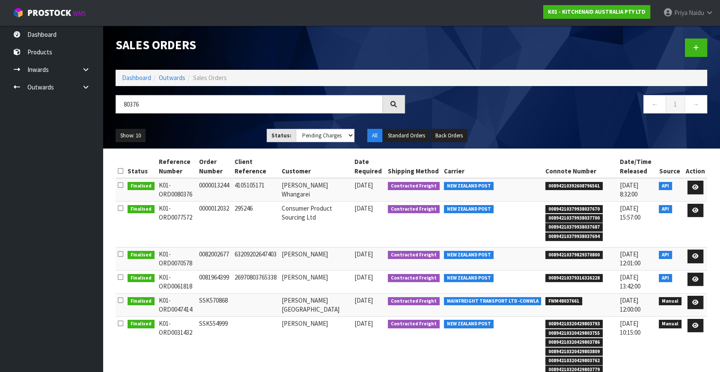
click at [212, 125] on div "Show: 10 5 10 25 50 Status: Draft Pending Allocated Pending Pick Goods Picked G…" at bounding box center [411, 135] width 605 height 27
click at [698, 188] on icon at bounding box center [696, 188] width 6 height 6
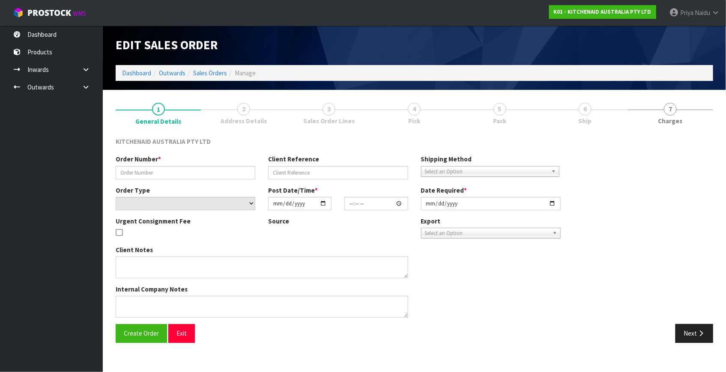
type input "0000013244"
type input "4105105171"
select select "number:0"
type input "2025-10-08"
type input "12:34:30.000"
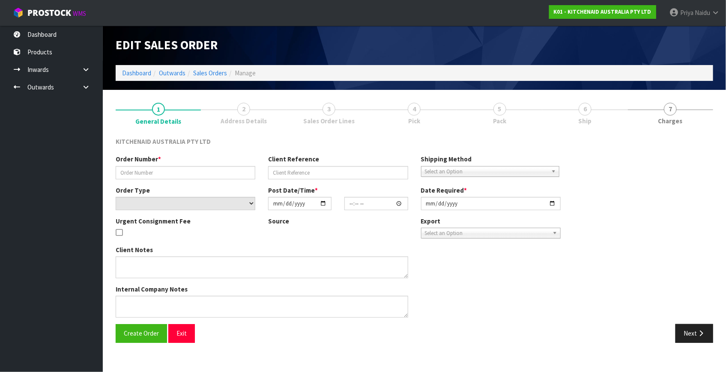
type input "2025-10-08"
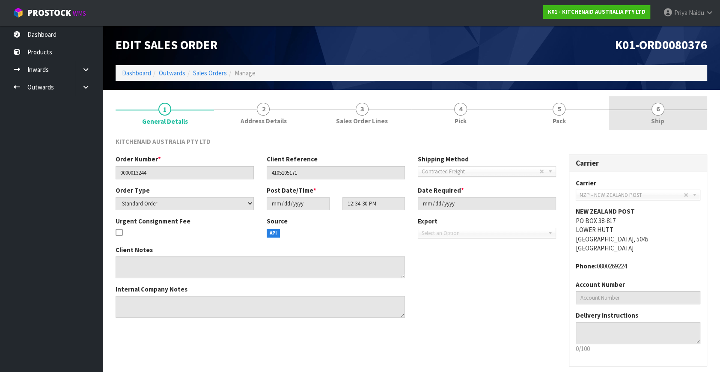
click at [651, 116] on link "6 Ship" at bounding box center [658, 113] width 99 height 34
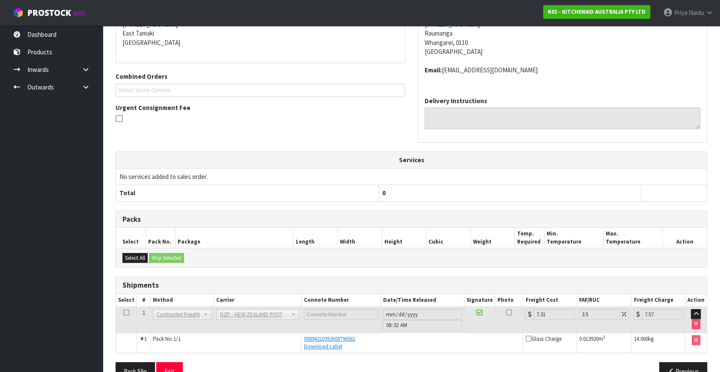
scroll to position [171, 0]
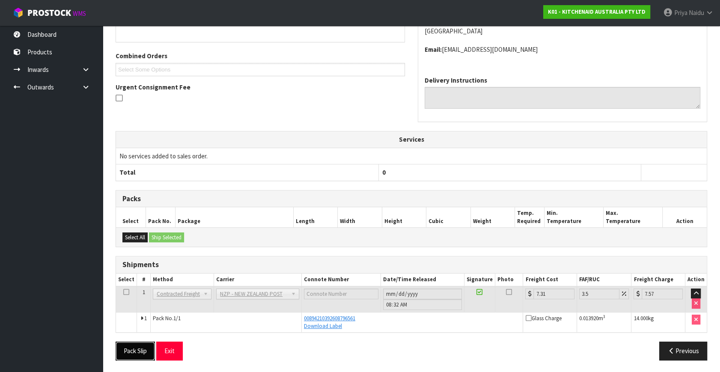
click at [134, 355] on button "Pack Slip" at bounding box center [135, 351] width 39 height 18
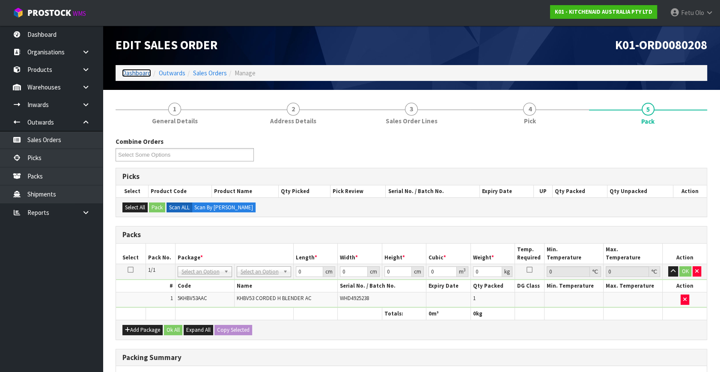
click at [144, 72] on link "Dashboard" at bounding box center [136, 73] width 29 height 8
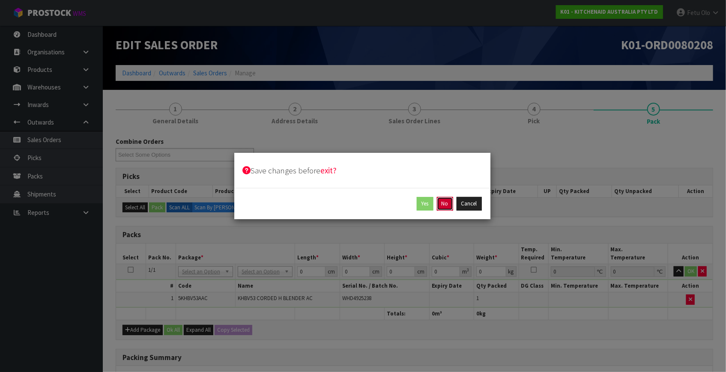
click at [448, 202] on button "No" at bounding box center [445, 204] width 16 height 14
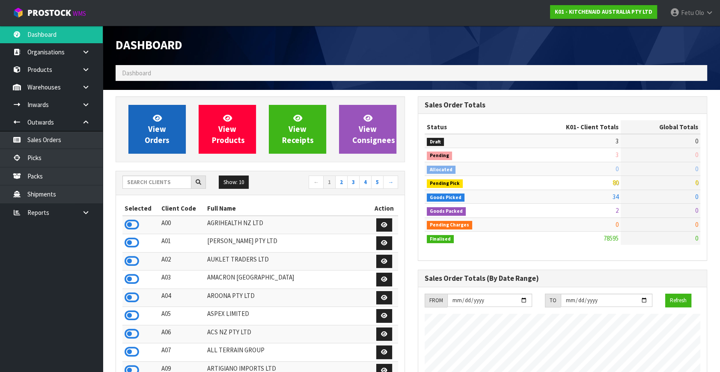
scroll to position [648, 302]
click at [150, 136] on span "View Orders" at bounding box center [157, 129] width 25 height 32
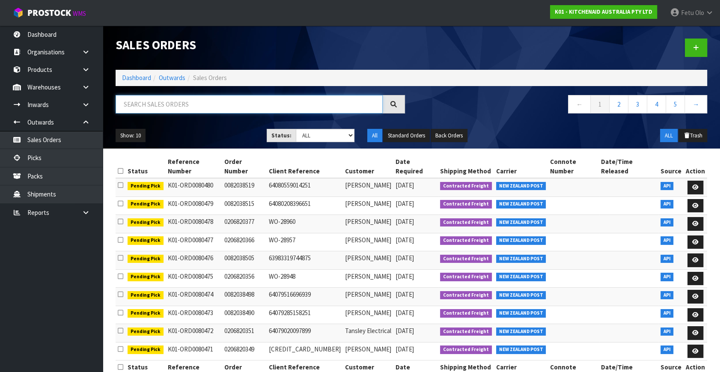
click at [176, 107] on input "text" at bounding box center [249, 104] width 267 height 18
type input "80406"
click at [202, 125] on div "Show: 10 5 10 25 50 Status: Draft Pending Allocated Pending Pick Goods Picked G…" at bounding box center [411, 135] width 605 height 27
click at [215, 132] on ul "Show: 10 5 10 25 50" at bounding box center [185, 136] width 138 height 14
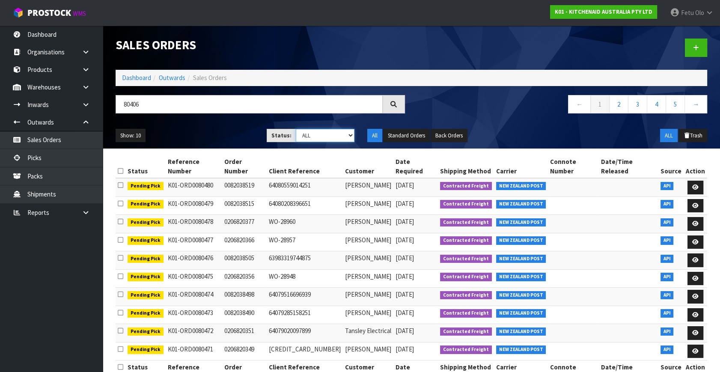
drag, startPoint x: 308, startPoint y: 135, endPoint x: 308, endPoint y: 140, distance: 5.1
click at [308, 135] on select "Draft Pending Allocated Pending Pick Goods Picked Goods Packed Pending Charges …" at bounding box center [325, 135] width 59 height 13
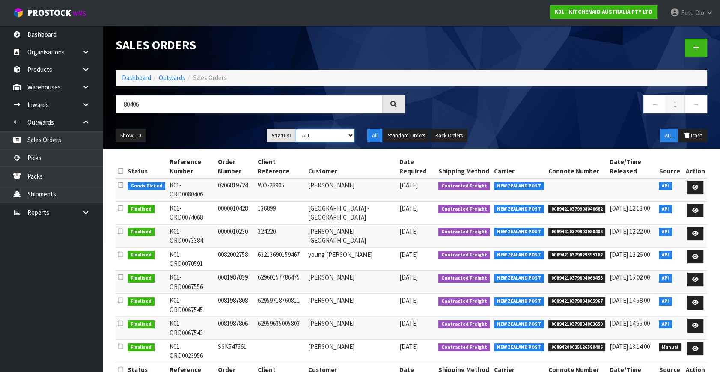
select select "string:4"
click at [296, 129] on select "Draft Pending Allocated Pending Pick Goods Picked Goods Packed Pending Charges …" at bounding box center [325, 135] width 59 height 13
click at [219, 129] on ul "Show: 10 5 10 25 50" at bounding box center [185, 136] width 138 height 14
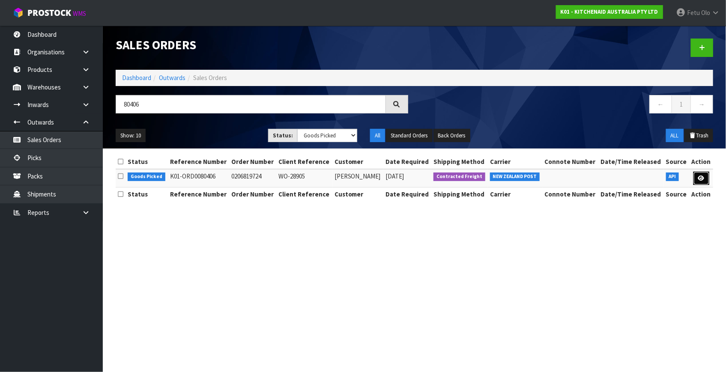
click at [699, 179] on icon at bounding box center [701, 179] width 6 height 6
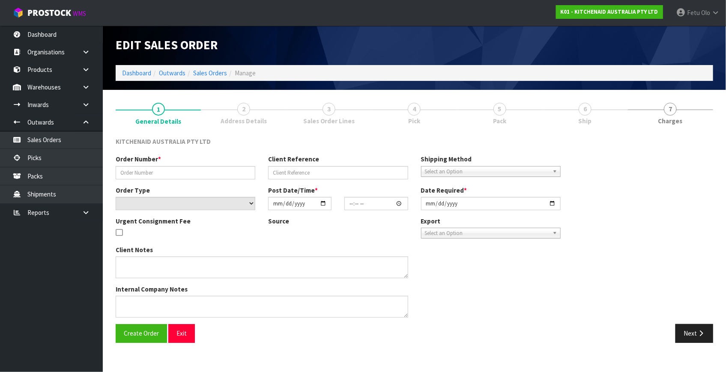
type input "0206819724"
type input "WO-28905"
select select "number:0"
type input "[DATE]"
type input "18:42:30.000"
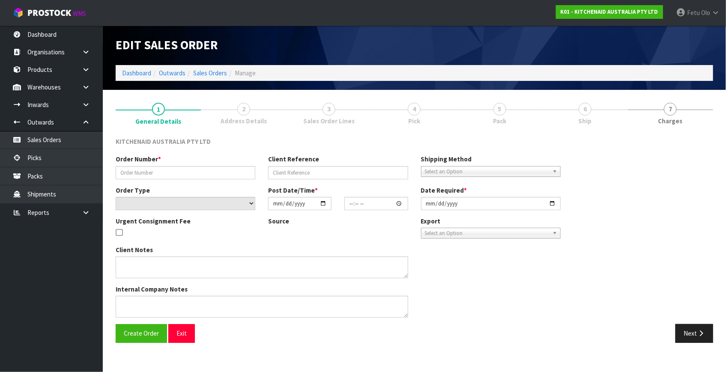
type input "[DATE]"
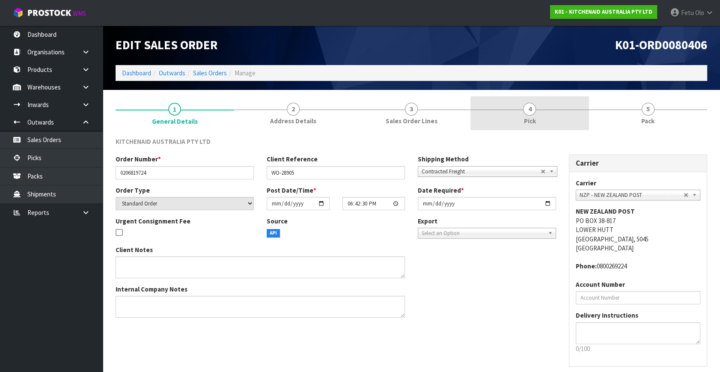
click at [544, 111] on link "4 Pick" at bounding box center [530, 113] width 118 height 34
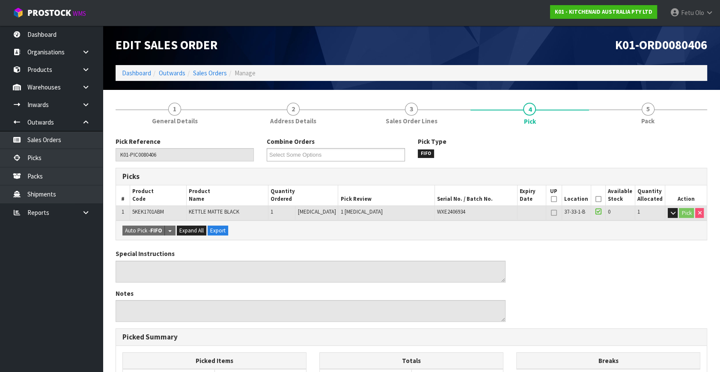
click at [596, 199] on icon at bounding box center [599, 199] width 6 height 0
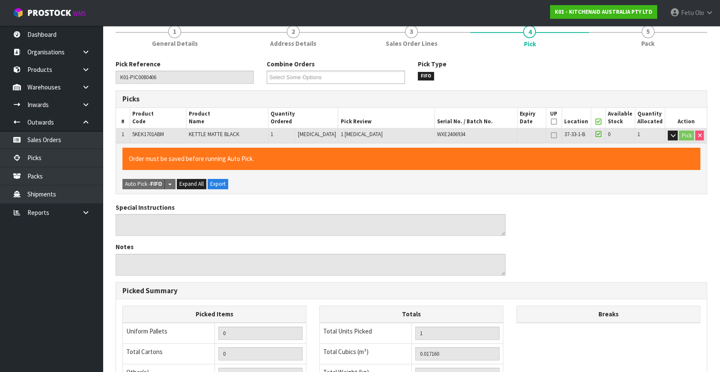
scroll to position [222, 0]
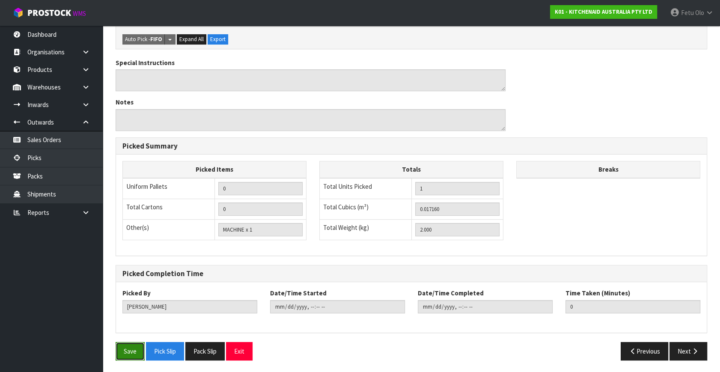
click at [131, 346] on button "Save" at bounding box center [130, 351] width 29 height 18
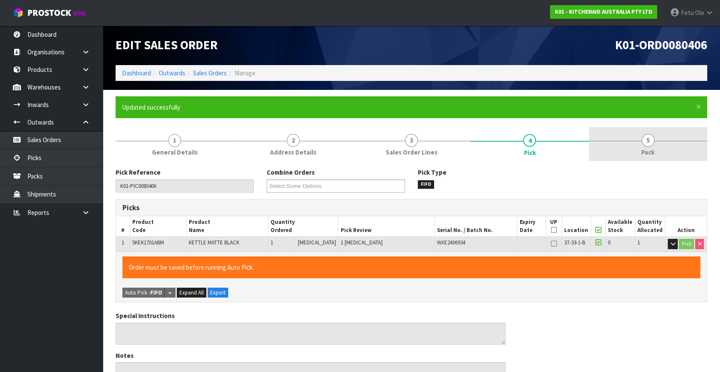
type input "Fetu Olo"
type input "2025-10-10T08:37:08"
click at [660, 138] on link "5 Pack" at bounding box center [648, 144] width 118 height 34
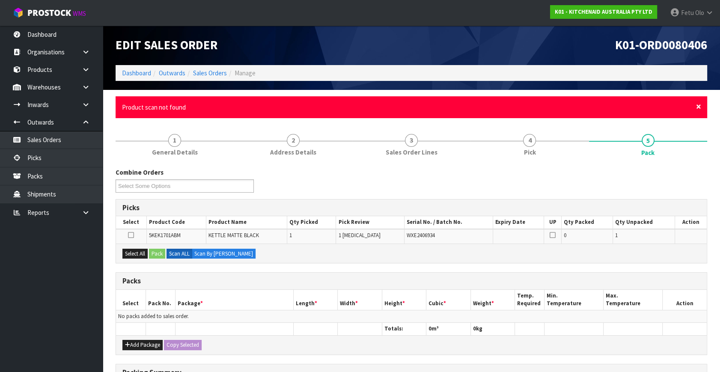
click at [701, 104] on span "×" at bounding box center [698, 107] width 5 height 12
click at [697, 105] on span "×" at bounding box center [698, 107] width 5 height 12
click at [698, 106] on span "×" at bounding box center [698, 107] width 5 height 12
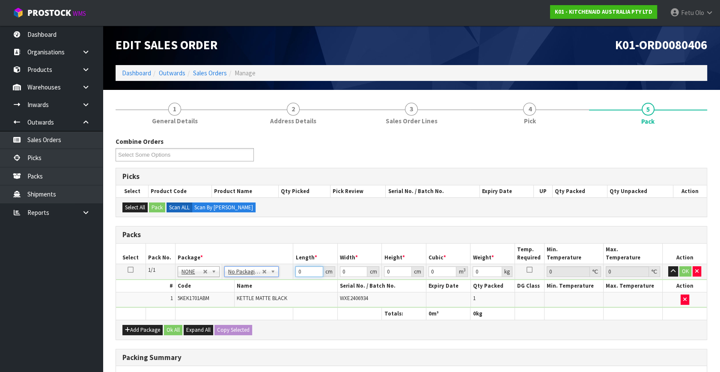
click at [308, 272] on input "0" at bounding box center [310, 271] width 28 height 11
click at [283, 278] on tbody "1/1 NONE 007-001 007-002 007-004 007-009 007-013 007-014 007-015 007-017 007-01…" at bounding box center [411, 286] width 591 height 44
click at [281, 278] on td "No Packaging Cartons PLT GEN120 (1200 X 1000) PLT ONE WAY SKID CHEP HIRE PALLET…" at bounding box center [257, 271] width 71 height 15
drag, startPoint x: 269, startPoint y: 41, endPoint x: 210, endPoint y: 73, distance: 66.9
click at [210, 73] on link "Sales Orders" at bounding box center [210, 73] width 34 height 8
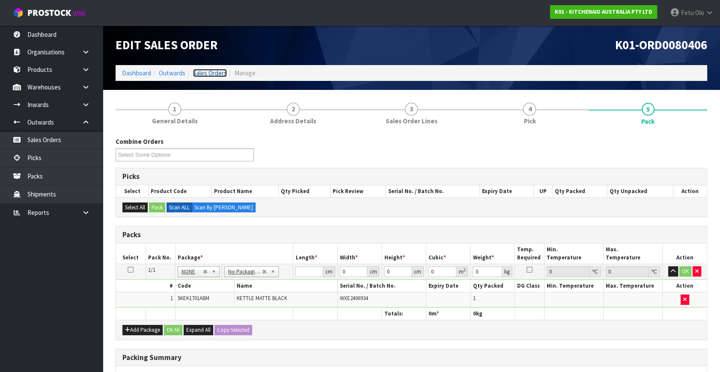
click at [210, 72] on body "Toggle navigation ProStock WMS K01 - KITCHENAID AUSTRALIA PTY LTD Fetu Olo Logo…" at bounding box center [360, 186] width 720 height 372
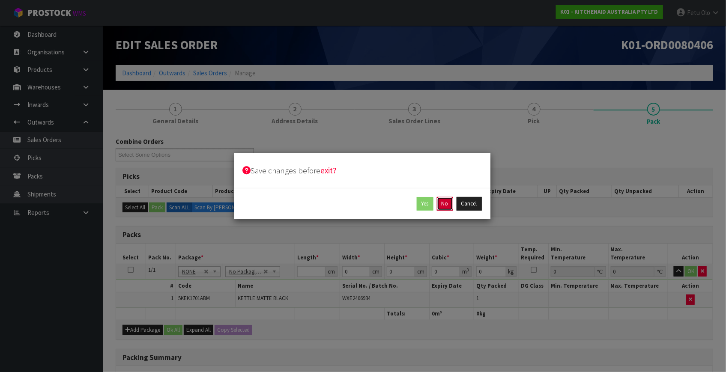
click at [449, 200] on button "No" at bounding box center [445, 204] width 16 height 14
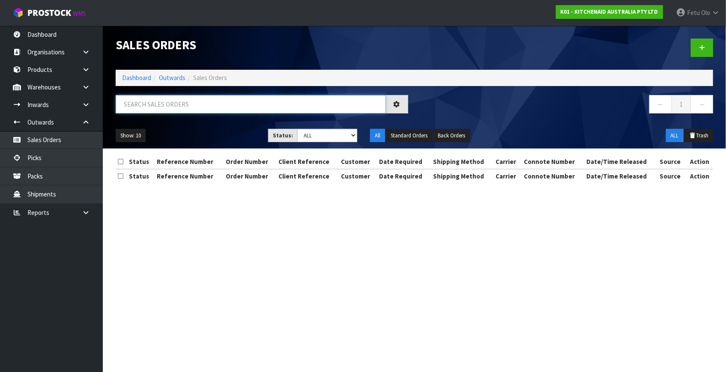
click at [275, 106] on input "text" at bounding box center [251, 104] width 270 height 18
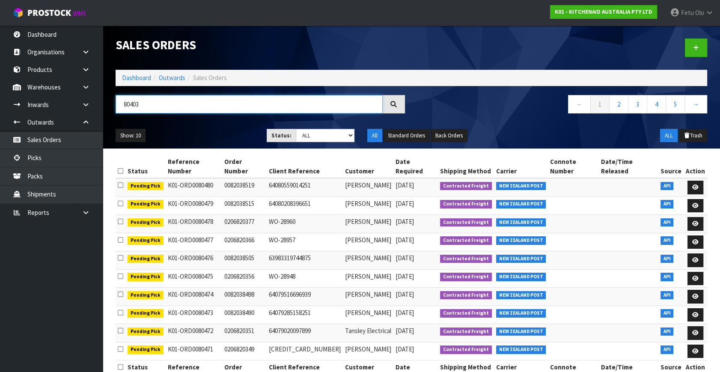
type input "80403"
click at [397, 105] on div at bounding box center [394, 104] width 22 height 18
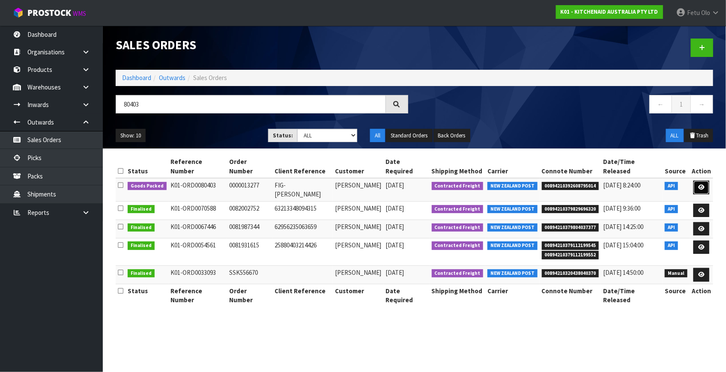
click at [704, 185] on icon at bounding box center [701, 188] width 6 height 6
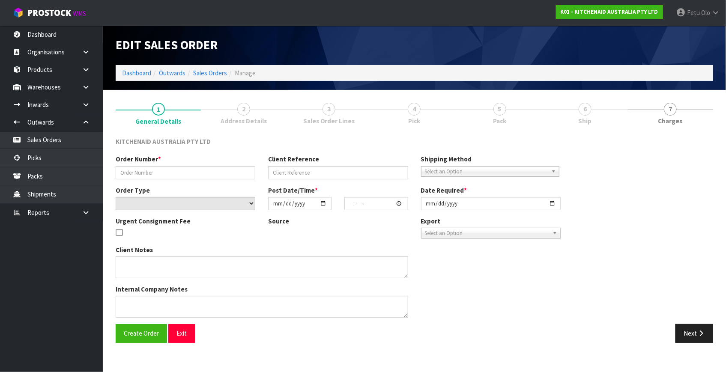
type input "0000013277"
type input "FIG-[PERSON_NAME]"
select select "number:0"
type input "[DATE]"
type input "18:33:49.000"
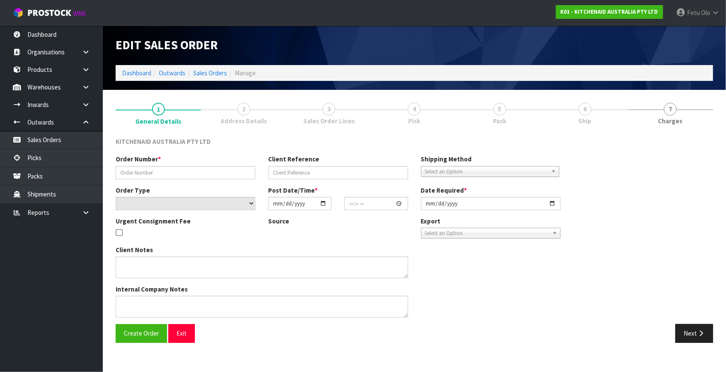
type input "[DATE]"
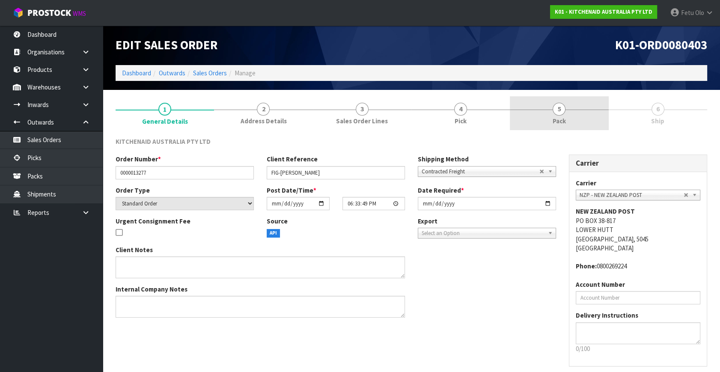
click at [559, 123] on span "Pack" at bounding box center [559, 120] width 13 height 9
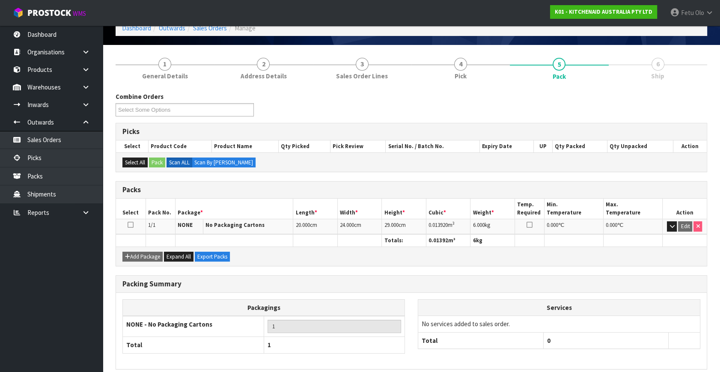
scroll to position [81, 0]
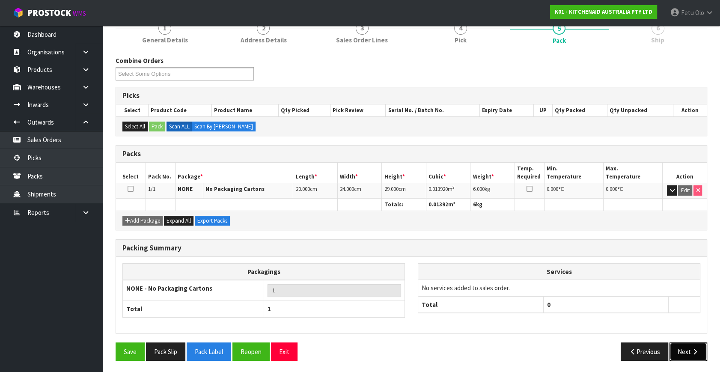
drag, startPoint x: 687, startPoint y: 343, endPoint x: 685, endPoint y: 347, distance: 5.2
click at [688, 347] on button "Next" at bounding box center [689, 352] width 38 height 18
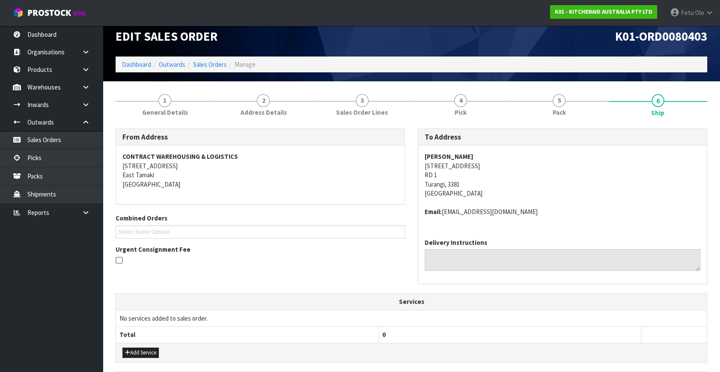
scroll to position [0, 0]
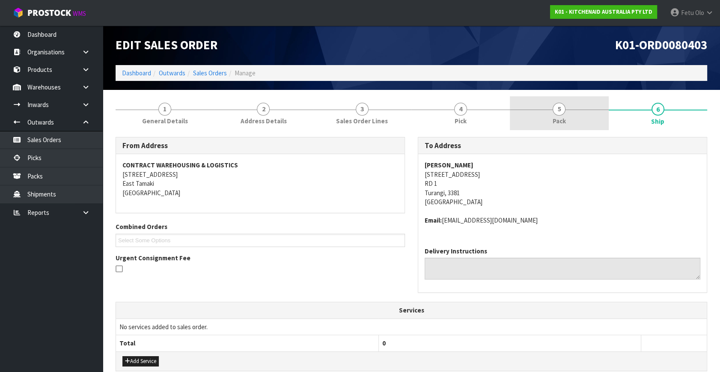
click at [558, 121] on span "Pack" at bounding box center [559, 120] width 13 height 9
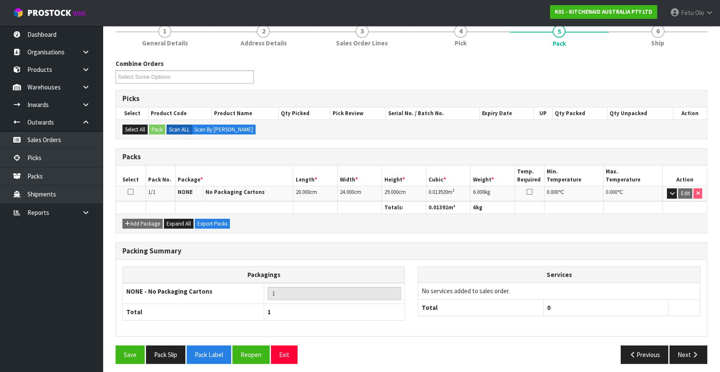
scroll to position [81, 0]
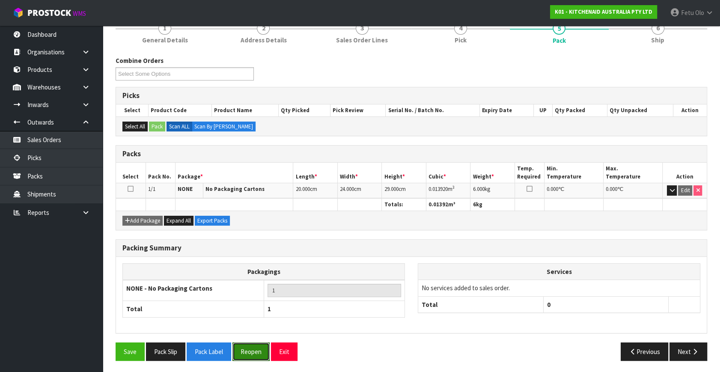
drag, startPoint x: 261, startPoint y: 345, endPoint x: 257, endPoint y: 336, distance: 10.2
click at [260, 346] on button "Reopen" at bounding box center [251, 352] width 37 height 18
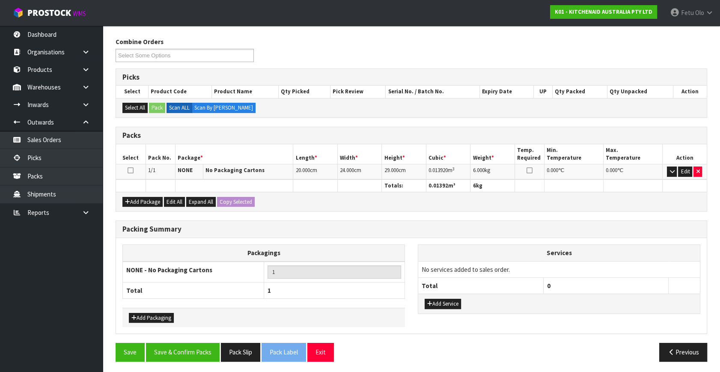
scroll to position [131, 0]
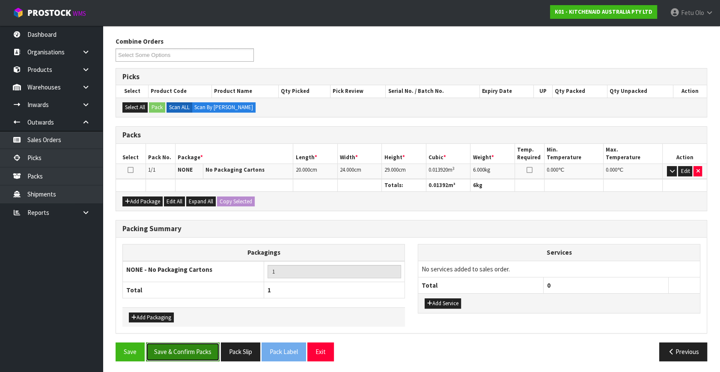
click at [179, 352] on button "Save & Confirm Packs" at bounding box center [183, 352] width 74 height 18
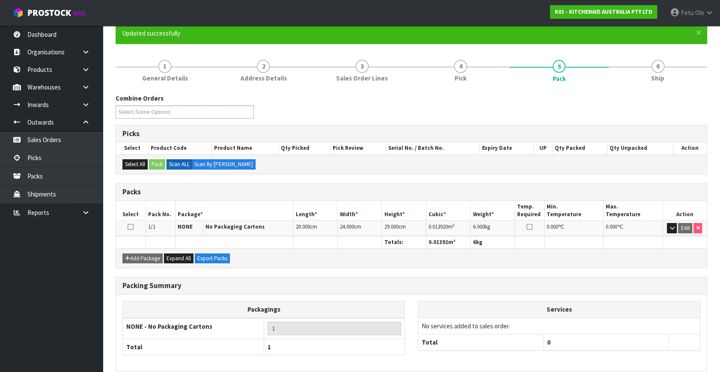
scroll to position [112, 0]
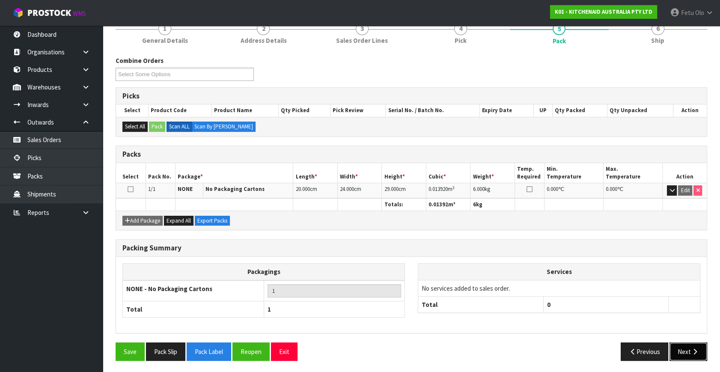
click at [693, 343] on button "Next" at bounding box center [689, 352] width 38 height 18
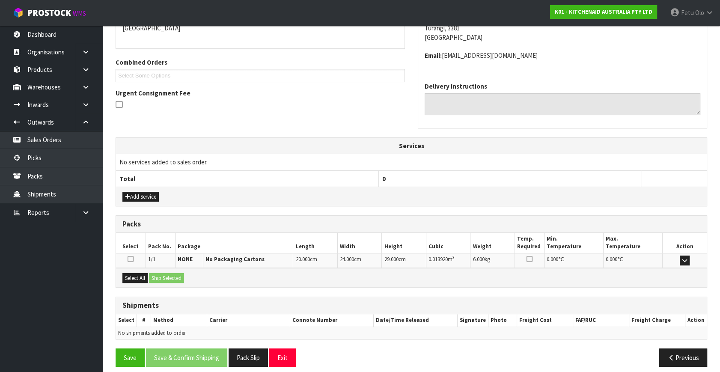
scroll to position [202, 0]
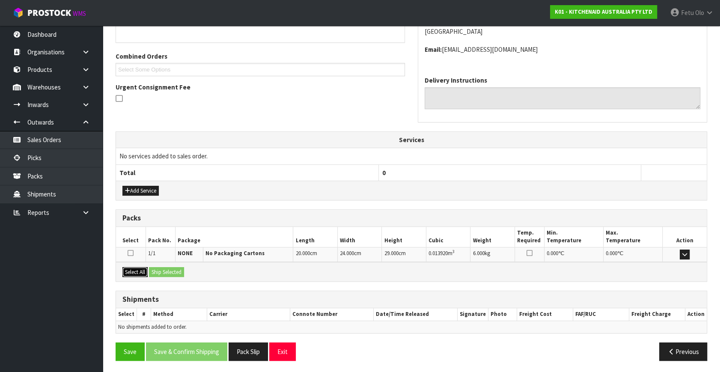
click at [138, 275] on button "Select All" at bounding box center [134, 272] width 25 height 10
click at [160, 277] on div "Select All Ship Selected" at bounding box center [411, 271] width 591 height 19
click at [174, 271] on button "Ship Selected" at bounding box center [166, 272] width 35 height 10
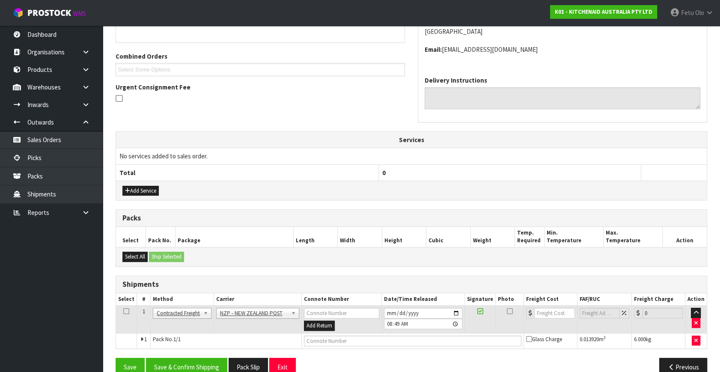
scroll to position [217, 0]
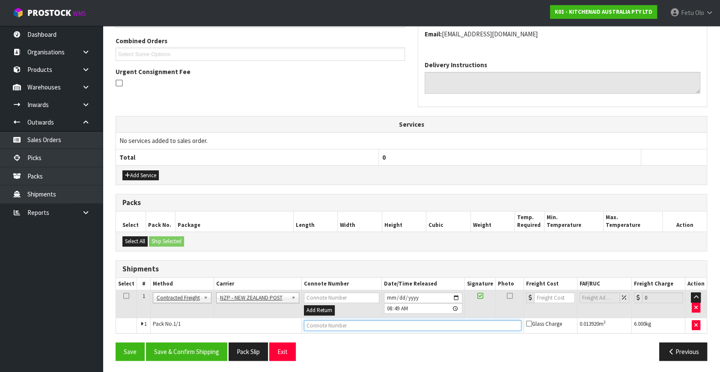
click at [308, 324] on input "text" at bounding box center [413, 325] width 218 height 11
type input "00894210392608803221"
click at [116, 343] on button "Save" at bounding box center [130, 352] width 29 height 18
click at [548, 296] on input "0" at bounding box center [554, 298] width 41 height 11
type input "1"
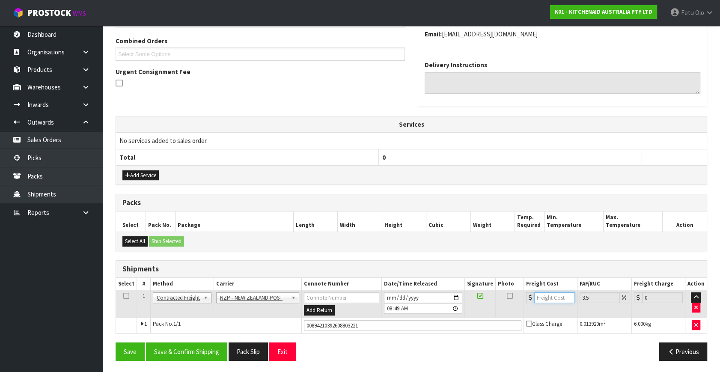
type input "1.03"
type input "13"
type input "13.45"
type input "13.04"
type input "13.5"
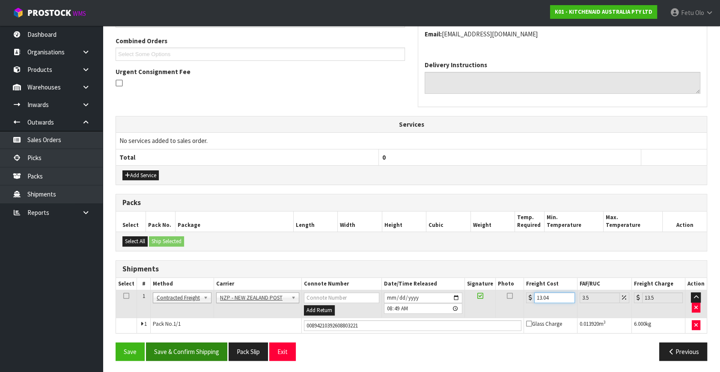
type input "13.04"
click at [173, 343] on button "Save & Confirm Shipping" at bounding box center [186, 352] width 81 height 18
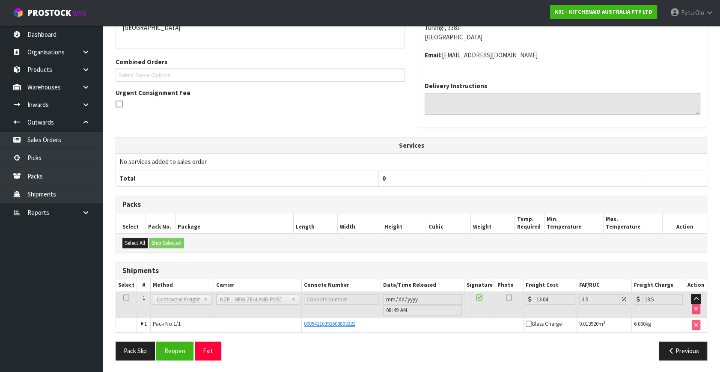
scroll to position [0, 0]
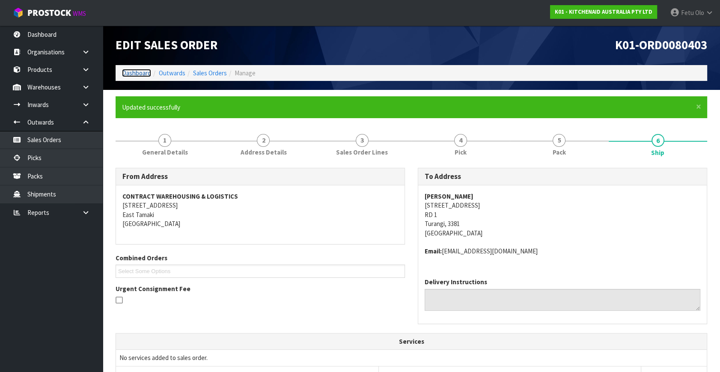
click at [136, 72] on link "Dashboard" at bounding box center [136, 73] width 29 height 8
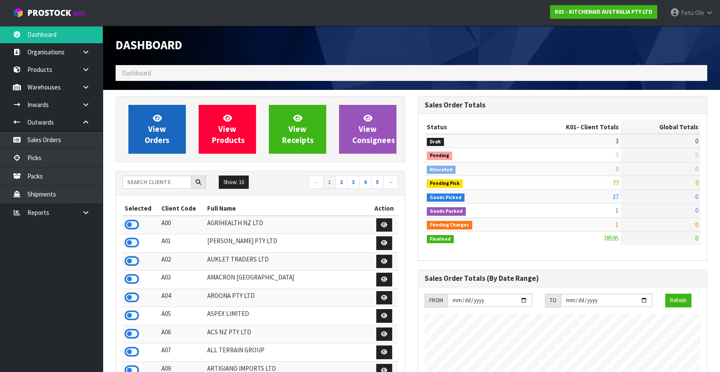
scroll to position [533, 302]
click at [158, 117] on icon at bounding box center [157, 118] width 9 height 8
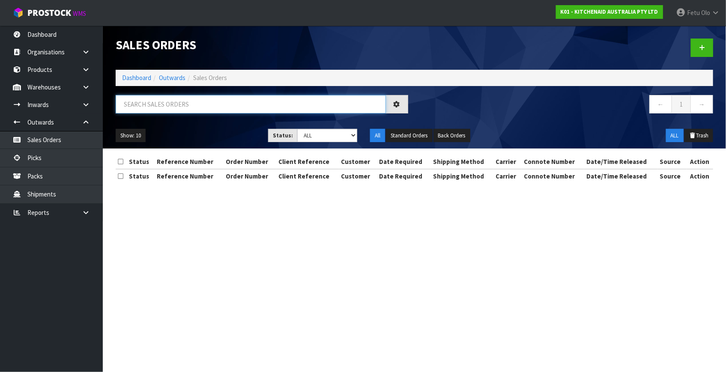
click at [167, 103] on input "text" at bounding box center [251, 104] width 270 height 18
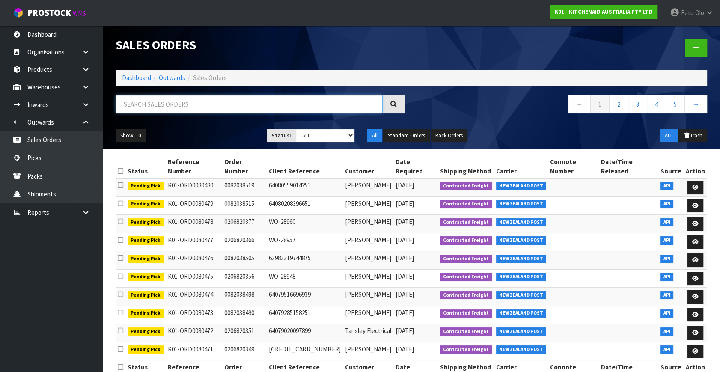
click at [185, 101] on input "text" at bounding box center [249, 104] width 267 height 18
type input "80406"
click at [191, 136] on ul "Show: 10 5 10 25 50" at bounding box center [185, 136] width 138 height 14
click at [208, 136] on ul "Show: 10 5 10 25 50" at bounding box center [185, 136] width 138 height 14
click at [316, 139] on select "Draft Pending Allocated Pending Pick Goods Picked Goods Packed Pending Charges …" at bounding box center [325, 135] width 59 height 13
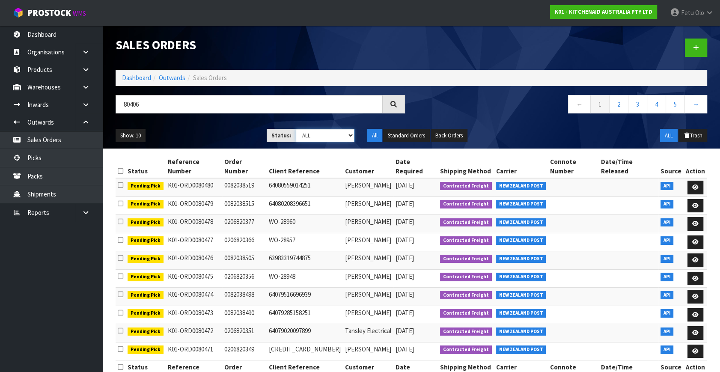
select select "string:4"
click at [296, 129] on select "Draft Pending Allocated Pending Pick Goods Picked Goods Packed Pending Charges …" at bounding box center [325, 135] width 59 height 13
click at [219, 132] on ul "Show: 10 5 10 25 50" at bounding box center [185, 136] width 138 height 14
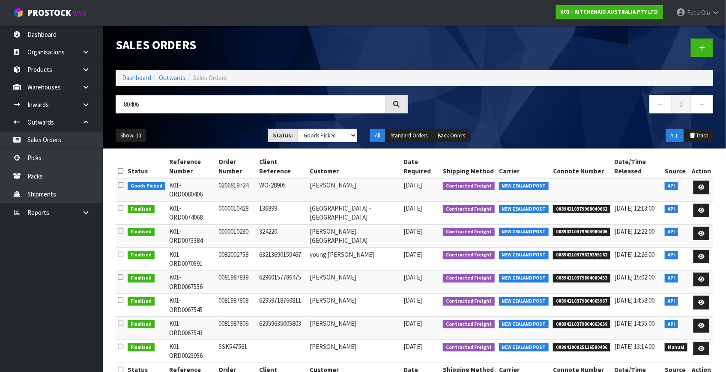
click at [215, 140] on ul "Show: 10 5 10 25 50" at bounding box center [186, 136] width 140 height 14
click at [702, 185] on icon at bounding box center [701, 188] width 6 height 6
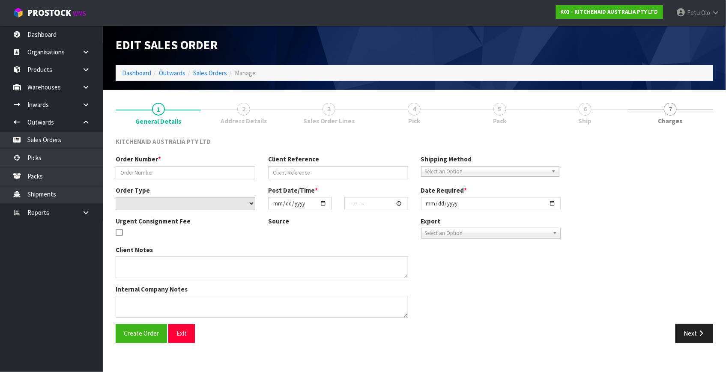
type input "0206819724"
type input "WO-28905"
select select "number:0"
type input "[DATE]"
type input "18:42:30.000"
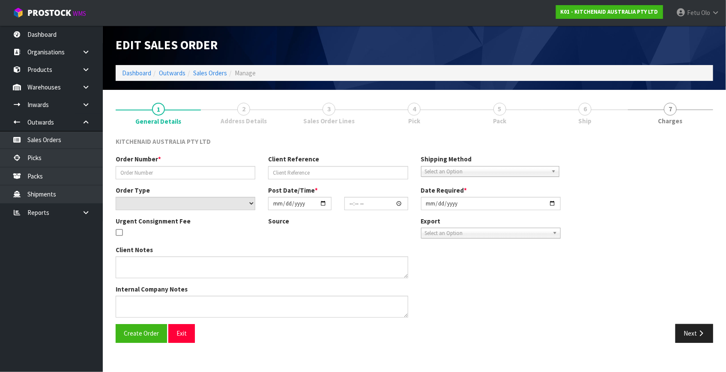
type input "[DATE]"
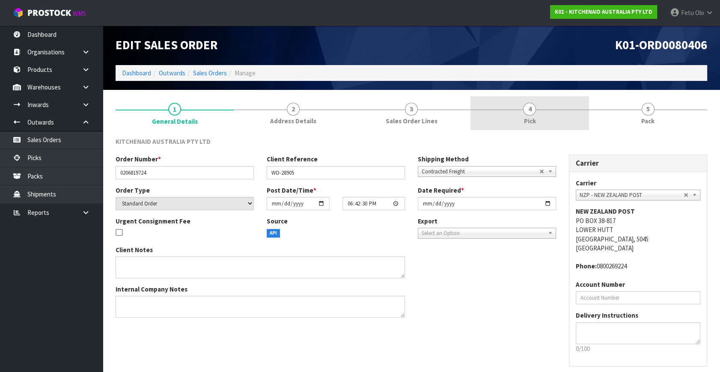
click at [549, 122] on link "4 Pick" at bounding box center [530, 113] width 118 height 34
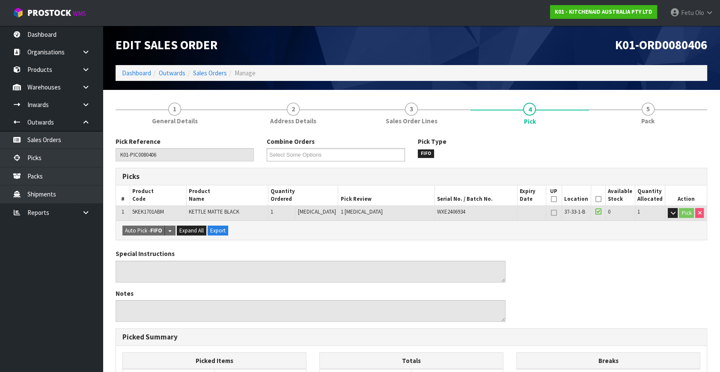
drag, startPoint x: 594, startPoint y: 195, endPoint x: 587, endPoint y: 198, distance: 7.7
click at [596, 199] on icon at bounding box center [599, 199] width 6 height 0
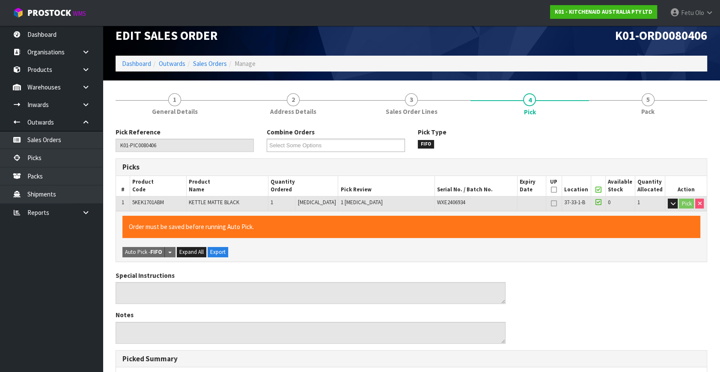
scroll to position [222, 0]
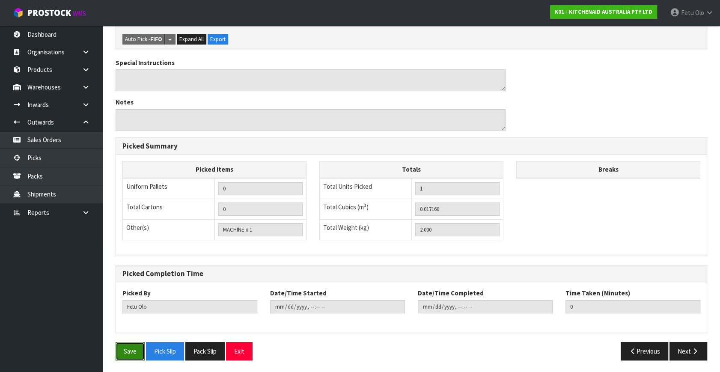
click at [130, 345] on button "Save" at bounding box center [130, 351] width 29 height 18
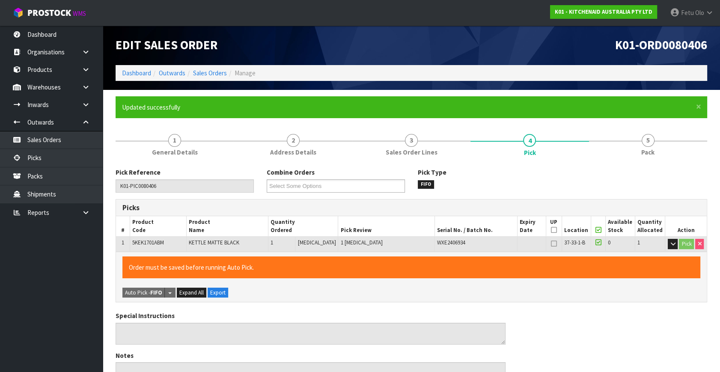
type input "2025-10-10T08:50:49"
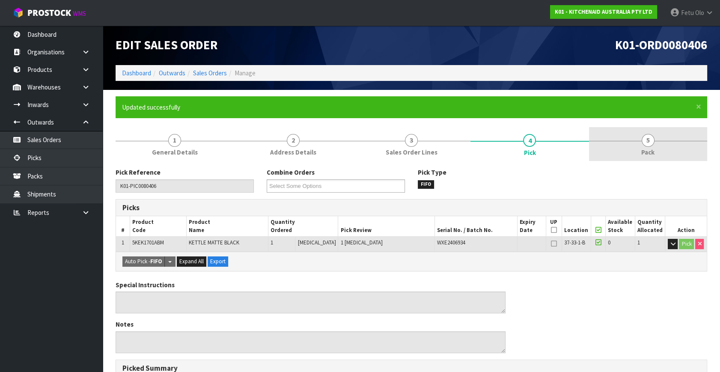
click at [636, 152] on link "5 Pack" at bounding box center [648, 144] width 118 height 34
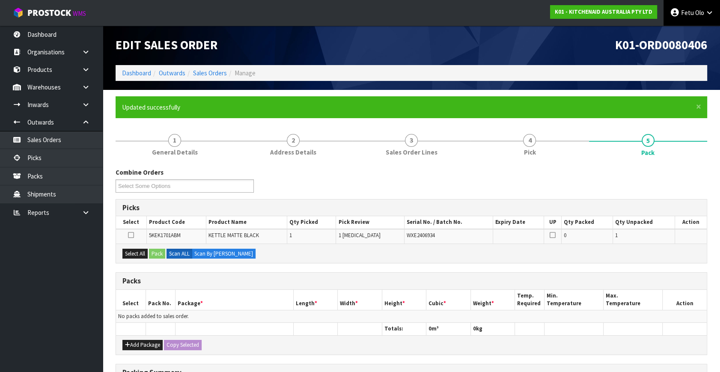
click at [690, 17] on link "Fetu Olo" at bounding box center [692, 13] width 57 height 26
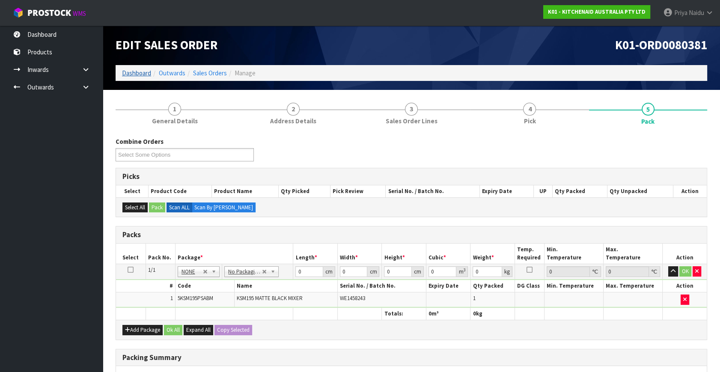
click at [133, 69] on li "Dashboard" at bounding box center [136, 73] width 29 height 9
click at [136, 70] on link "Dashboard" at bounding box center [136, 73] width 29 height 8
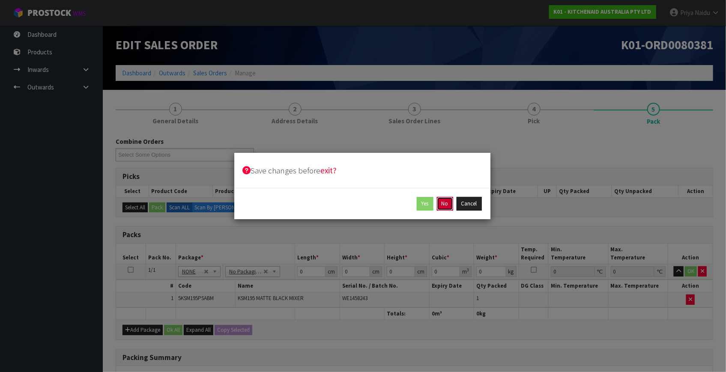
click at [446, 203] on button "No" at bounding box center [445, 204] width 16 height 14
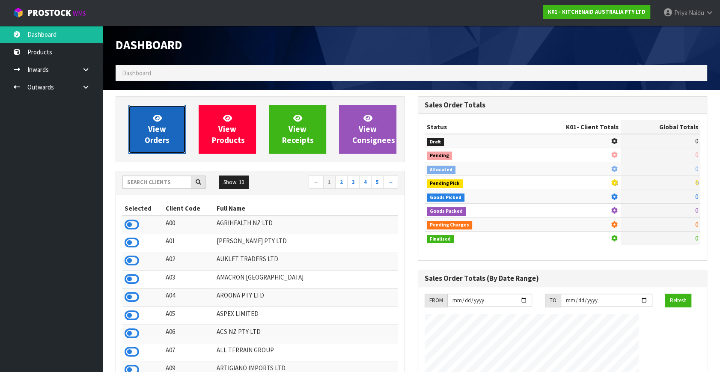
drag, startPoint x: 143, startPoint y: 130, endPoint x: 154, endPoint y: 128, distance: 10.8
click at [144, 130] on link "View Orders" at bounding box center [156, 129] width 57 height 49
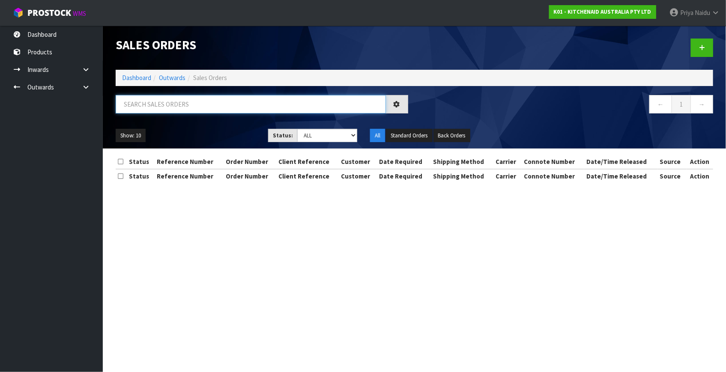
click at [173, 105] on input "text" at bounding box center [251, 104] width 270 height 18
type input "80406"
click at [228, 129] on ul "Show: 10 5 10 25 50" at bounding box center [186, 136] width 140 height 14
click at [316, 132] on select "Draft Pending Allocated Pending Pick Goods Picked Goods Packed Pending Charges …" at bounding box center [327, 135] width 60 height 13
select select "string:4"
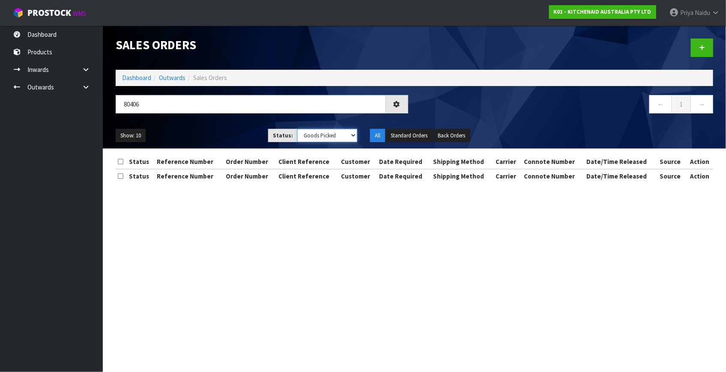
click at [297, 129] on select "Draft Pending Allocated Pending Pick Goods Picked Goods Packed Pending Charges …" at bounding box center [327, 135] width 60 height 13
click at [232, 137] on ul "Show: 10 5 10 25 50" at bounding box center [186, 136] width 140 height 14
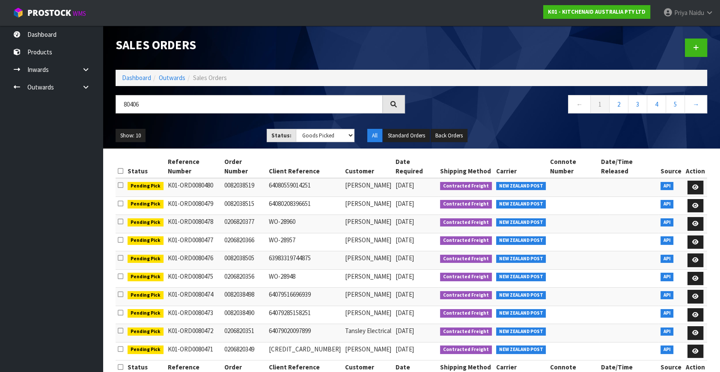
click at [209, 133] on ul "Show: 10 5 10 25 50" at bounding box center [185, 136] width 138 height 14
click at [209, 128] on div "Show: 10 5 10 25 50 Status: Draft Pending Allocated Pending Pick Goods Picked G…" at bounding box center [411, 135] width 605 height 27
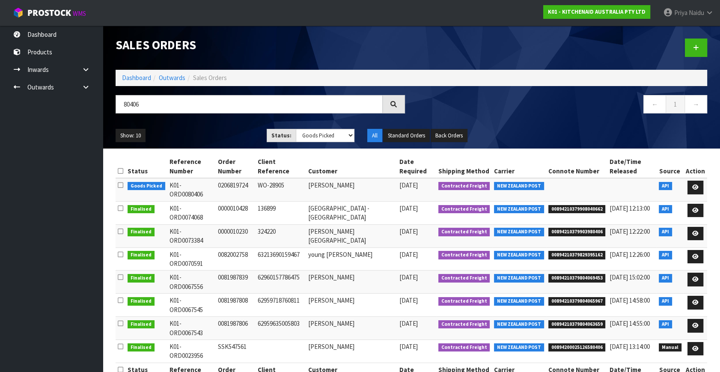
click at [197, 129] on ul "Show: 10 5 10 25 50" at bounding box center [185, 136] width 138 height 14
click at [696, 185] on icon at bounding box center [696, 188] width 6 height 6
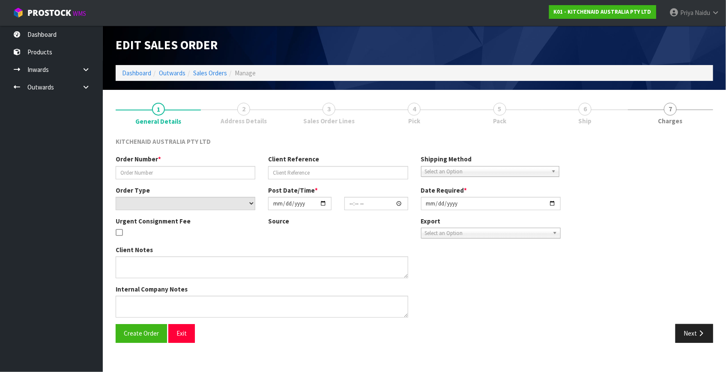
type input "0206819724"
type input "WO-28905"
select select "number:0"
type input "2025-10-08"
type input "18:42:30.000"
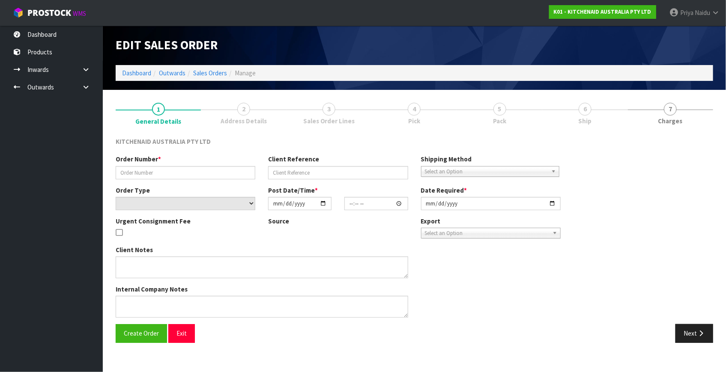
type input "2025-10-08"
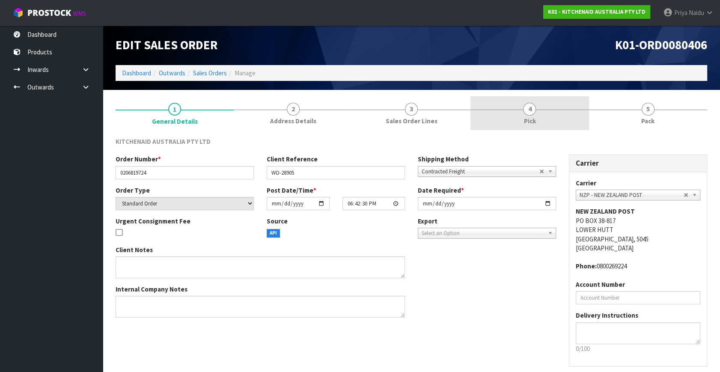
click at [558, 118] on link "4 Pick" at bounding box center [530, 113] width 118 height 34
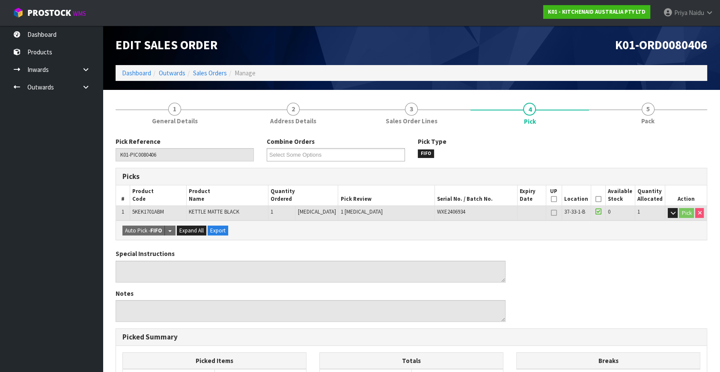
click at [596, 199] on icon at bounding box center [599, 199] width 6 height 0
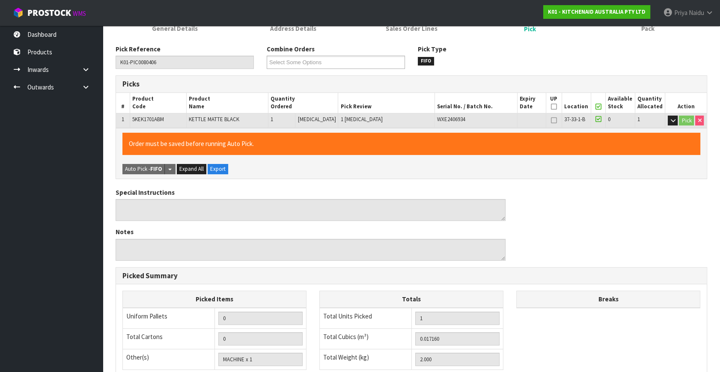
scroll to position [222, 0]
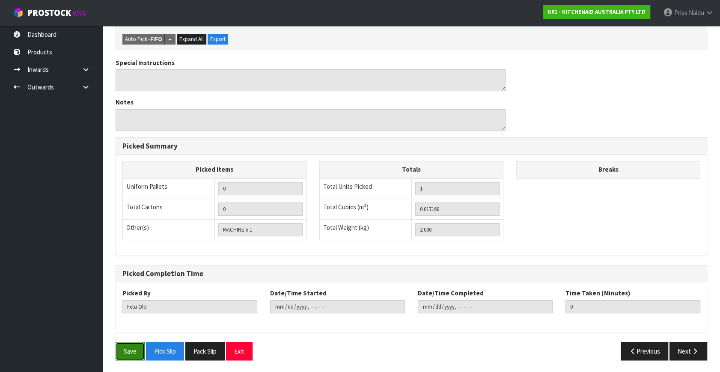
click at [141, 346] on button "Save" at bounding box center [130, 351] width 29 height 18
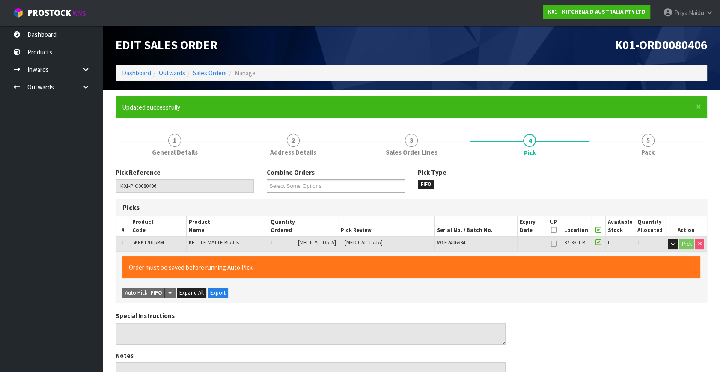
type input "Priya Naidu"
type input "2025-10-10T08:51:30"
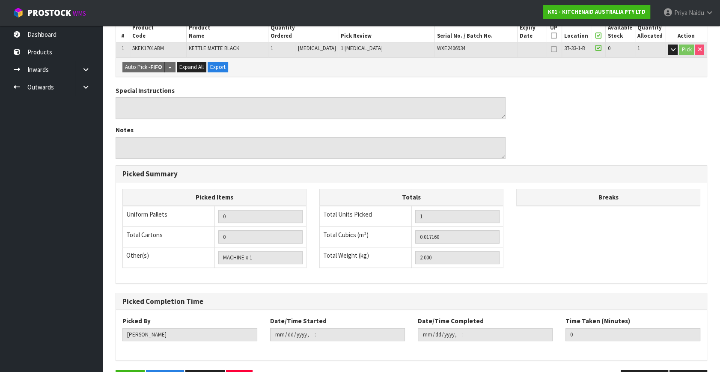
scroll to position [0, 0]
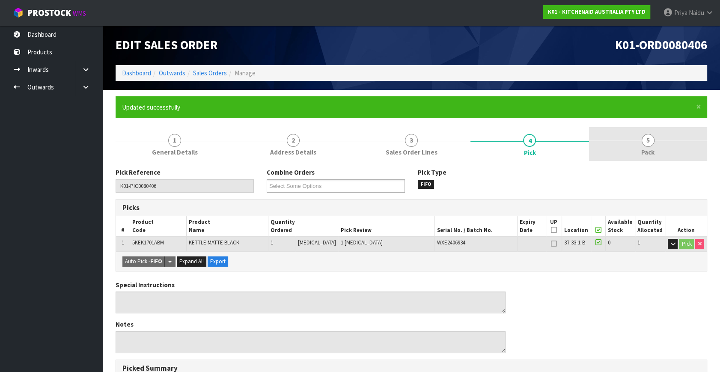
click at [630, 154] on link "5 Pack" at bounding box center [648, 144] width 118 height 34
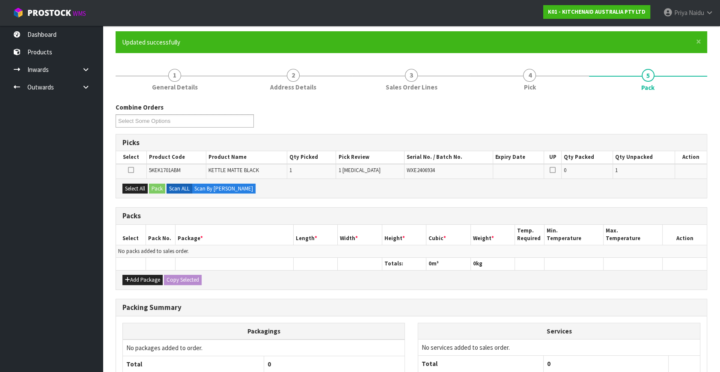
scroll to position [139, 0]
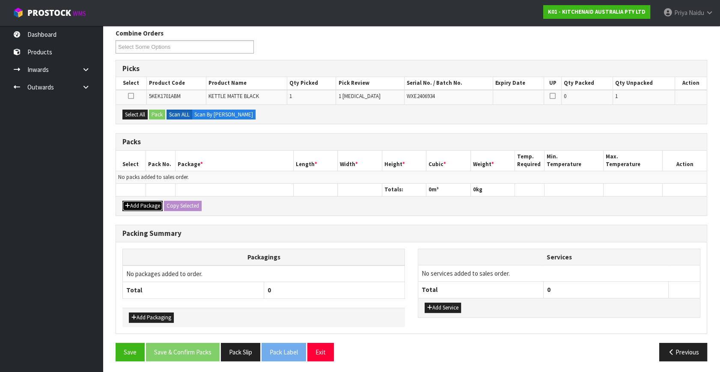
click at [147, 208] on button "Add Package" at bounding box center [142, 206] width 40 height 10
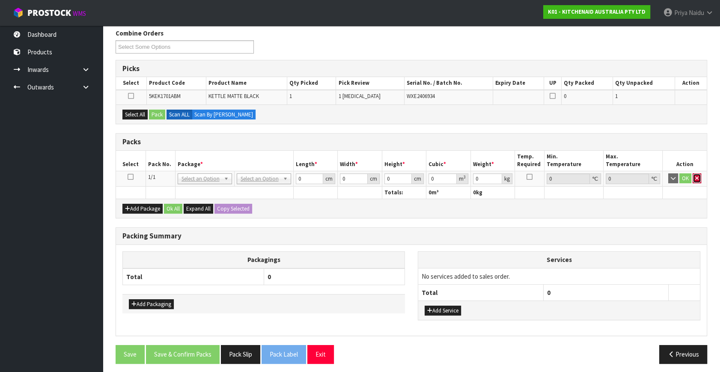
click at [697, 176] on icon "button" at bounding box center [697, 179] width 3 height 6
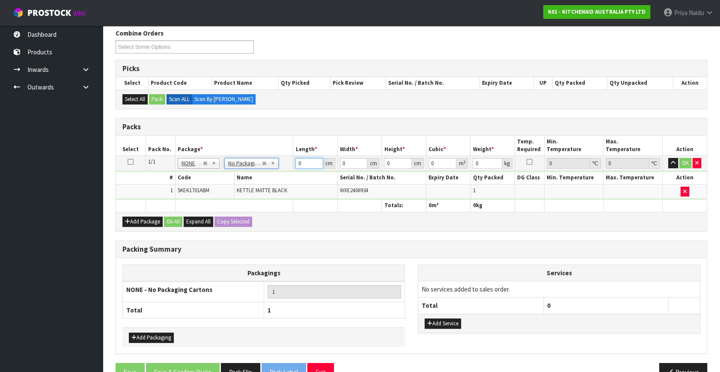
click at [307, 163] on input "0" at bounding box center [310, 163] width 28 height 11
type input "20"
type input "24"
type input "2"
type input "0.00096"
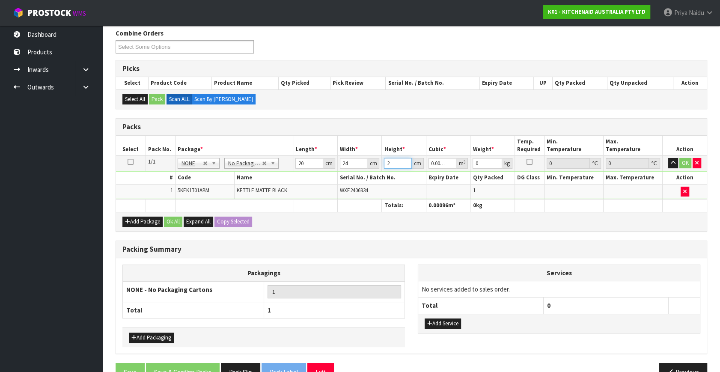
type input "29"
type input "0.01392"
type input "29"
type input "3"
click at [686, 159] on button "OK" at bounding box center [686, 163] width 12 height 10
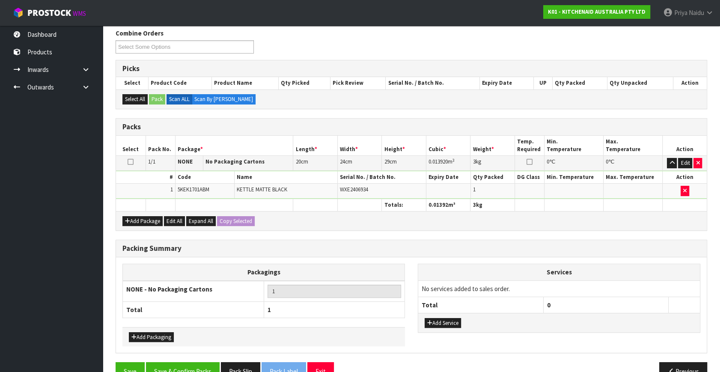
scroll to position [158, 0]
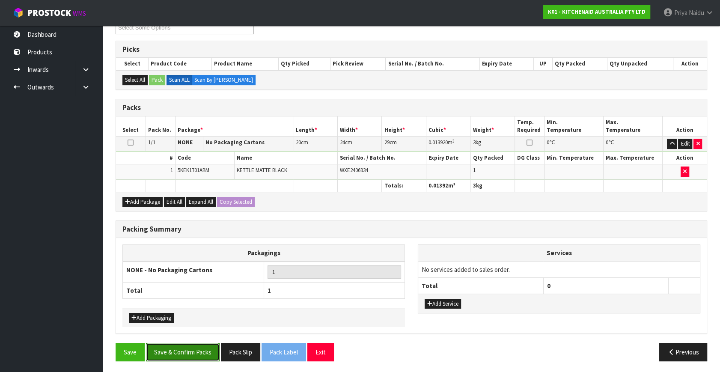
click at [189, 358] on button "Save & Confirm Packs" at bounding box center [183, 352] width 74 height 18
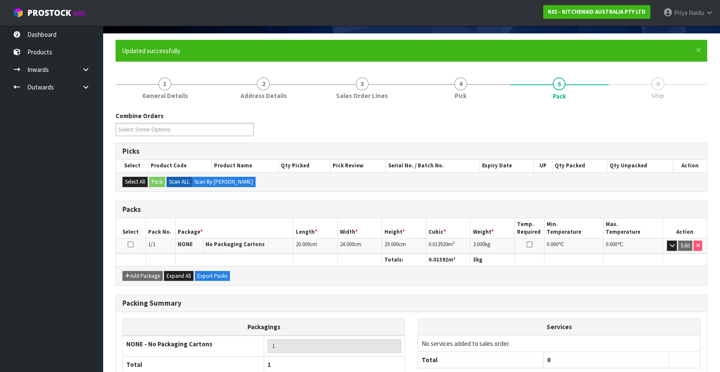
scroll to position [112, 0]
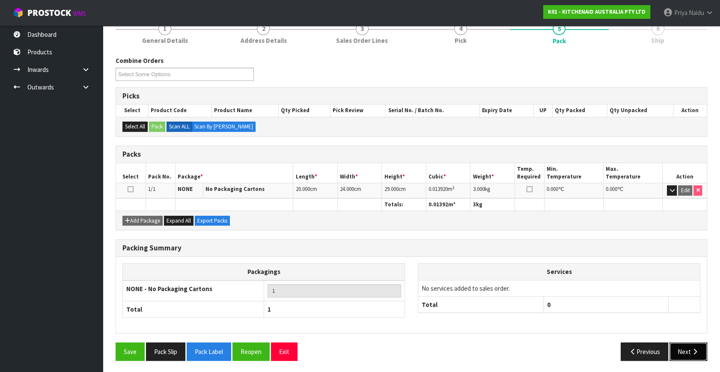
click at [696, 353] on button "Next" at bounding box center [689, 352] width 38 height 18
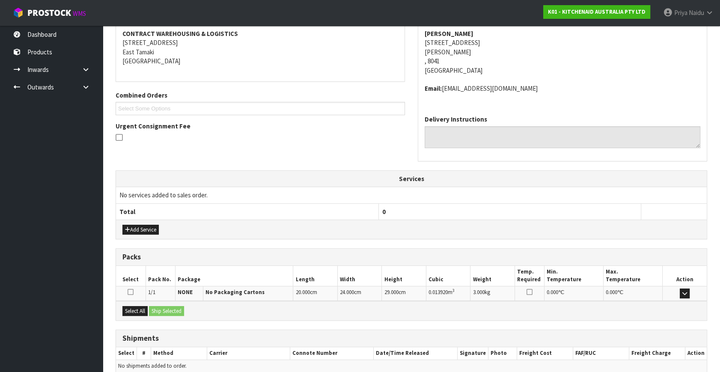
scroll to position [202, 0]
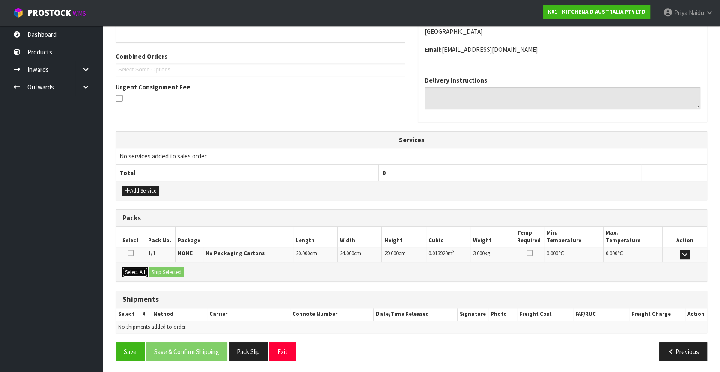
click at [140, 272] on button "Select All" at bounding box center [134, 272] width 25 height 10
click at [166, 272] on button "Ship Selected" at bounding box center [166, 272] width 35 height 10
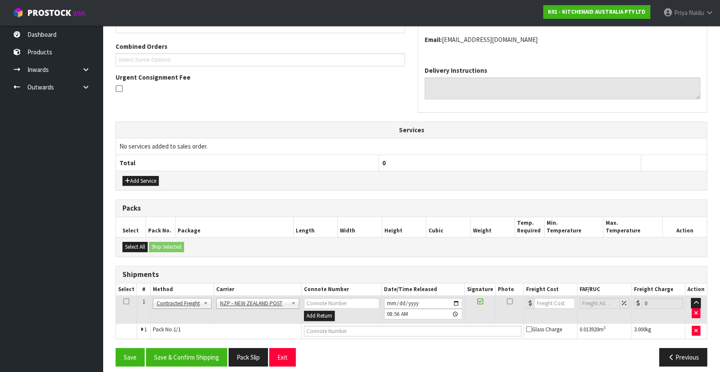
scroll to position [217, 0]
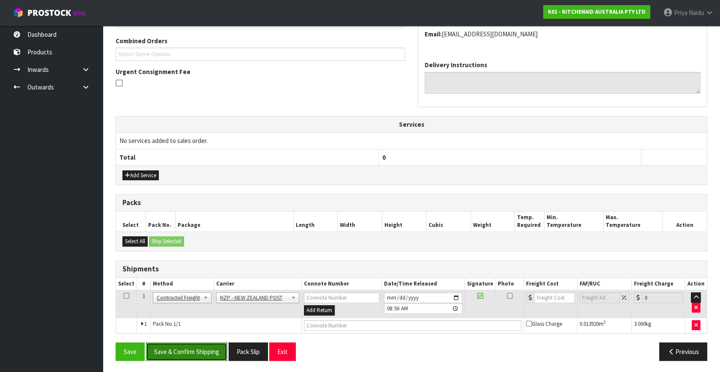
click at [200, 350] on button "Save & Confirm Shipping" at bounding box center [186, 352] width 81 height 18
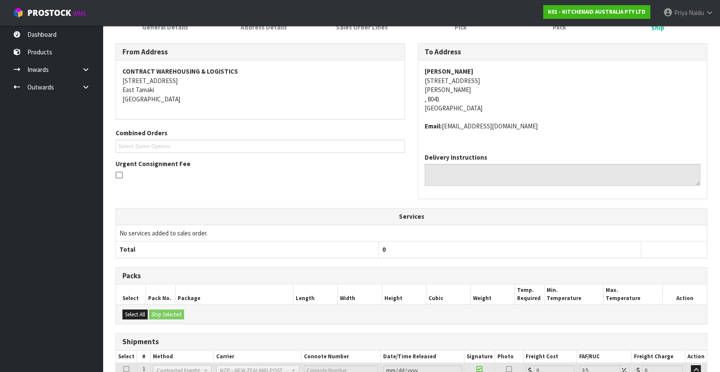
scroll to position [205, 0]
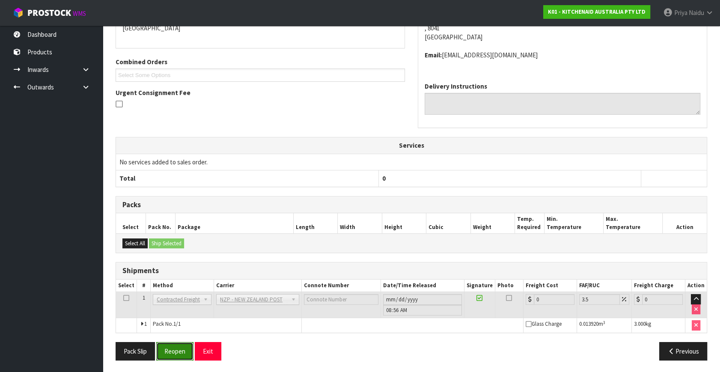
drag, startPoint x: 181, startPoint y: 356, endPoint x: 183, endPoint y: 350, distance: 6.5
click at [182, 355] on button "Reopen" at bounding box center [174, 351] width 37 height 18
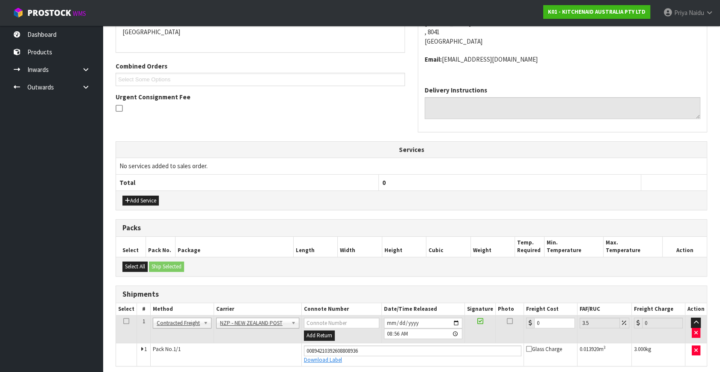
scroll to position [225, 0]
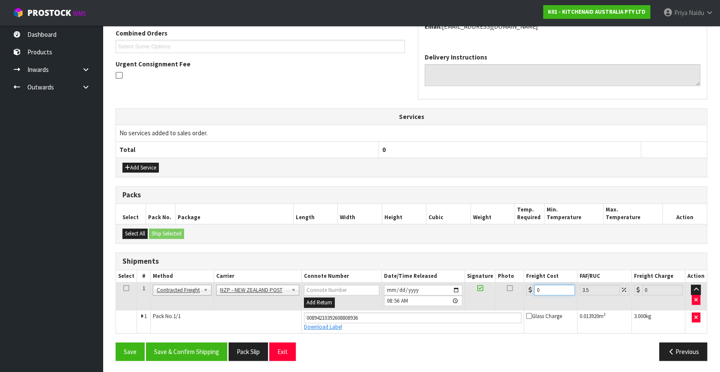
click at [544, 285] on input "0" at bounding box center [554, 290] width 41 height 11
type input "1"
type input "1.03"
type input "11"
type input "11.38"
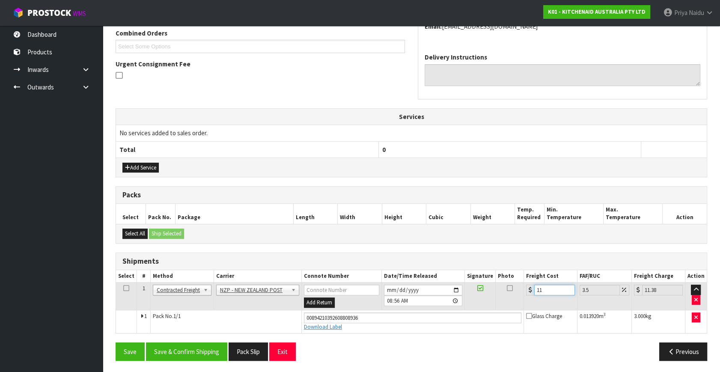
type input "11.6"
type input "12.01"
type input "11.61"
type input "12.02"
type input "11.61"
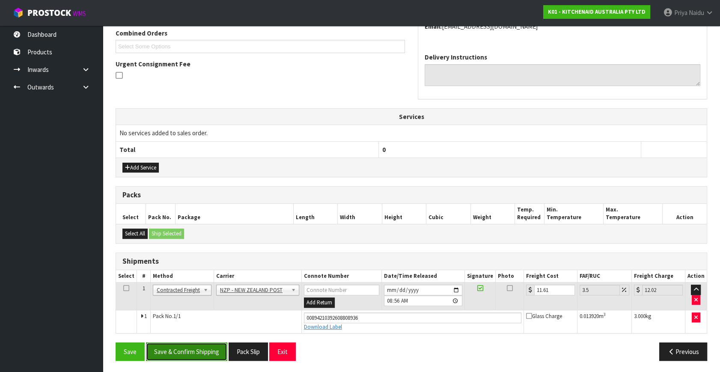
click at [181, 355] on button "Save & Confirm Shipping" at bounding box center [186, 352] width 81 height 18
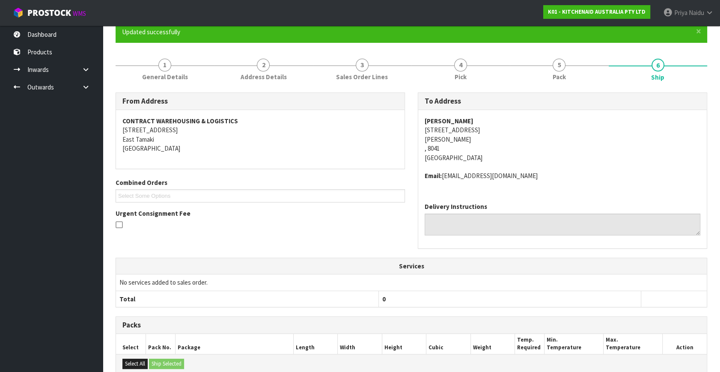
scroll to position [0, 0]
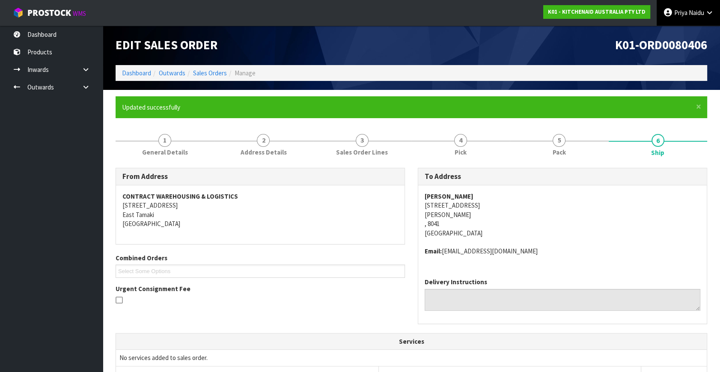
click at [668, 13] on icon at bounding box center [668, 12] width 10 height 0
click at [669, 31] on link "Logout" at bounding box center [686, 34] width 68 height 12
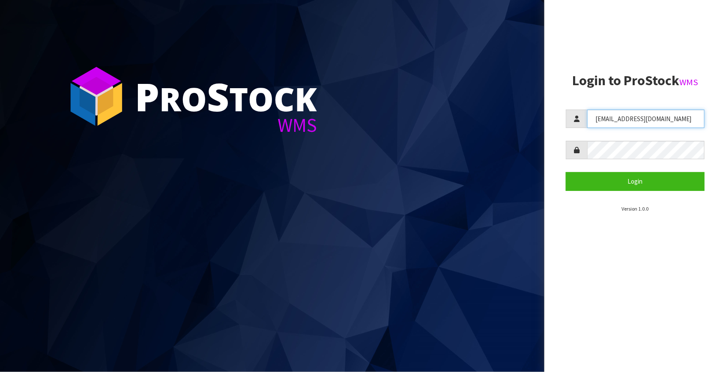
click at [653, 121] on input "[EMAIL_ADDRESS][DOMAIN_NAME]" at bounding box center [645, 119] width 117 height 18
type input "[EMAIL_ADDRESS][DOMAIN_NAME]"
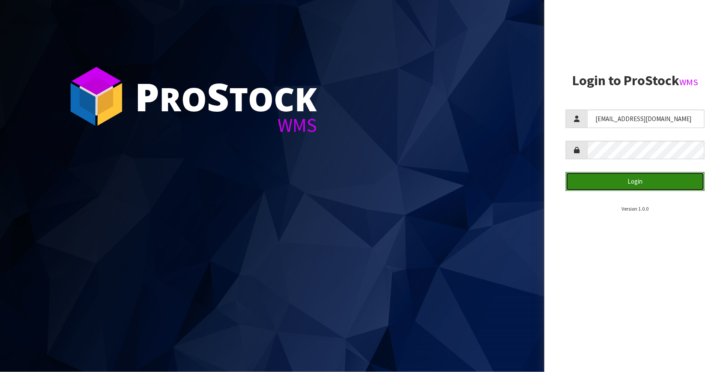
click at [638, 184] on button "Login" at bounding box center [635, 181] width 139 height 18
